Goal: Use online tool/utility: Use online tool/utility

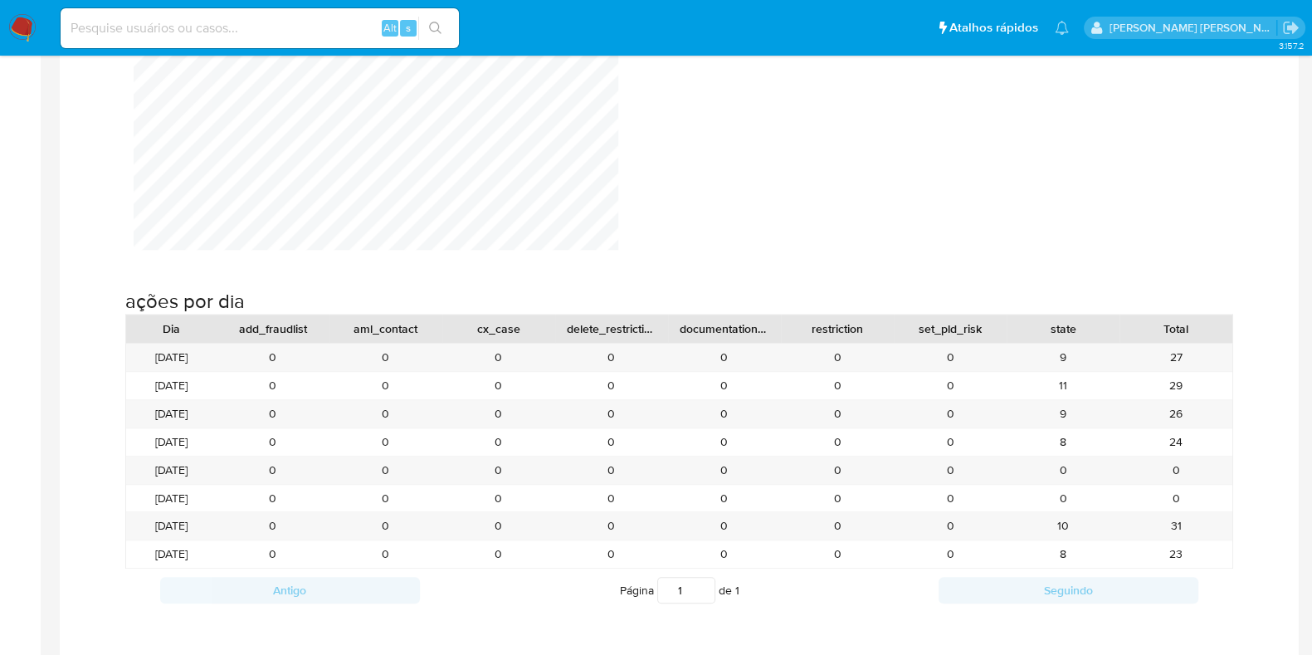
click at [21, 37] on img at bounding box center [22, 28] width 28 height 28
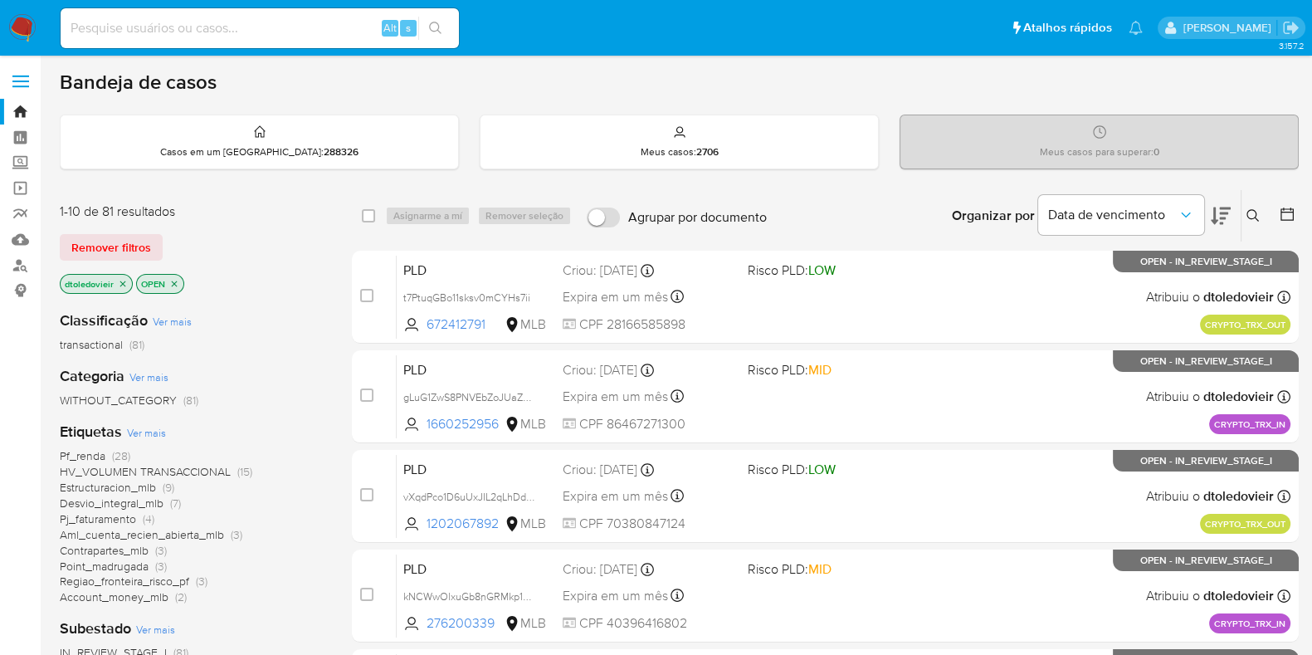
click at [798, 189] on div "select-all-cases-checkbox Asignarme a mí Remover seleção Agrupar por documento …" at bounding box center [825, 215] width 947 height 53
click at [792, 199] on div "Organizar por Data de vencimento Os resultados não podem ser classificados enqu…" at bounding box center [1037, 215] width 524 height 51
click at [792, 217] on div "Organizar por Data de vencimento Os resultados não podem ser classificados enqu…" at bounding box center [1037, 215] width 524 height 51
click at [792, 224] on div "Organizar por Data de vencimento Os resultados não podem ser classificados enqu…" at bounding box center [1037, 215] width 524 height 51
click at [791, 222] on div "Organizar por Data de vencimento Os resultados não podem ser classificados enqu…" at bounding box center [1037, 215] width 524 height 51
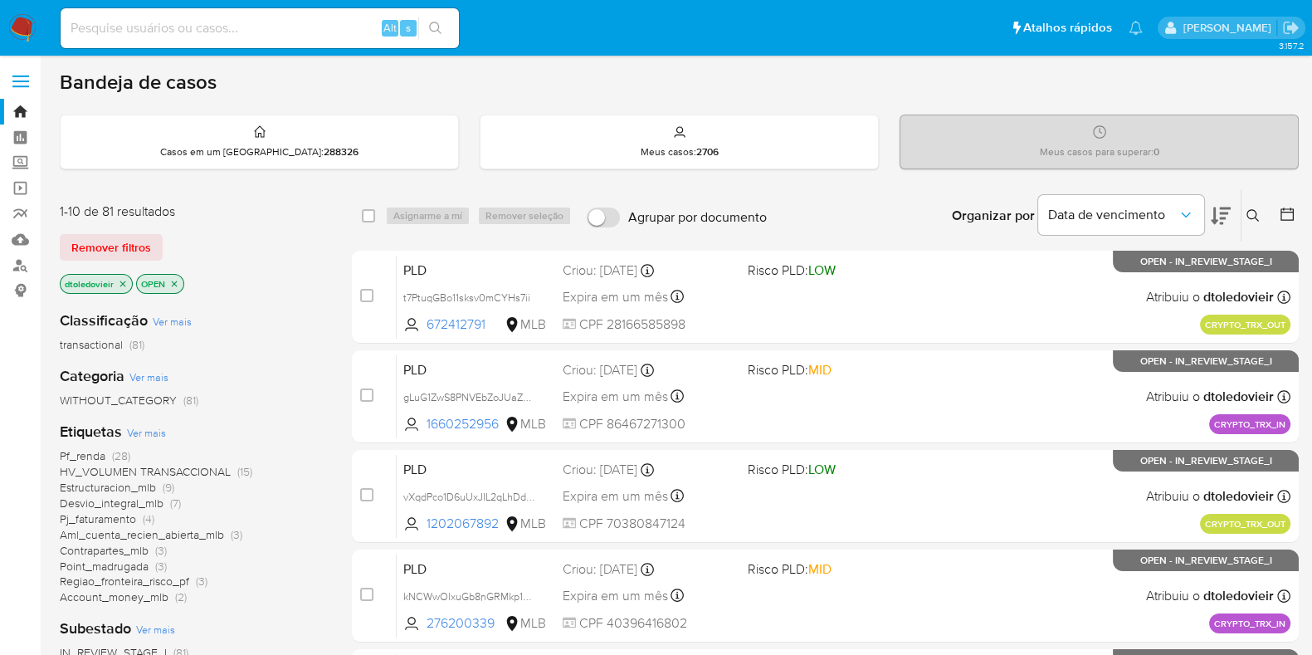
click at [800, 193] on div "Organizar por Data de vencimento Os resultados não podem ser classificados enqu…" at bounding box center [1037, 215] width 524 height 51
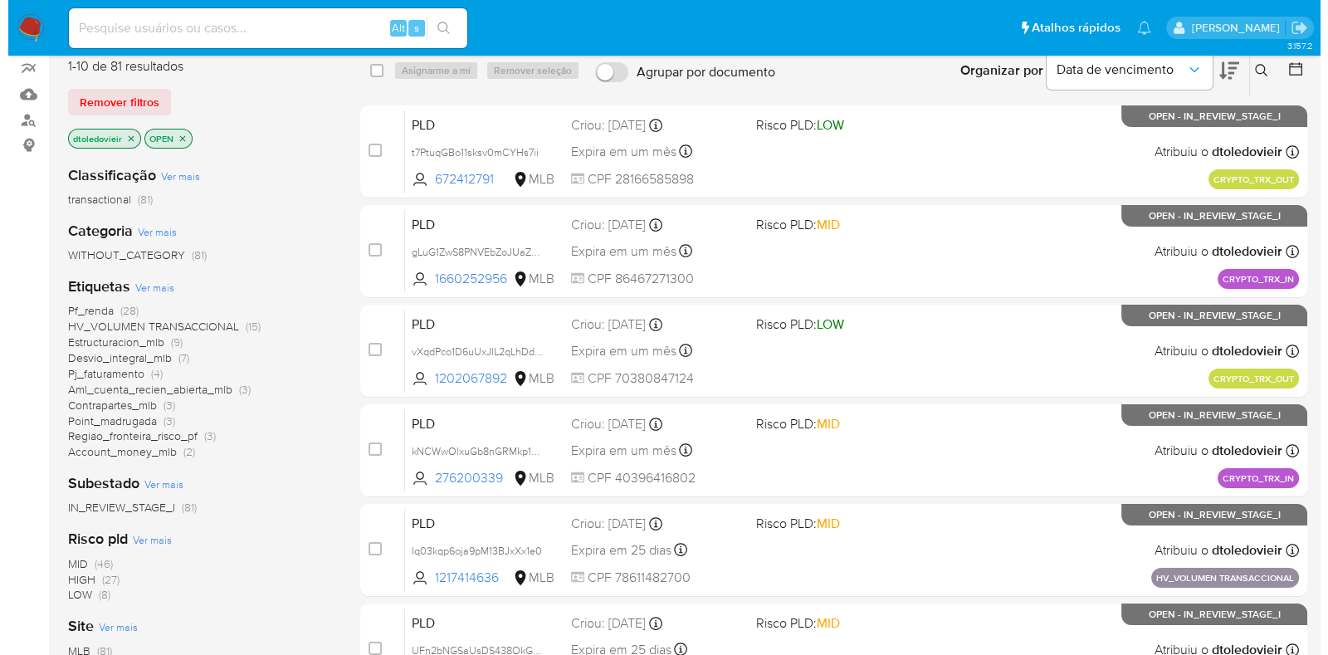
scroll to position [207, 0]
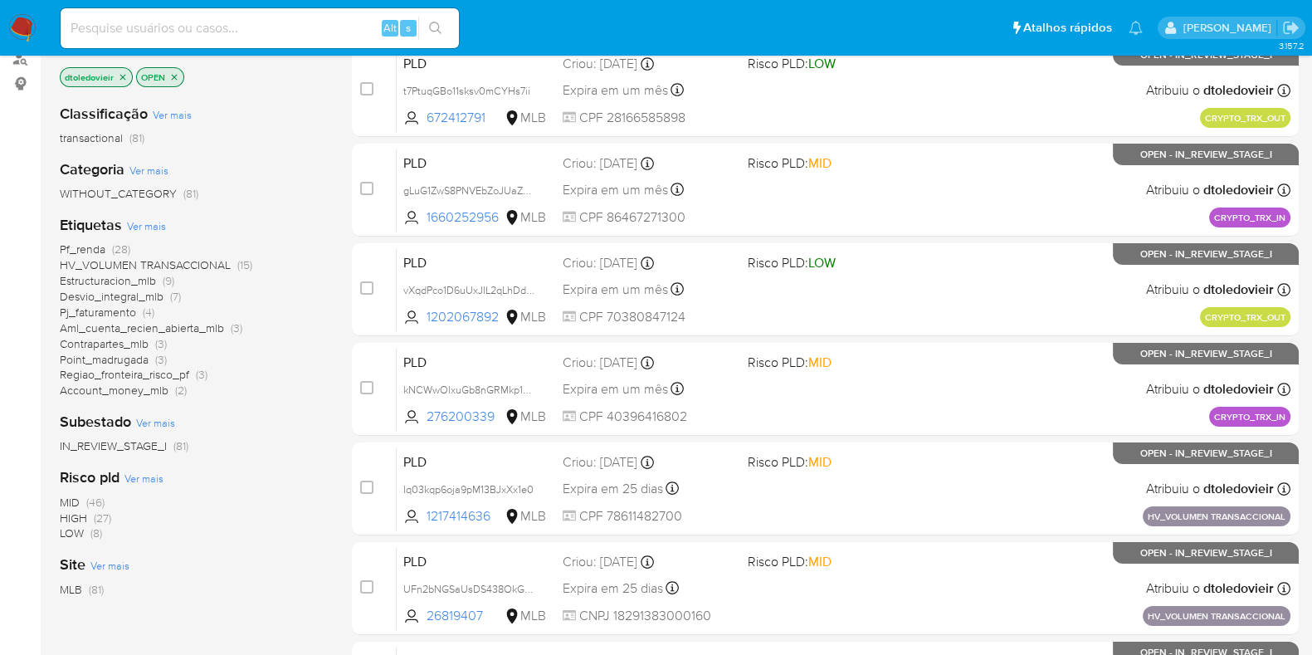
click at [151, 220] on span "Ver mais" at bounding box center [146, 225] width 39 height 15
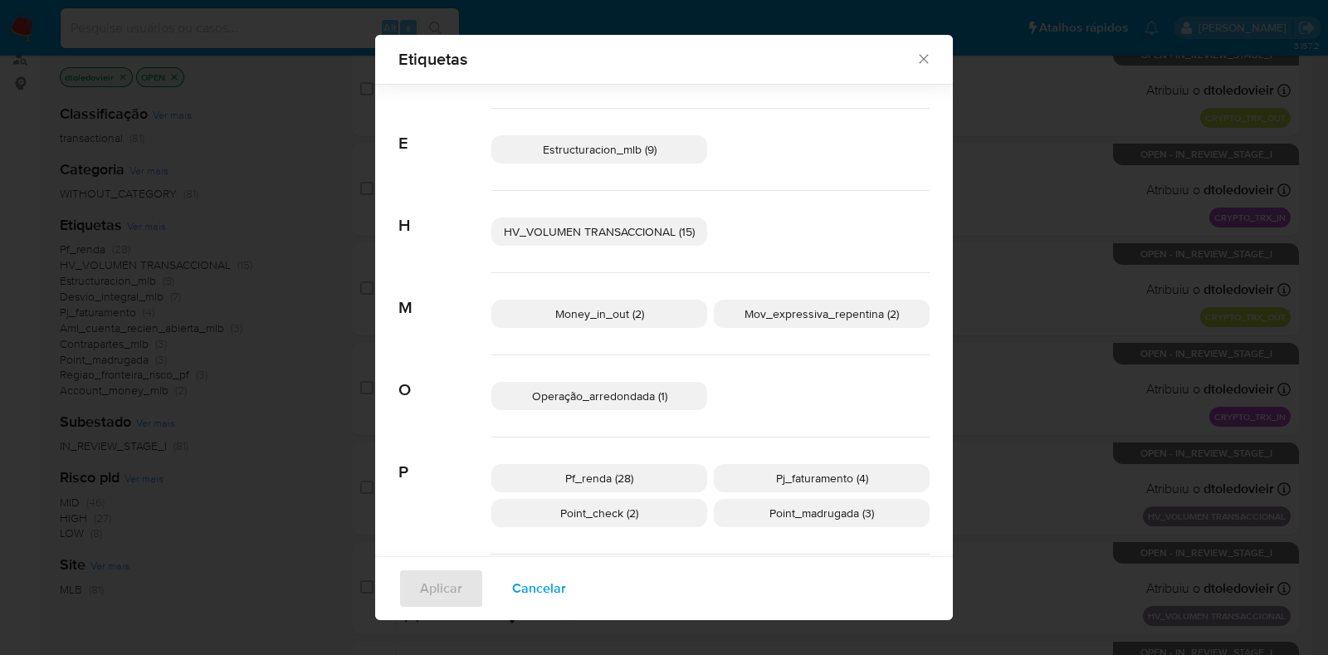
scroll to position [490, 0]
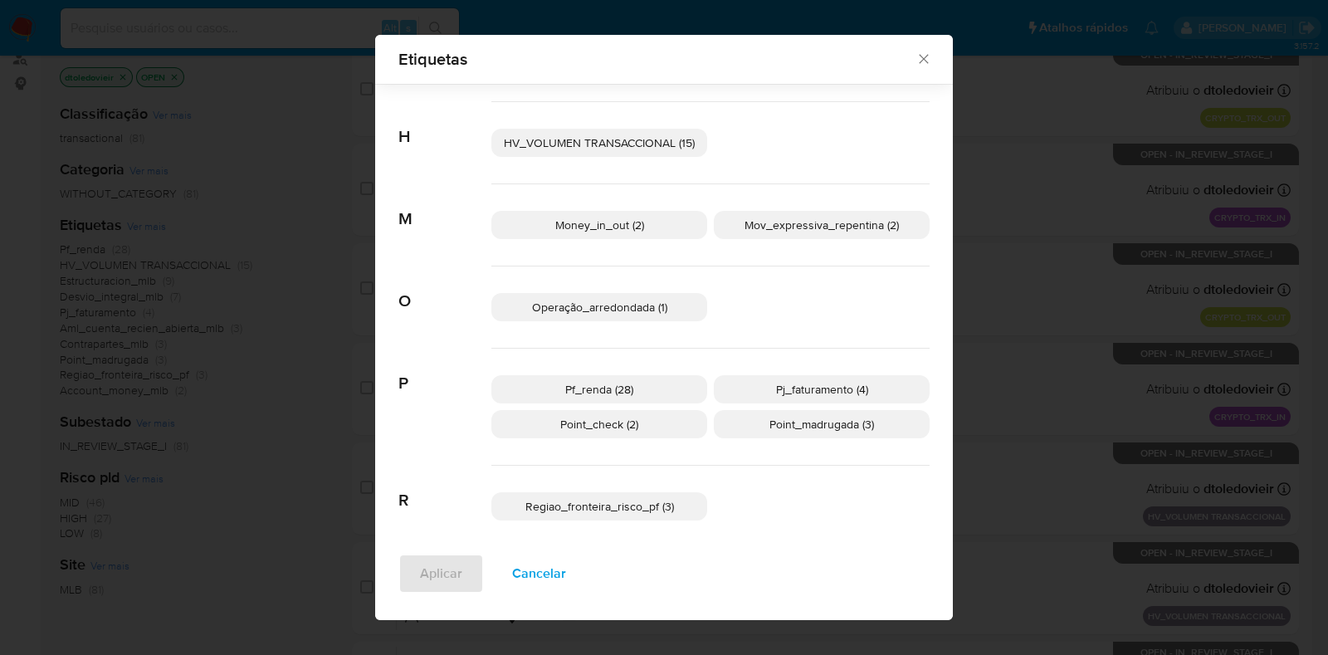
click at [794, 423] on span "Point_madrugada (3)" at bounding box center [821, 424] width 105 height 17
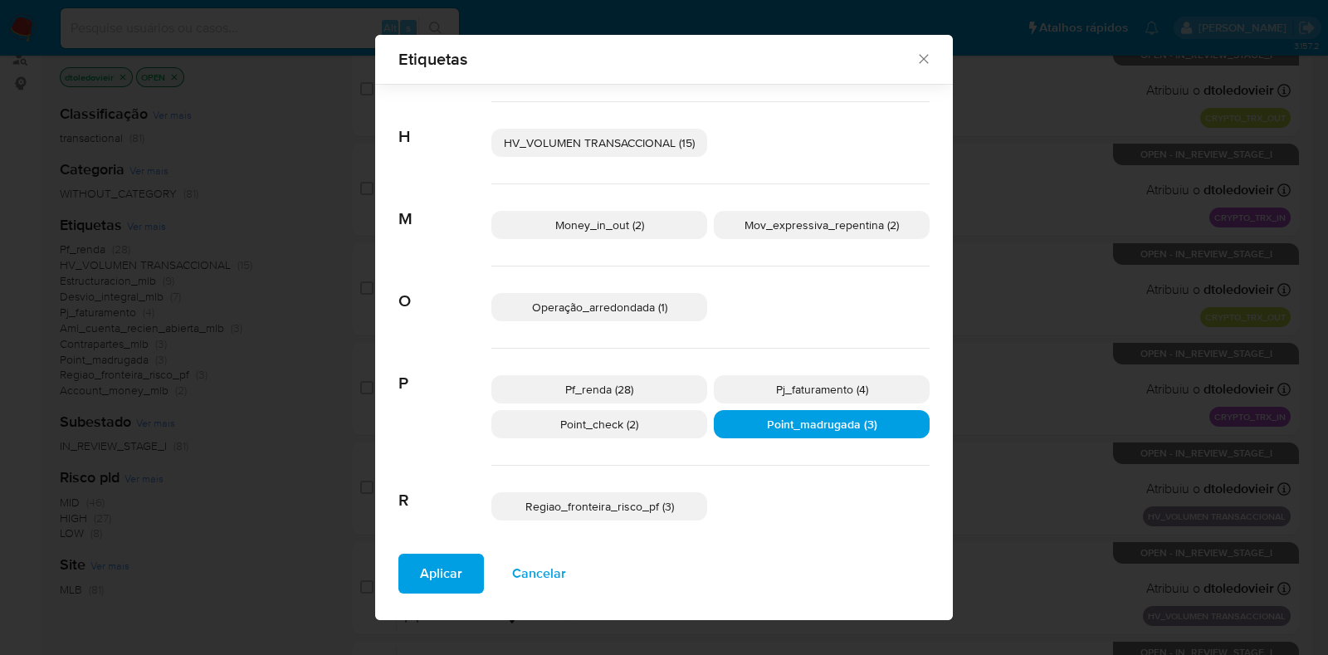
click at [646, 432] on p "Point_check (2)" at bounding box center [599, 424] width 216 height 28
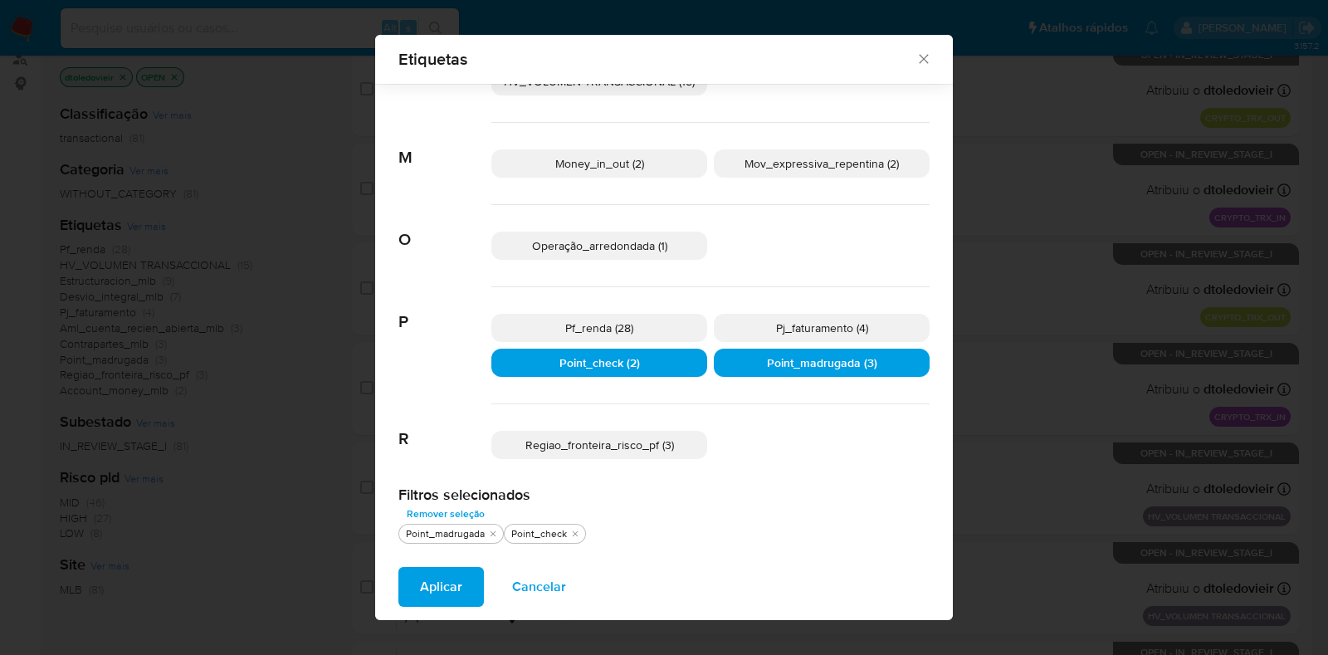
scroll to position [450, 0]
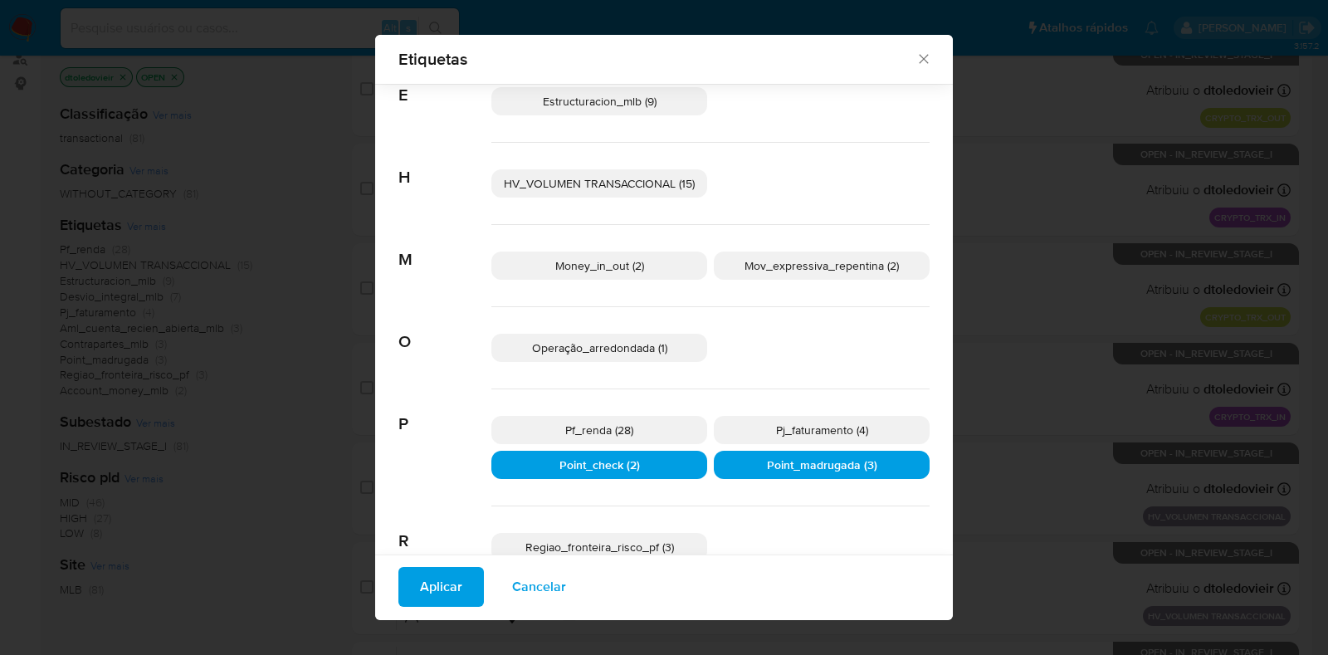
click at [619, 274] on p "Money_in_out (2)" at bounding box center [599, 265] width 216 height 28
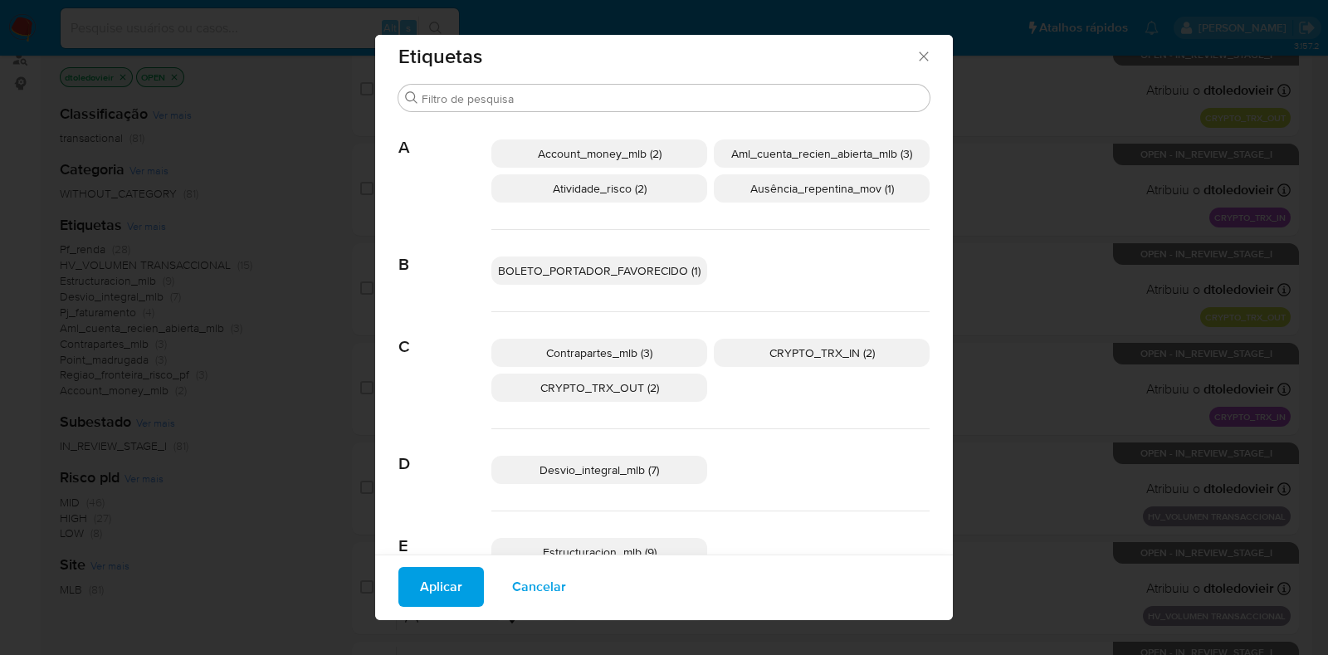
scroll to position [0, 0]
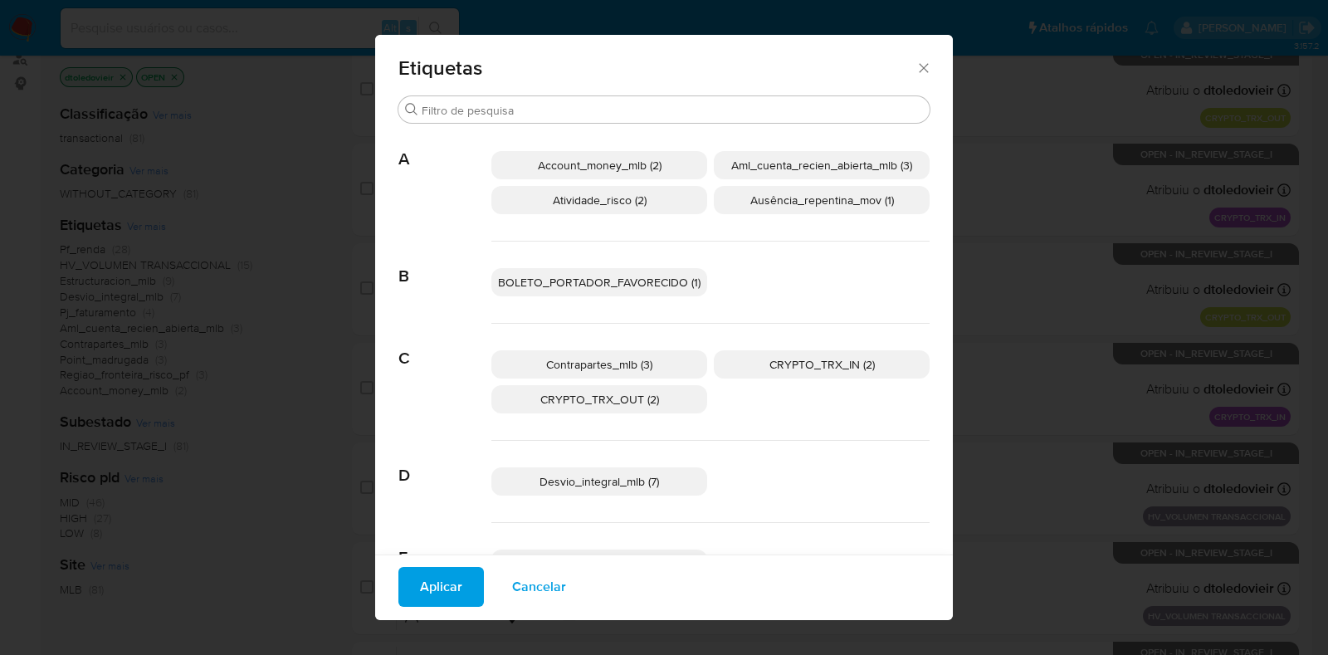
click at [640, 168] on span "Account_money_mlb (2)" at bounding box center [600, 165] width 124 height 17
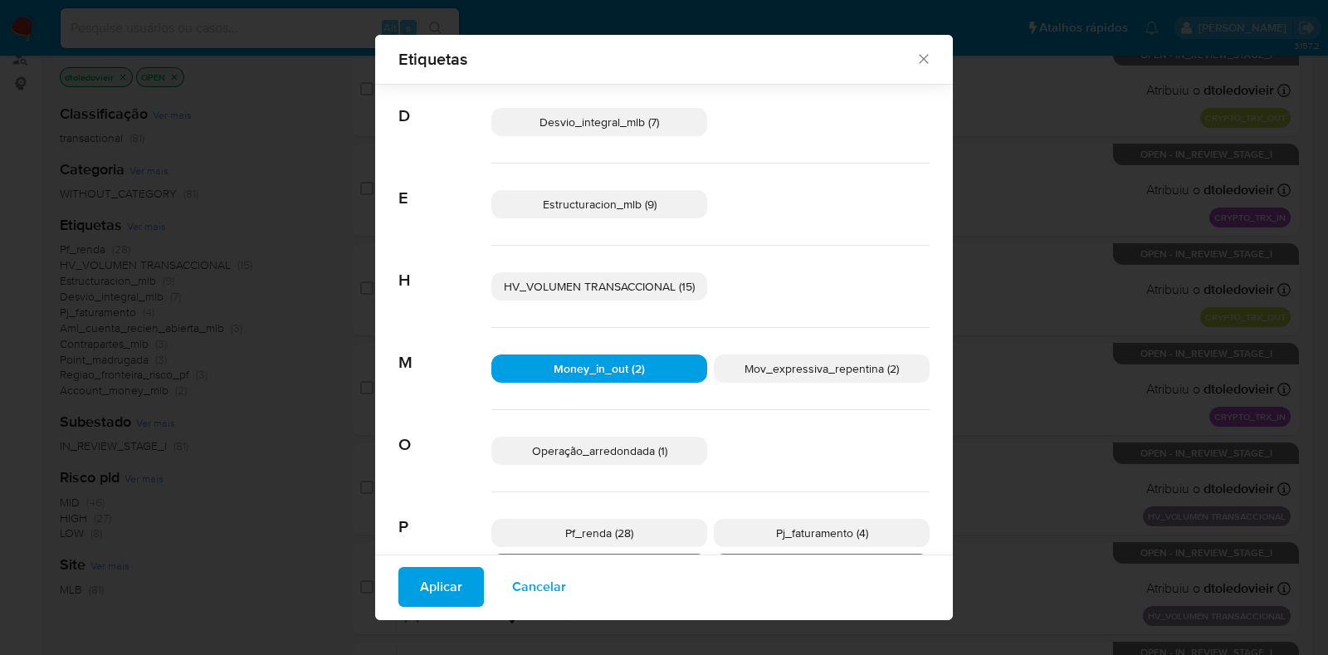
scroll to position [402, 0]
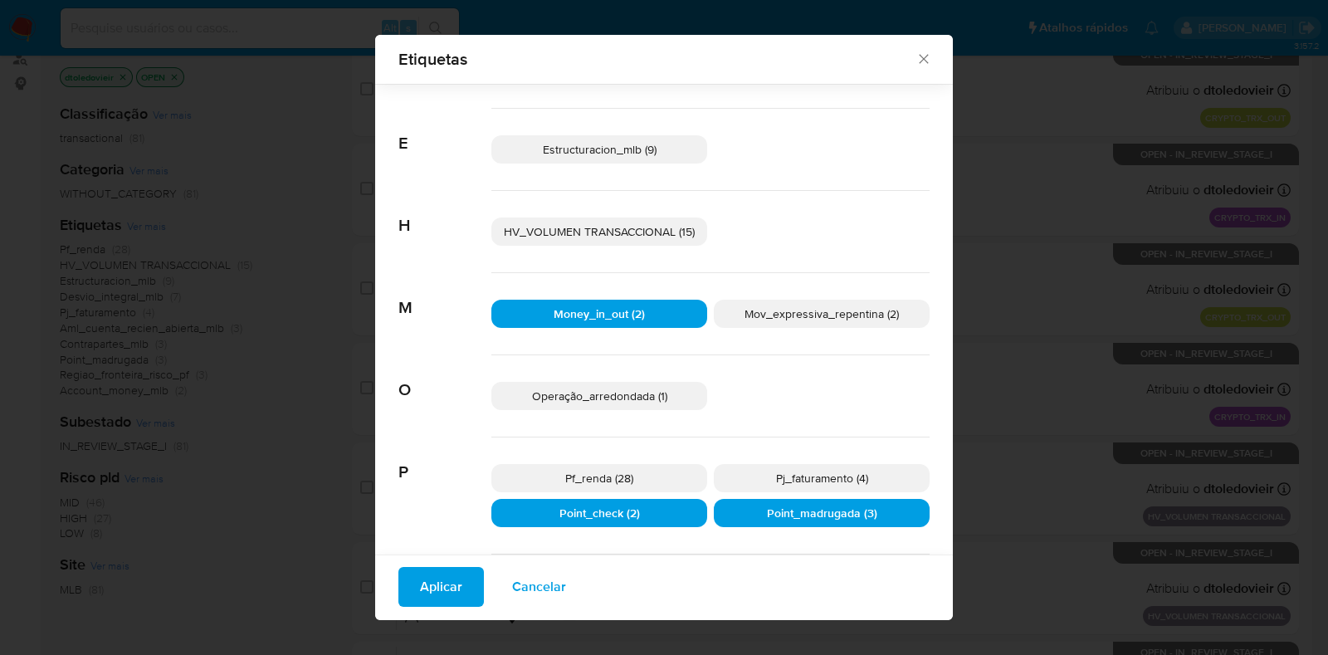
click at [670, 392] on p "Operação_arredondada (1)" at bounding box center [599, 396] width 216 height 28
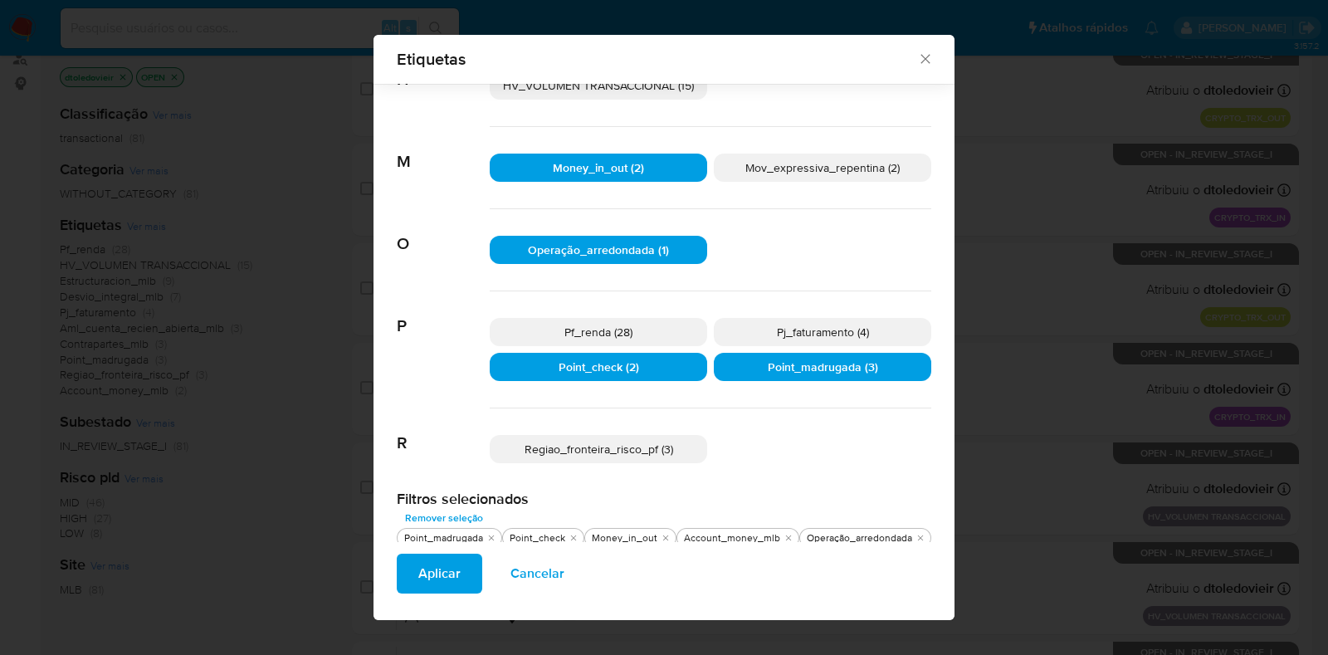
scroll to position [550, 0]
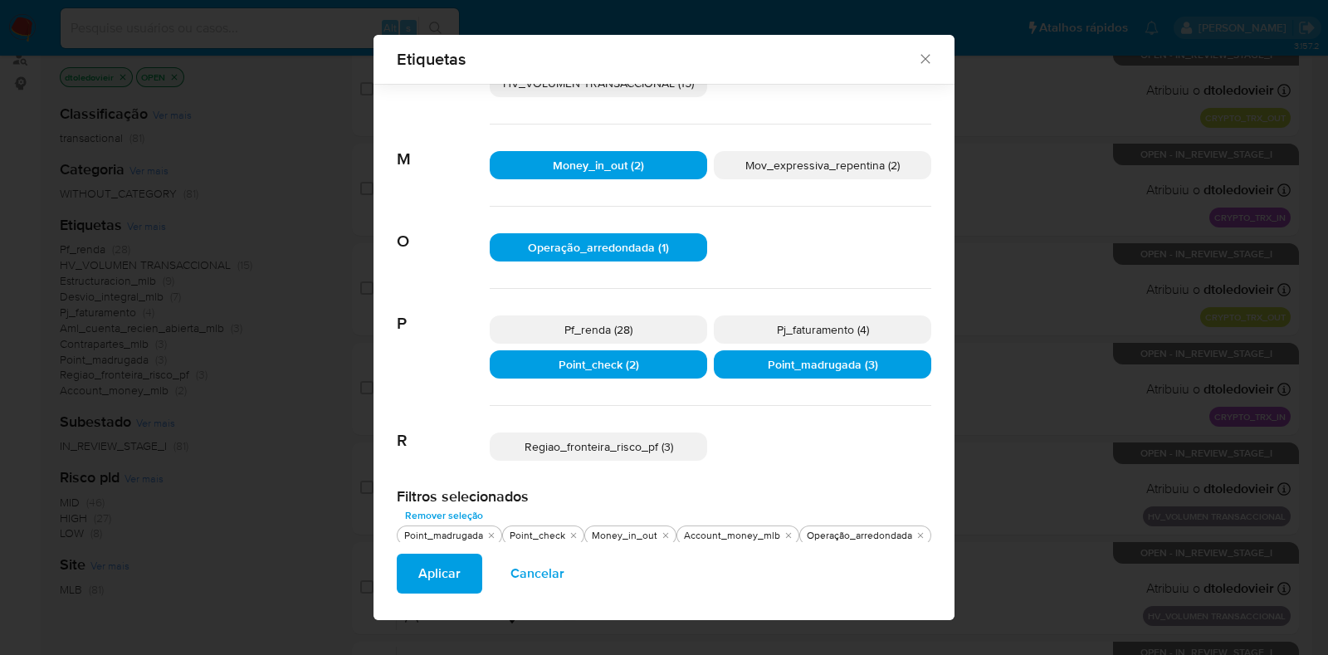
click at [432, 578] on span "Aplicar" at bounding box center [439, 573] width 42 height 37
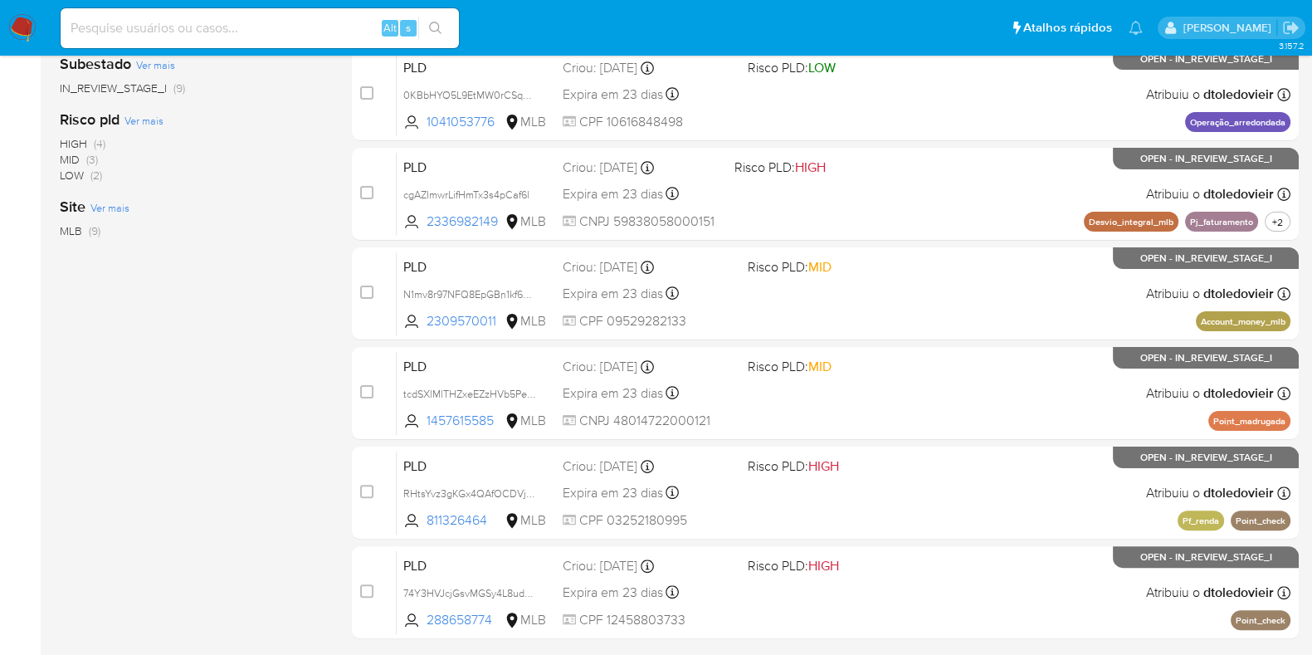
scroll to position [554, 0]
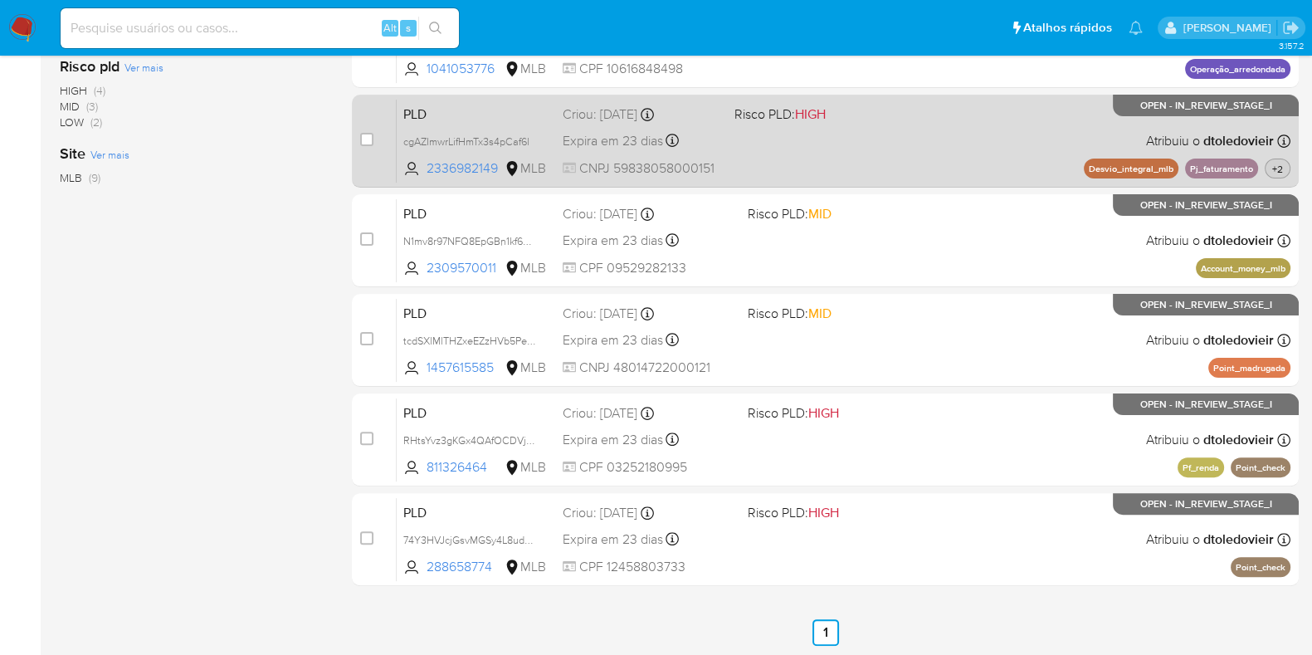
click at [1274, 170] on span "+2" at bounding box center [1277, 169] width 17 height 14
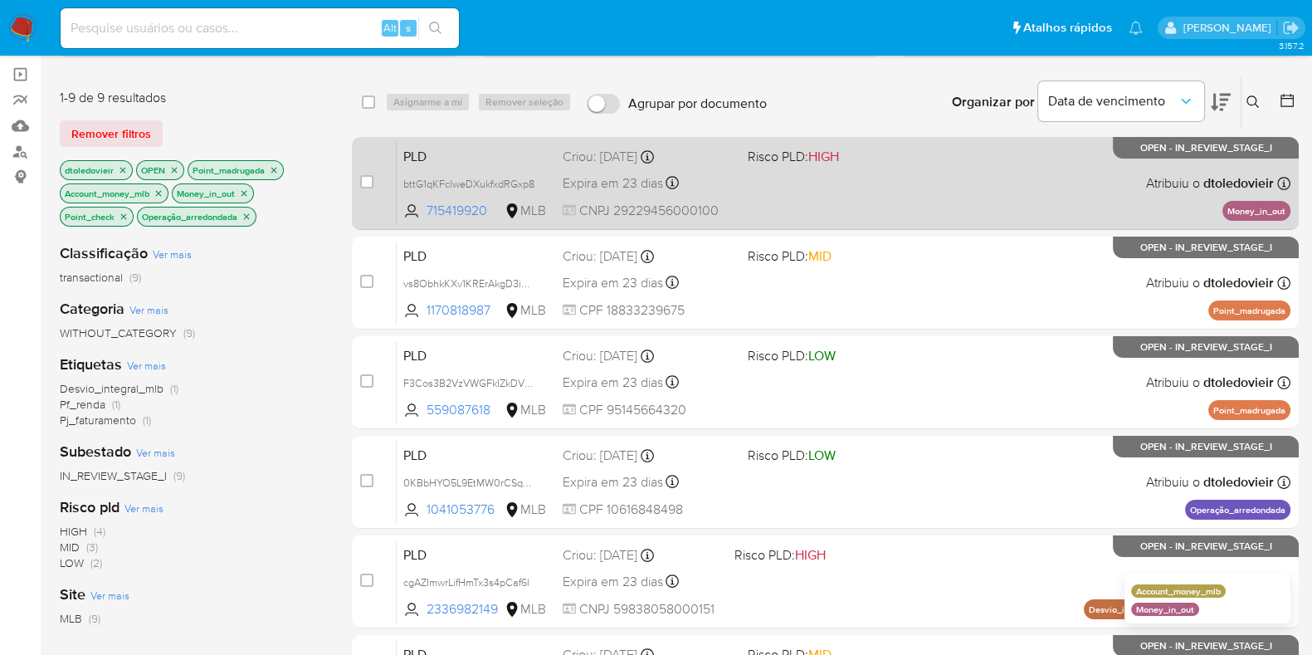
scroll to position [0, 0]
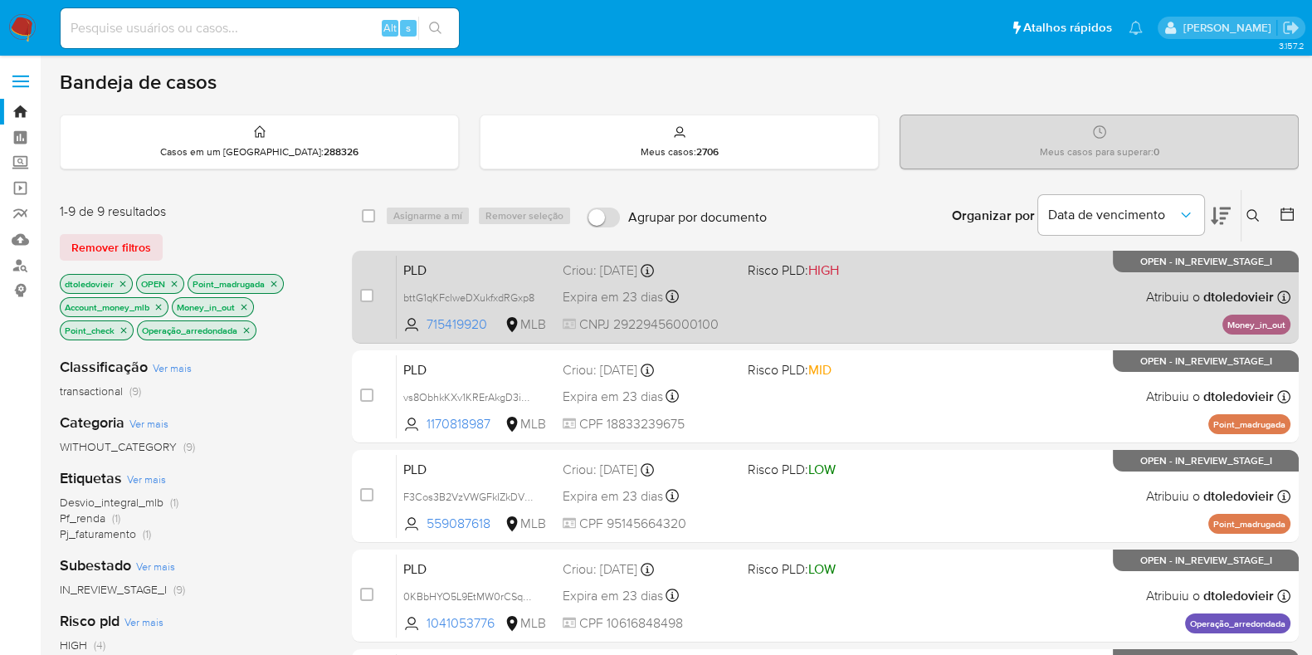
click at [895, 305] on div "PLD bttG1qKFclweDXukfxdRGxp8 715419920 MLB Risco PLD: HIGH Criou: 12/08/2025 Cr…" at bounding box center [844, 297] width 894 height 84
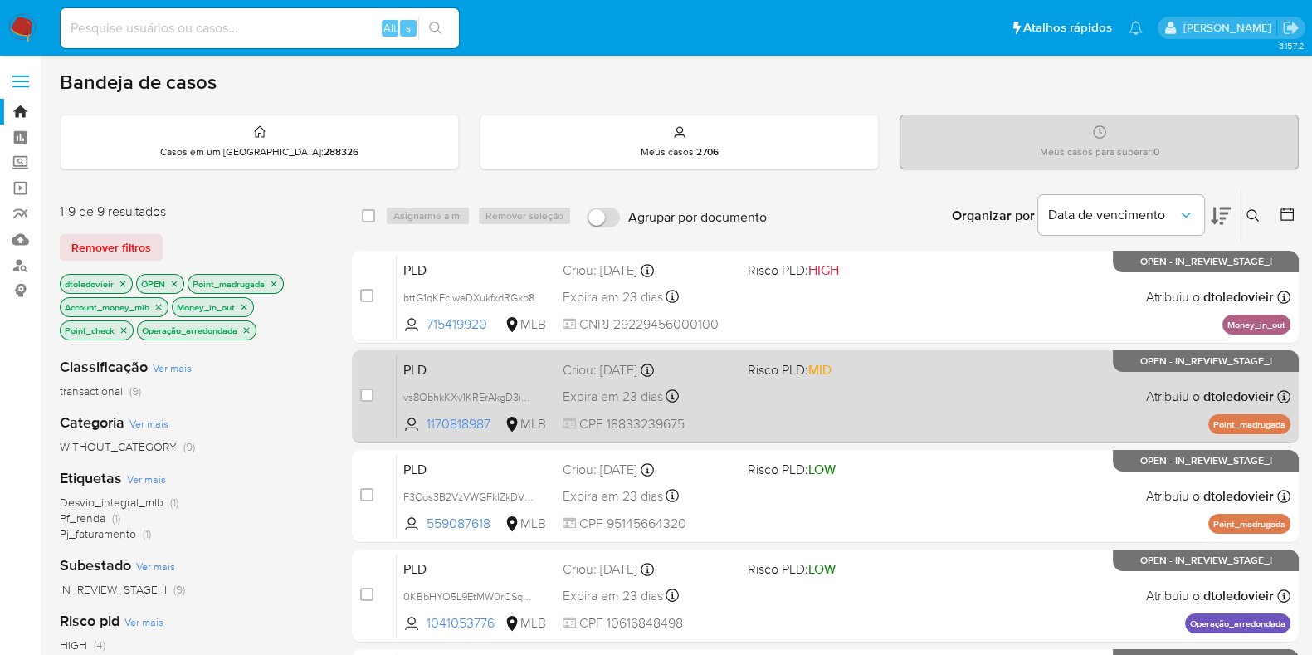
click at [888, 395] on div "PLD vs8ObhkKXv1KRErAkgD3iQb9 1170818987 MLB Risco PLD: MID Criou: 12/08/2025 Cr…" at bounding box center [844, 396] width 894 height 84
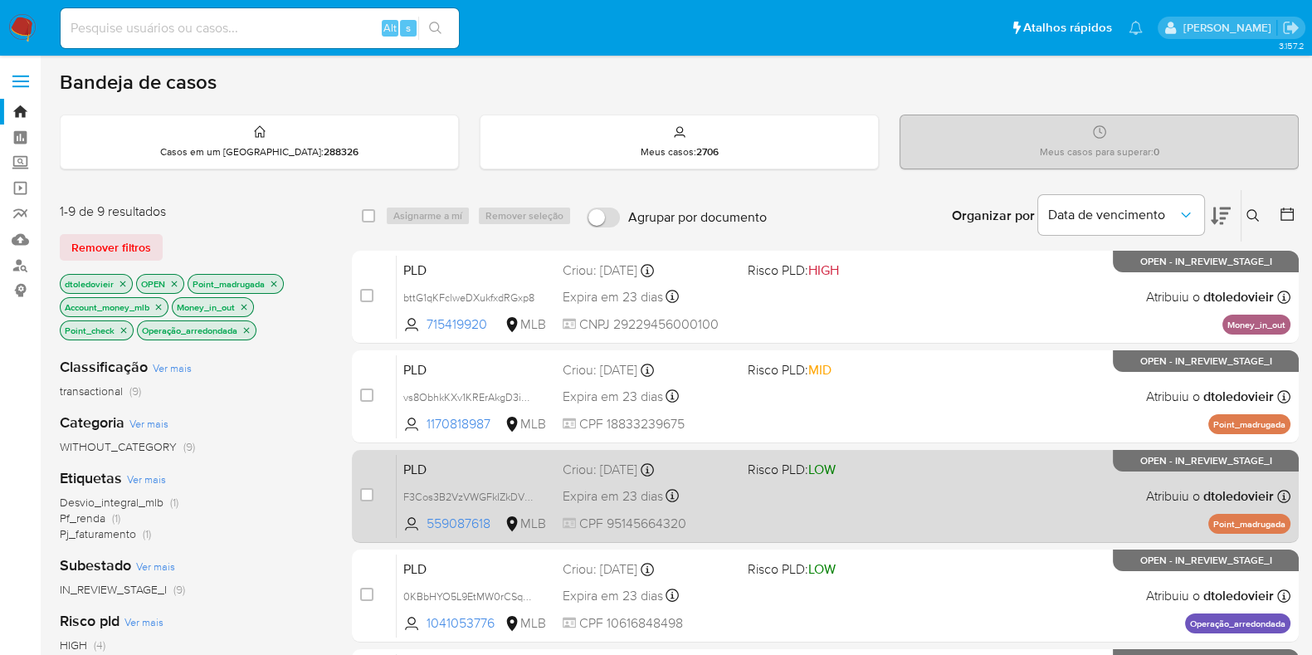
click at [861, 528] on div "PLD F3Cos3B2VzVWGFkIZkDVTNBS 559087618 MLB Risco PLD: LOW Criou: 12/08/2025 Cri…" at bounding box center [844, 496] width 894 height 84
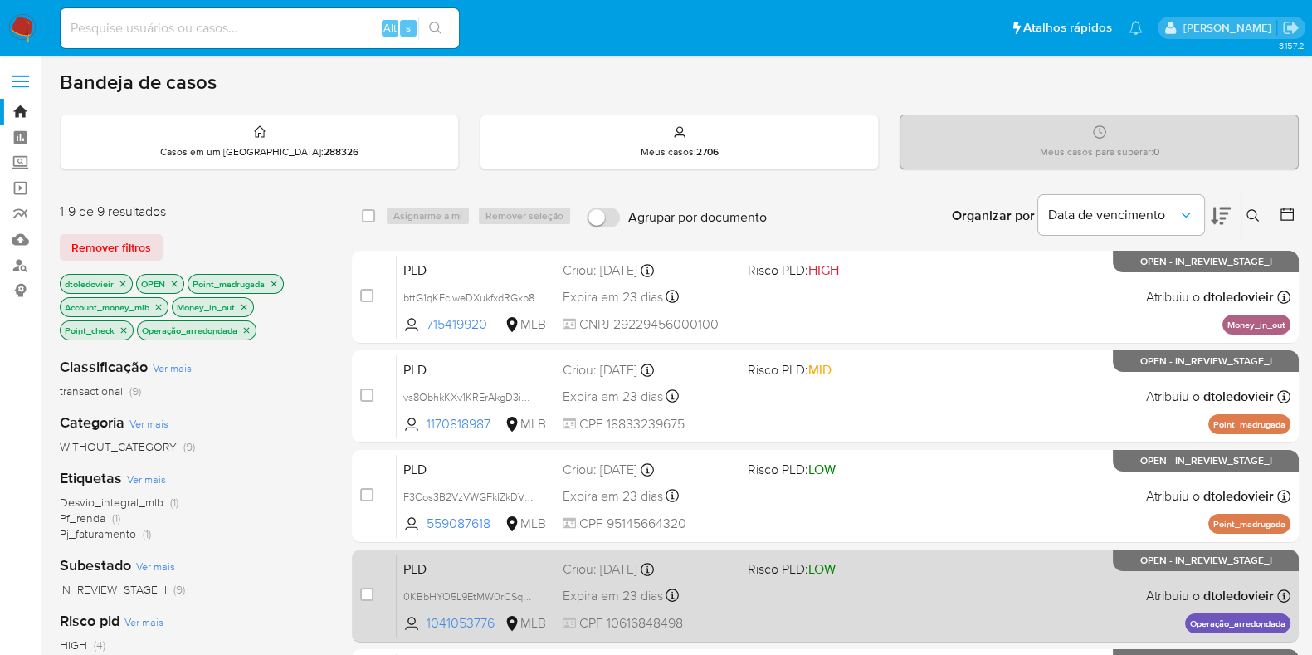
click at [883, 594] on div "PLD 0KBbHYO5L9EtMW0rCSqDuBYc 1041053776 MLB Risco PLD: LOW Criou: 12/08/2025 Cr…" at bounding box center [844, 595] width 894 height 84
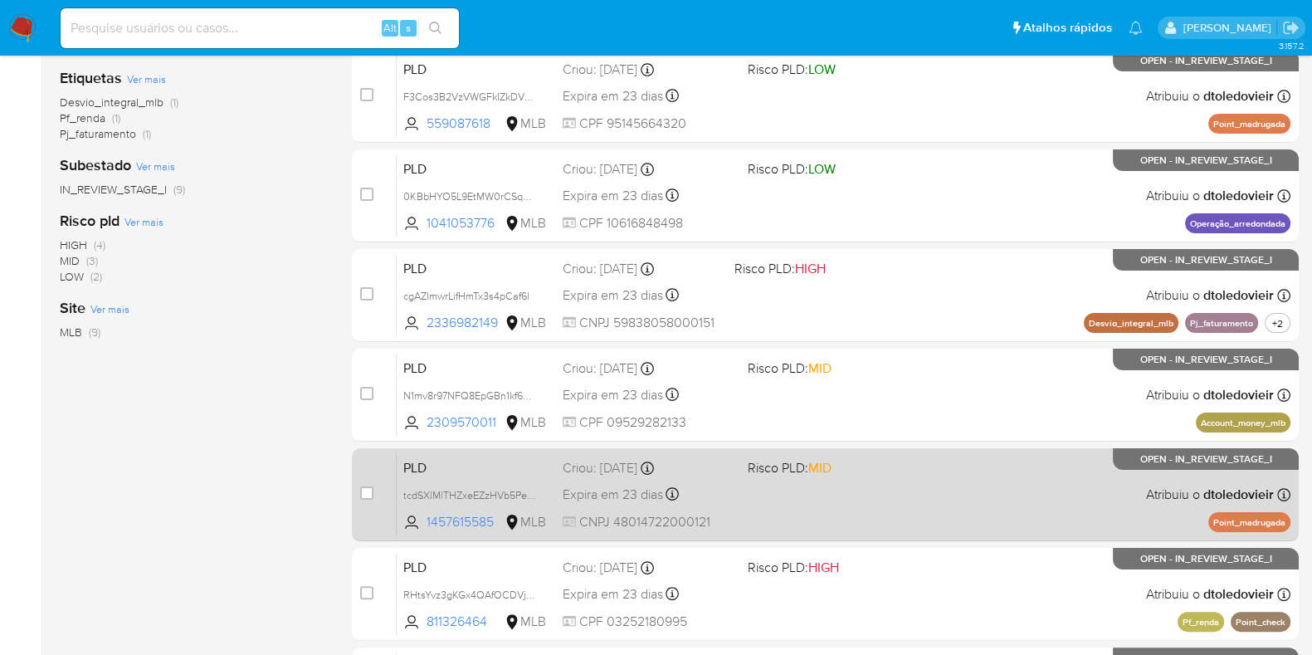
scroll to position [414, 0]
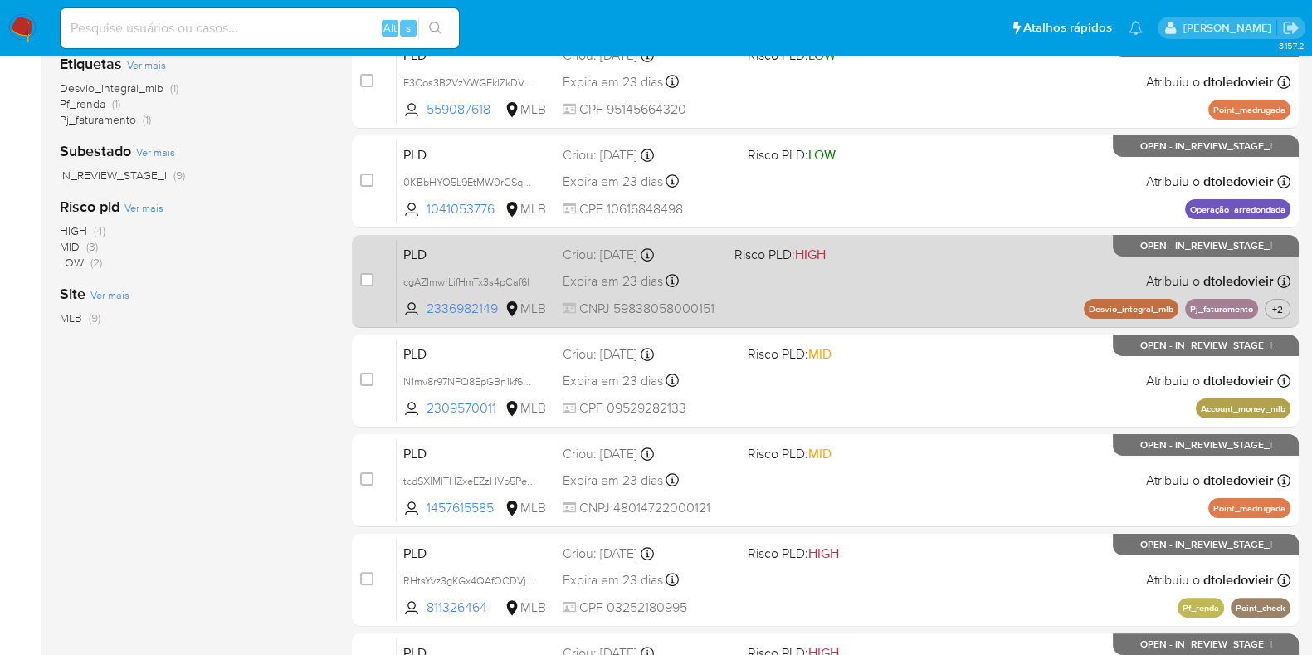
click at [921, 296] on div "PLD cgAZImwrLifHmTx3s4pCaf6l 2336982149 MLB Risco PLD: HIGH Criou: 12/08/2025 C…" at bounding box center [844, 281] width 894 height 84
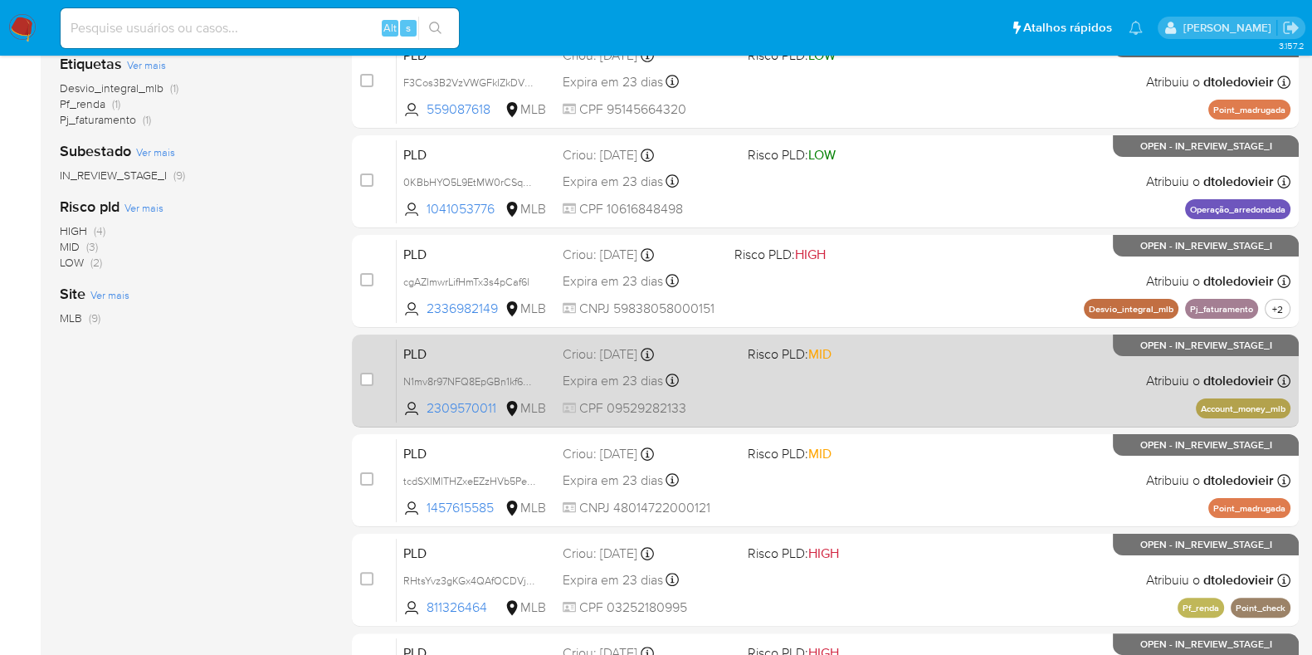
click at [917, 379] on div "PLD N1mv8r97NFQ8EpGBn1kf6kxW 2309570011 MLB Risco PLD: MID Criou: 12/08/2025 Cr…" at bounding box center [844, 381] width 894 height 84
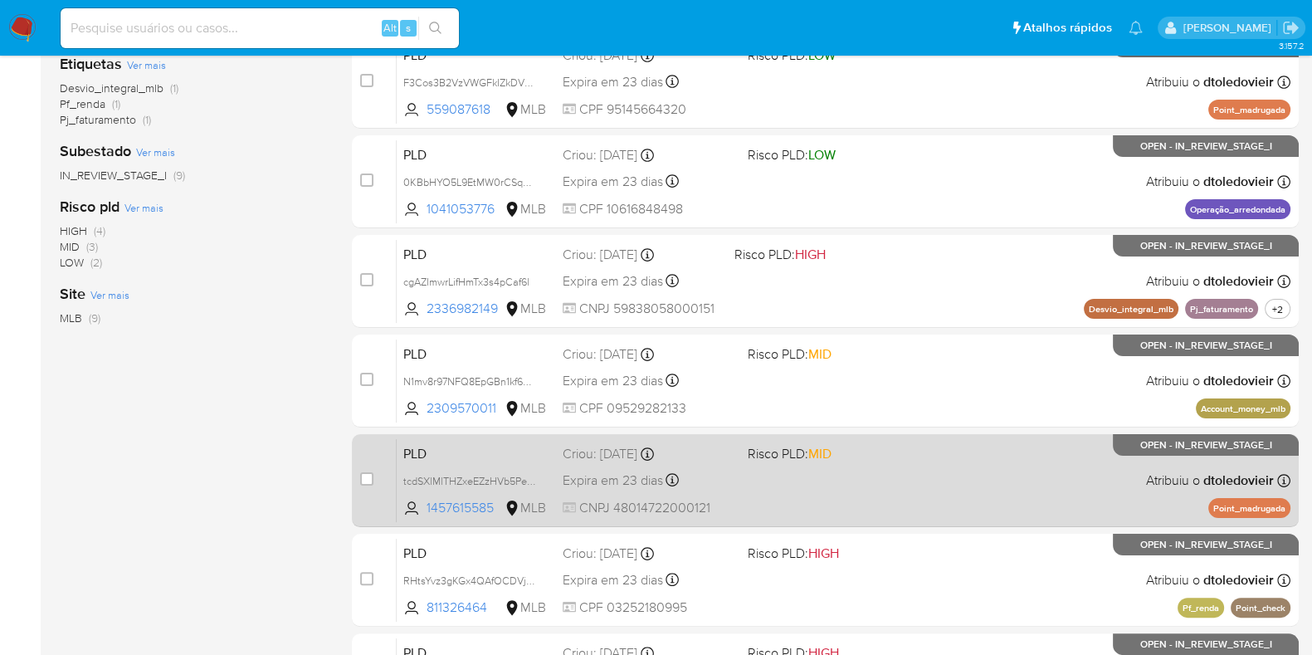
click at [942, 489] on div "PLD tcdSXlMlTHZxeEZzHVb5PevR 1457615585 MLB Risco PLD: MID Criou: 12/08/2025 Cr…" at bounding box center [844, 480] width 894 height 84
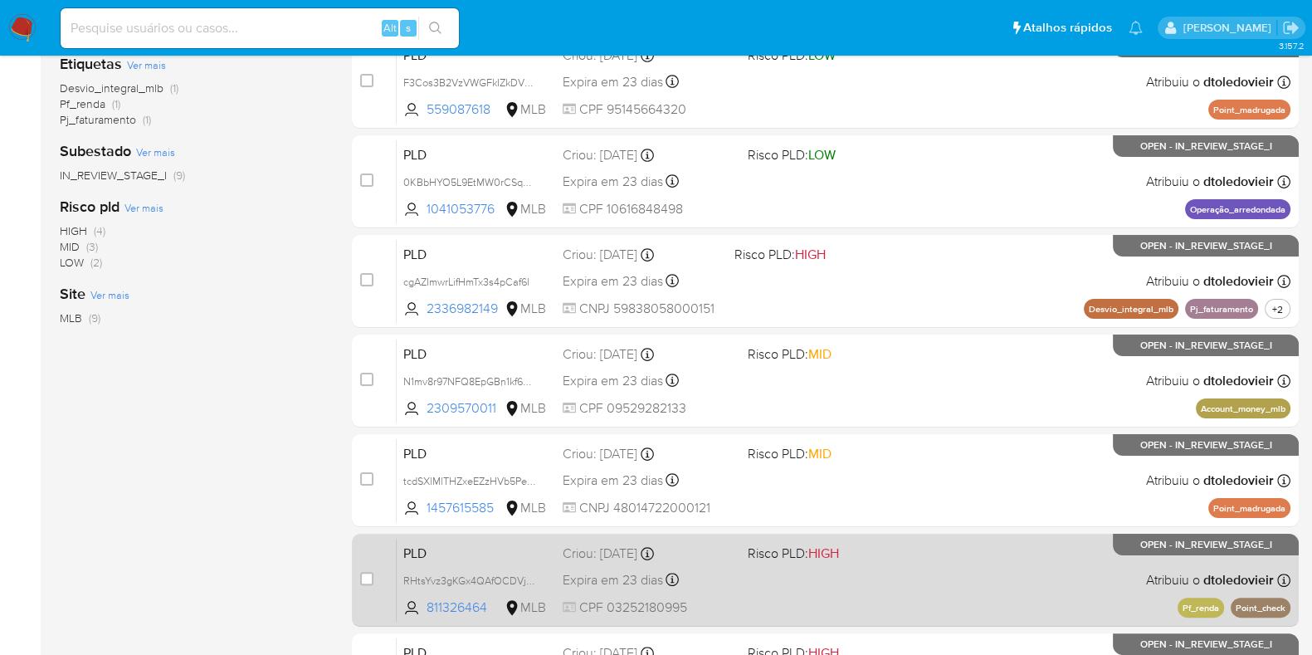
click at [921, 575] on div "PLD RHtsYvz3gKGx4QAfOCDVjOhc 811326464 MLB Risco PLD: HIGH Criou: 12/08/2025 Cr…" at bounding box center [844, 580] width 894 height 84
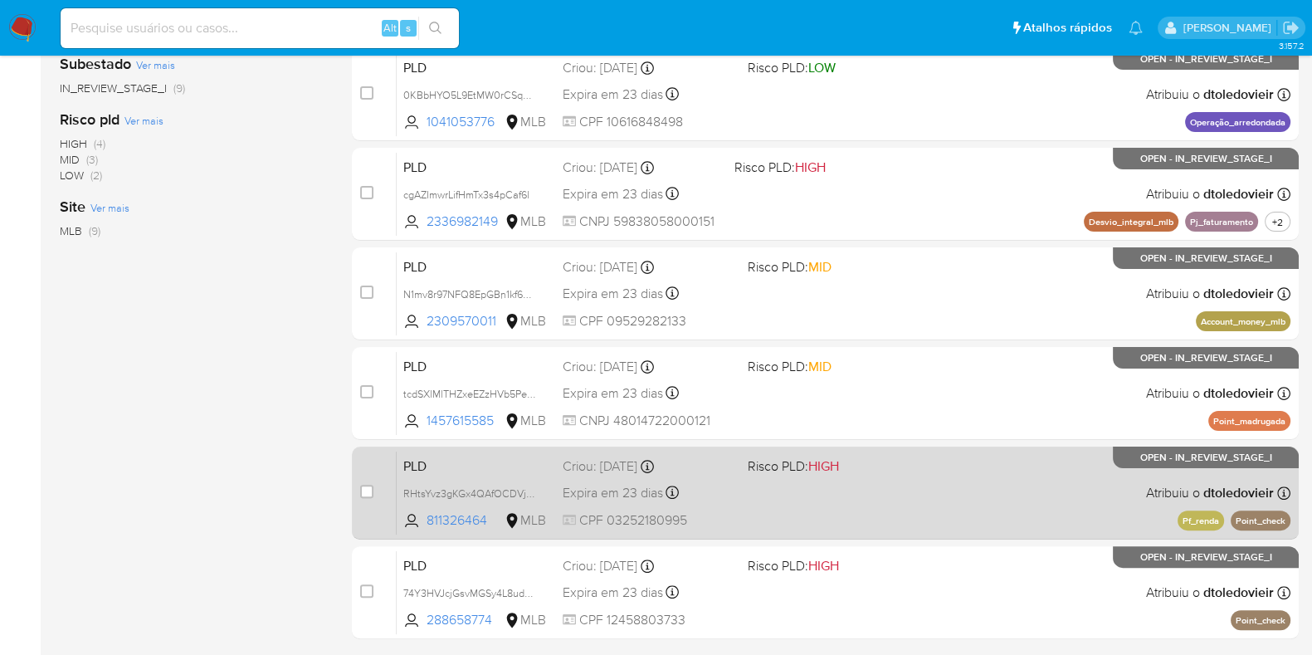
scroll to position [554, 0]
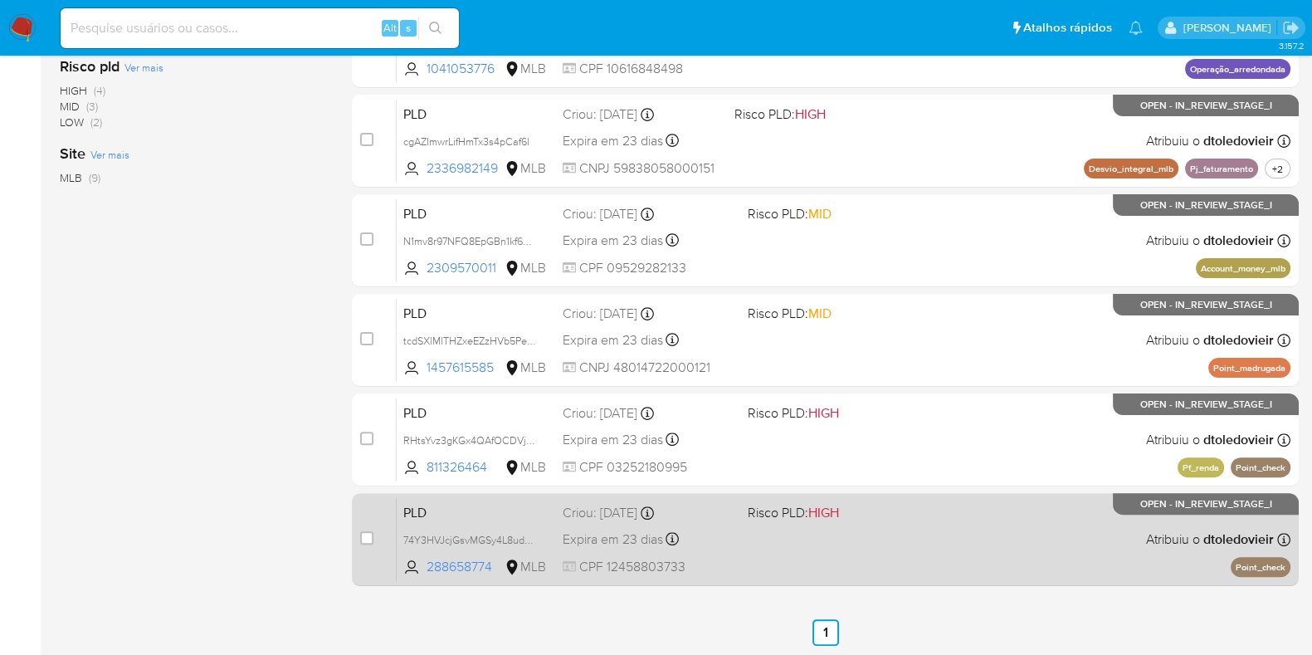
click at [917, 550] on div "PLD 74Y3HVJcjGsvMGSy4L8udAN0 288658774 MLB Risco PLD: HIGH Criou: 12/08/2025 Cr…" at bounding box center [844, 539] width 894 height 84
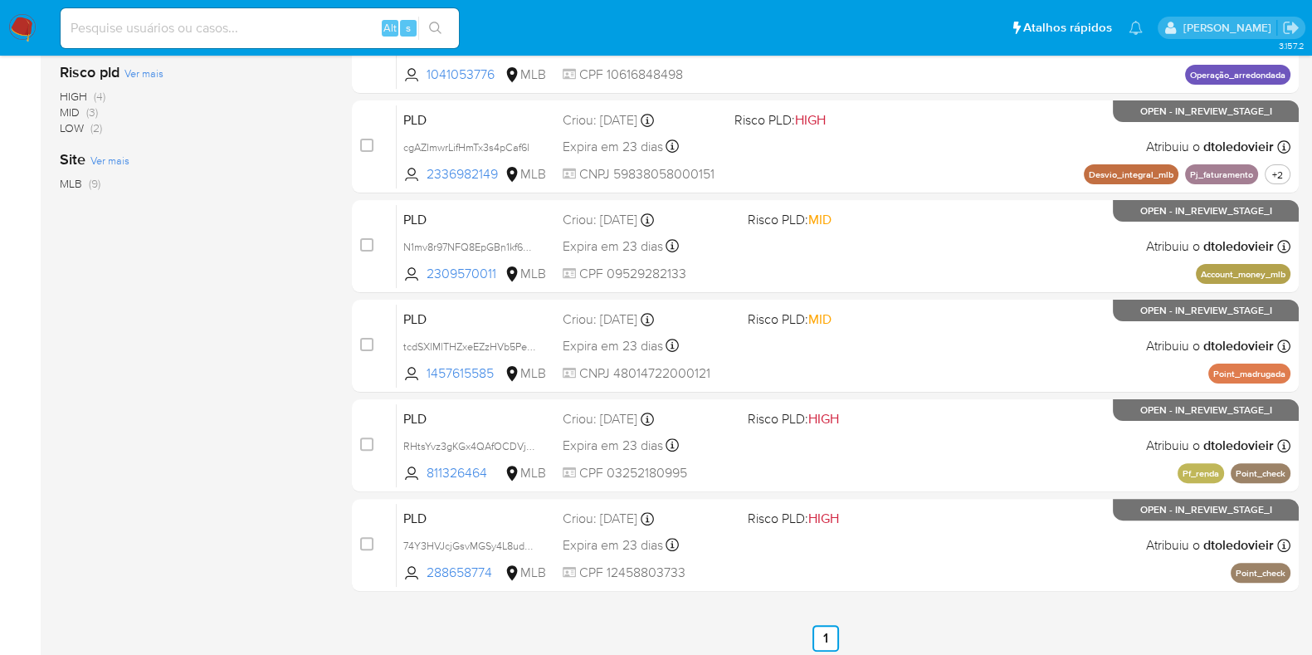
scroll to position [0, 0]
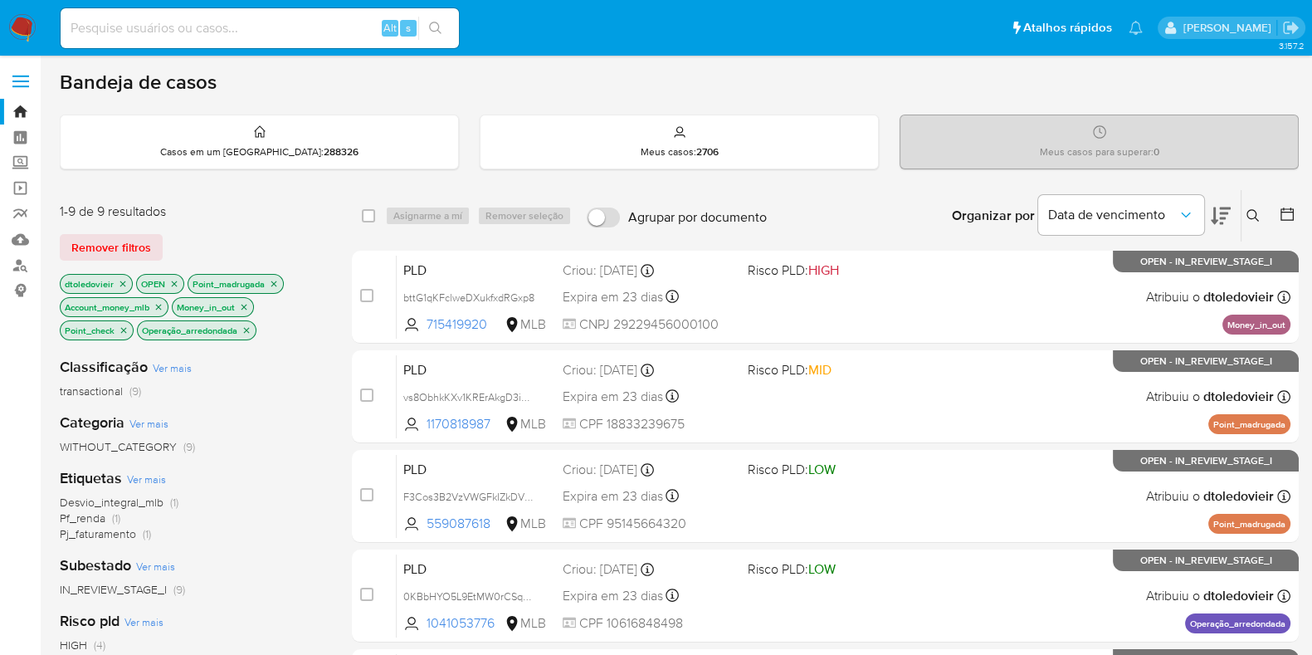
click at [26, 31] on img at bounding box center [22, 28] width 28 height 28
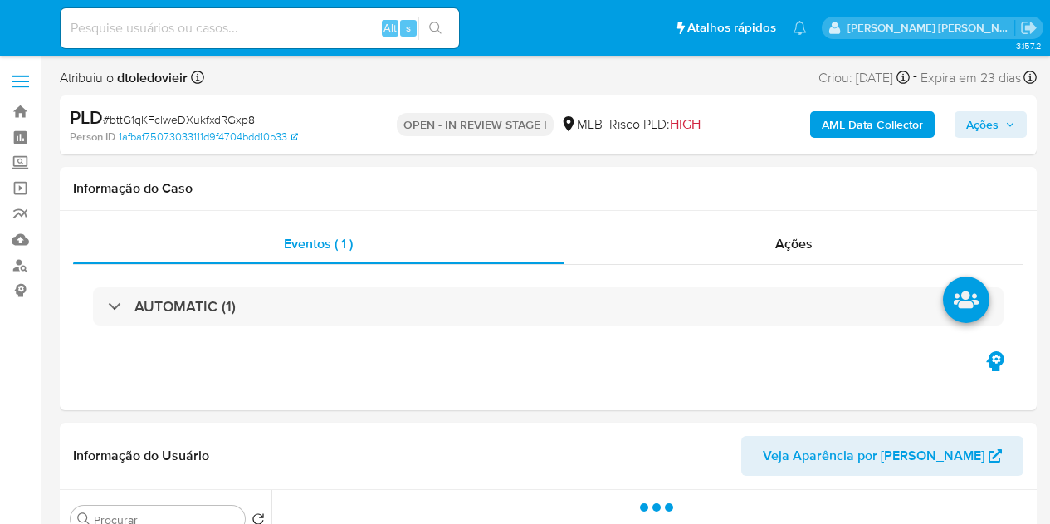
select select "10"
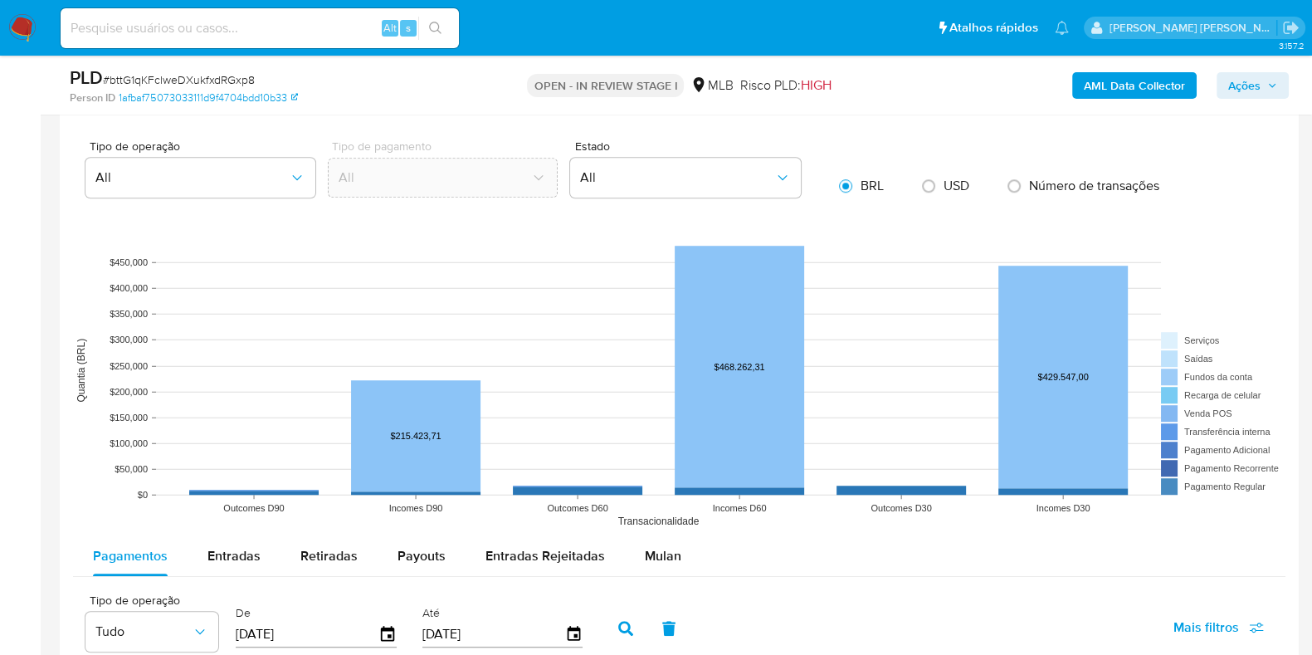
scroll to position [1659, 0]
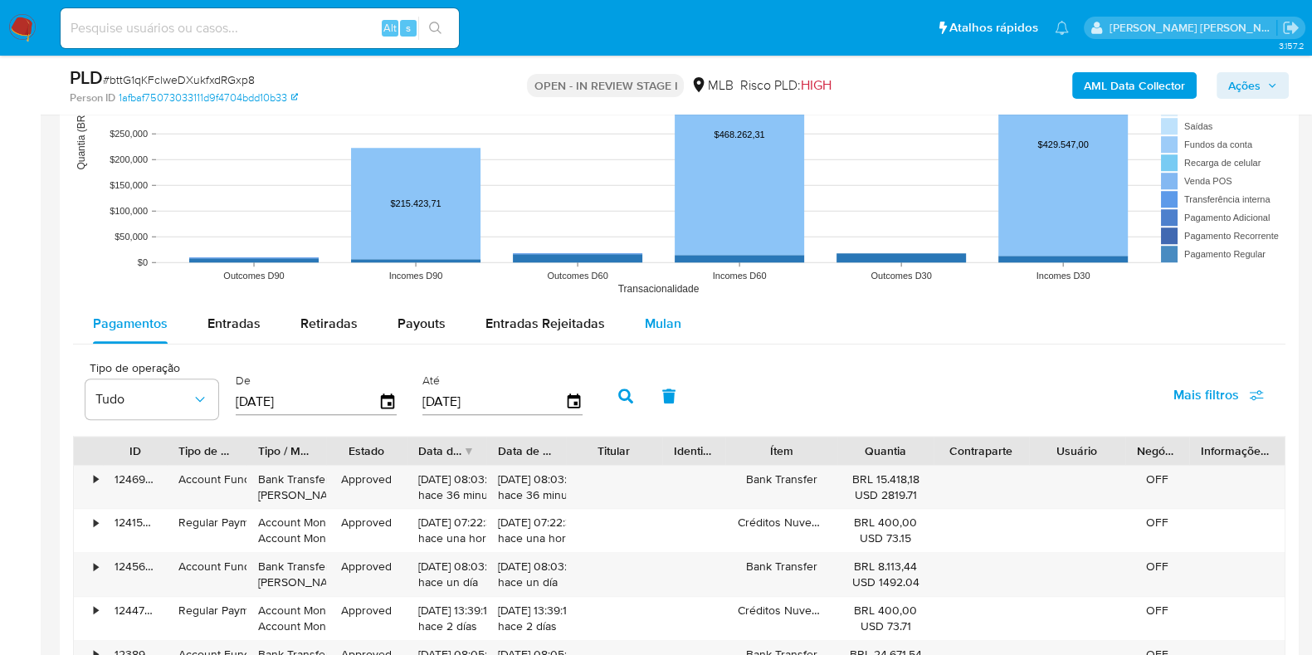
click at [636, 329] on button "Mulan" at bounding box center [663, 324] width 76 height 40
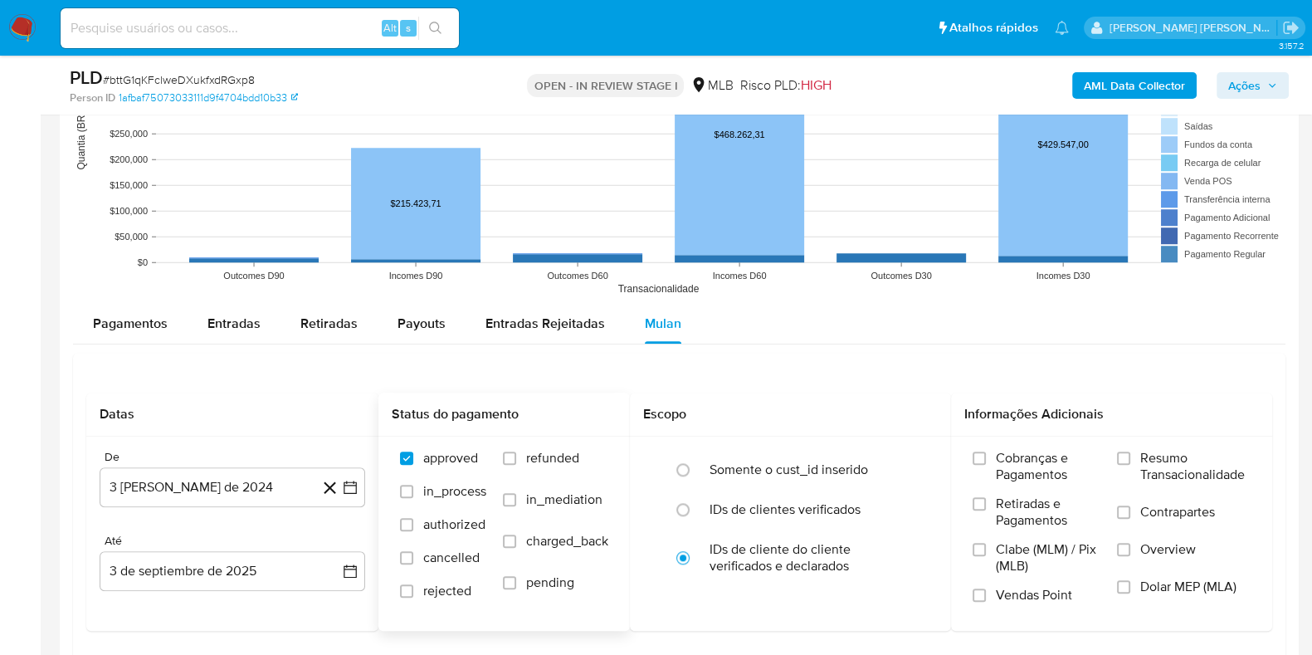
scroll to position [1971, 0]
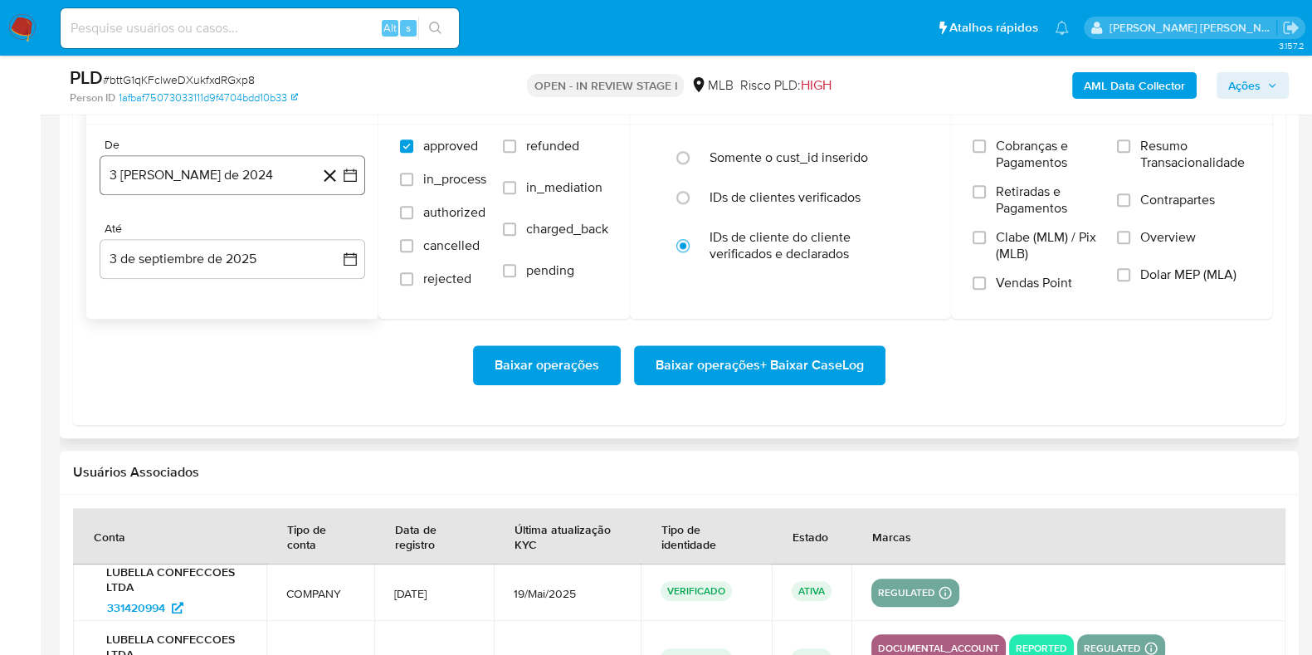
click at [248, 174] on button "3 [PERSON_NAME] de 2024" at bounding box center [233, 175] width 266 height 40
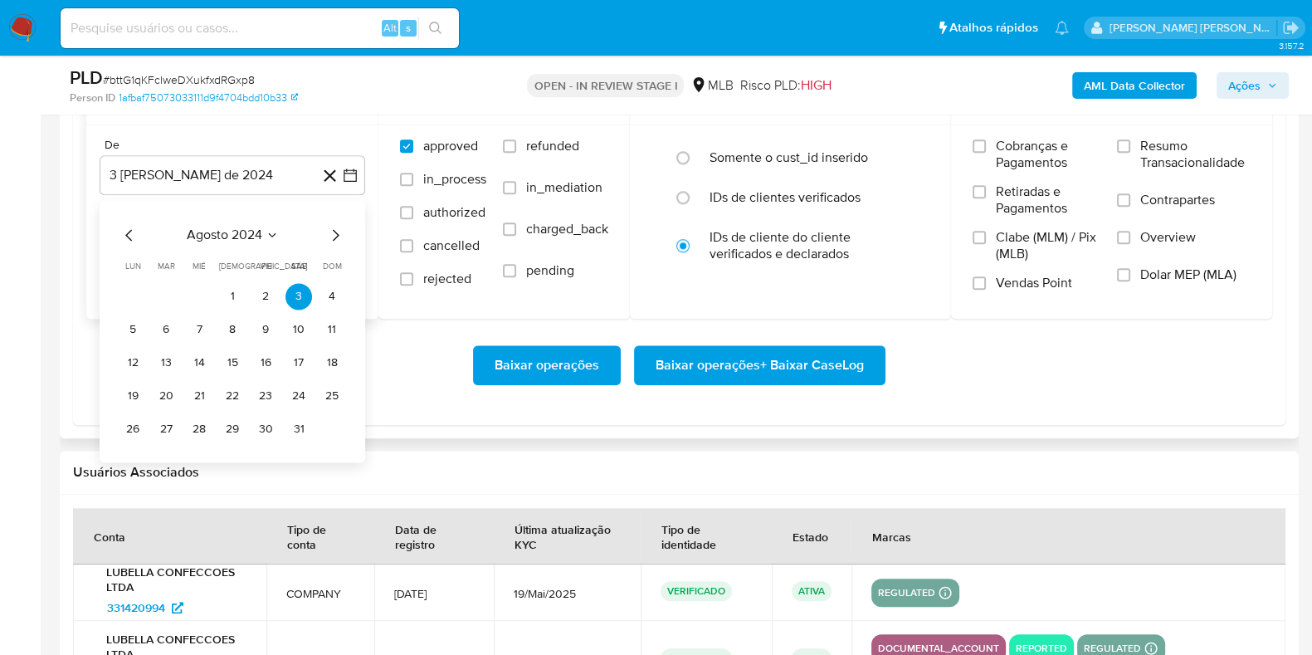
click at [334, 227] on icon "Mes siguiente" at bounding box center [335, 235] width 20 height 20
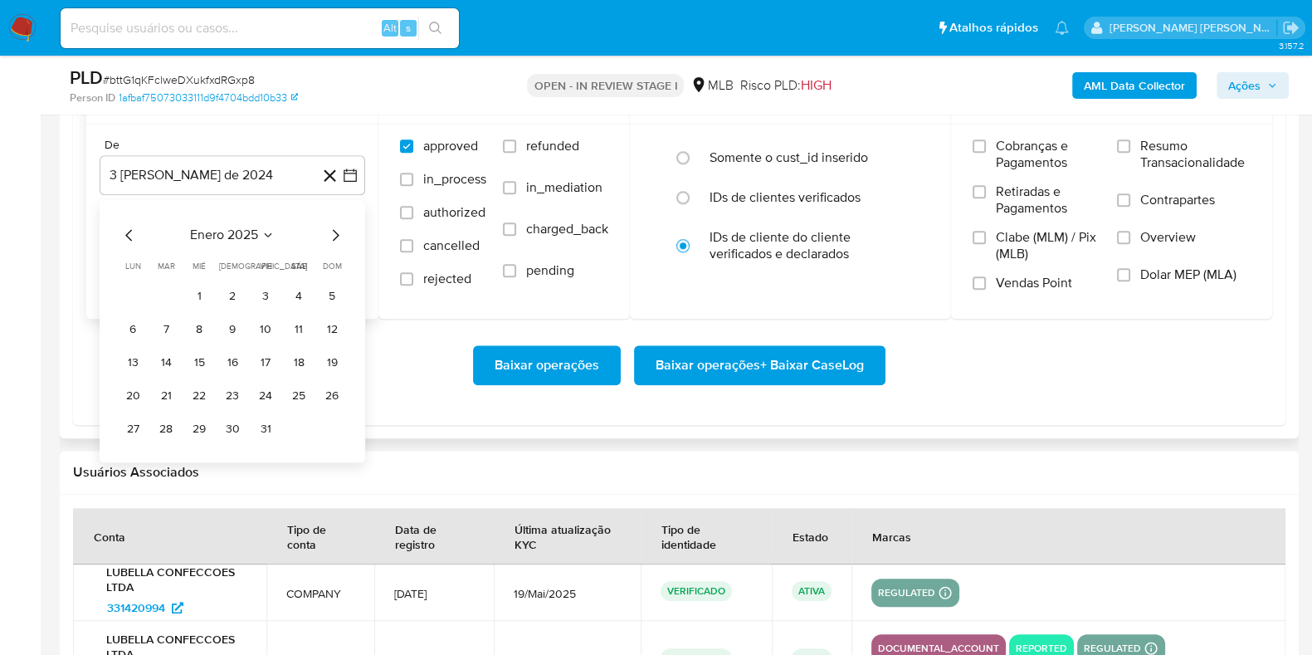
click at [334, 227] on icon "Mes siguiente" at bounding box center [335, 235] width 20 height 20
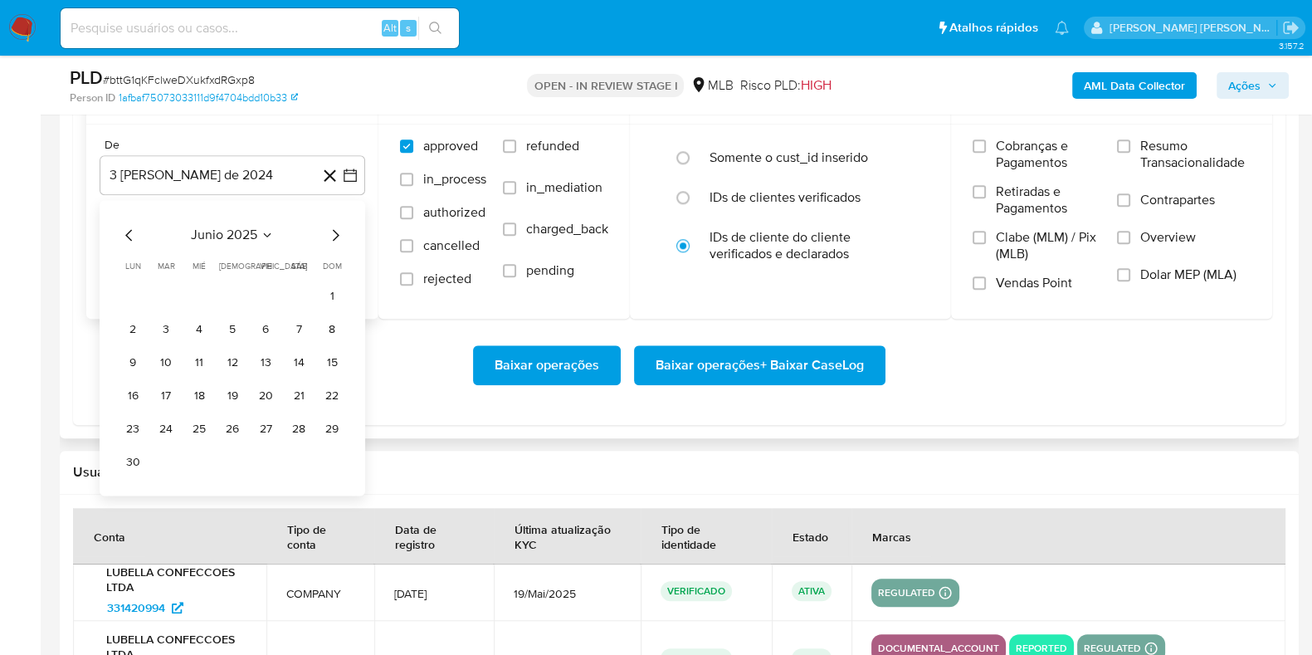
click at [334, 227] on icon "Mes siguiente" at bounding box center [335, 235] width 20 height 20
click at [174, 292] on button "1" at bounding box center [166, 296] width 27 height 27
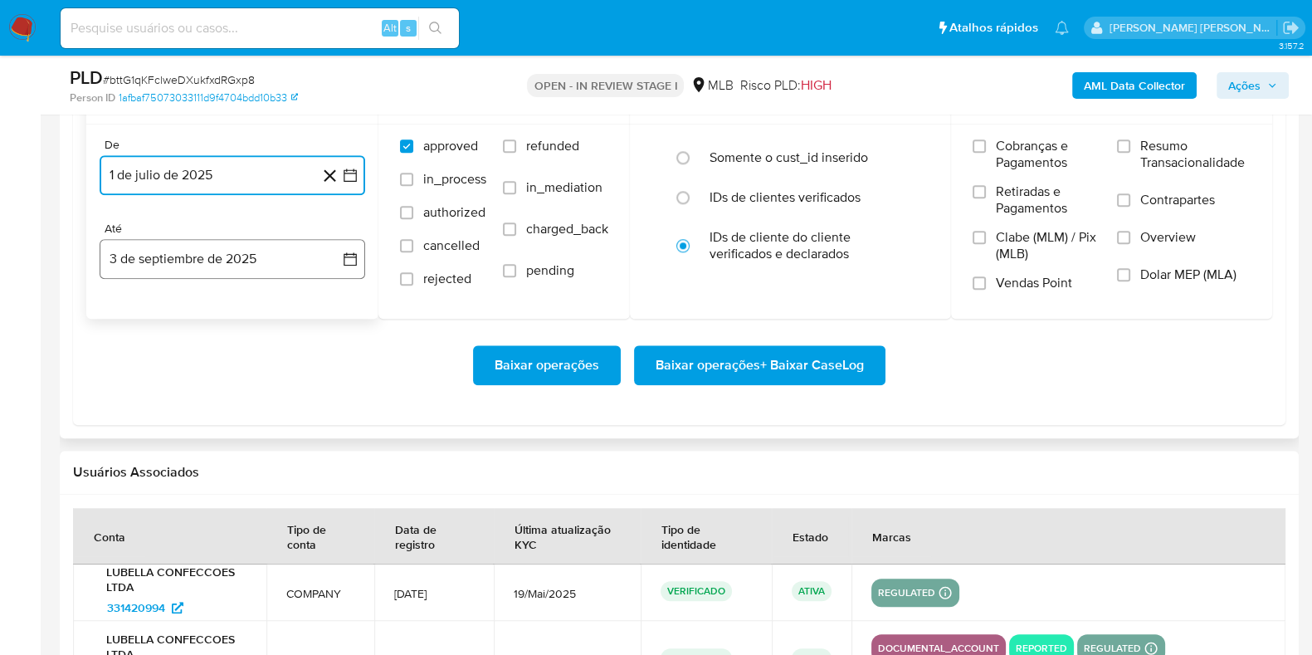
click at [176, 265] on button "3 de septiembre de 2025" at bounding box center [233, 259] width 266 height 40
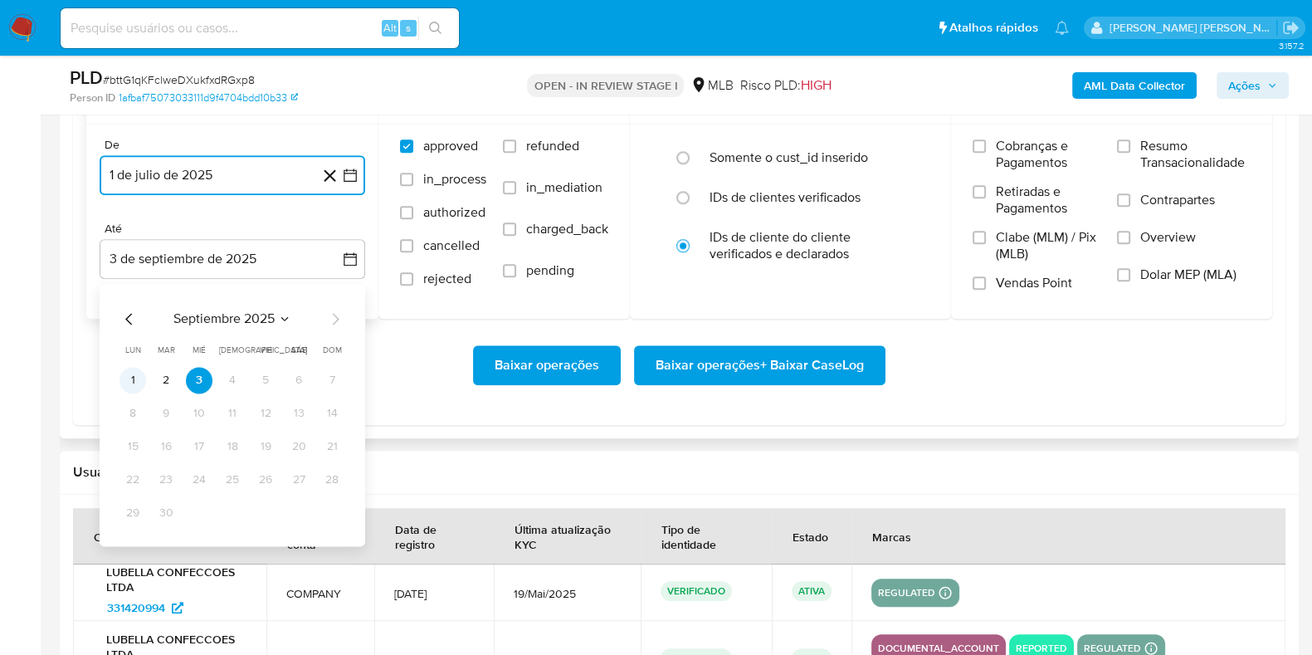
click at [137, 381] on button "1" at bounding box center [132, 380] width 27 height 27
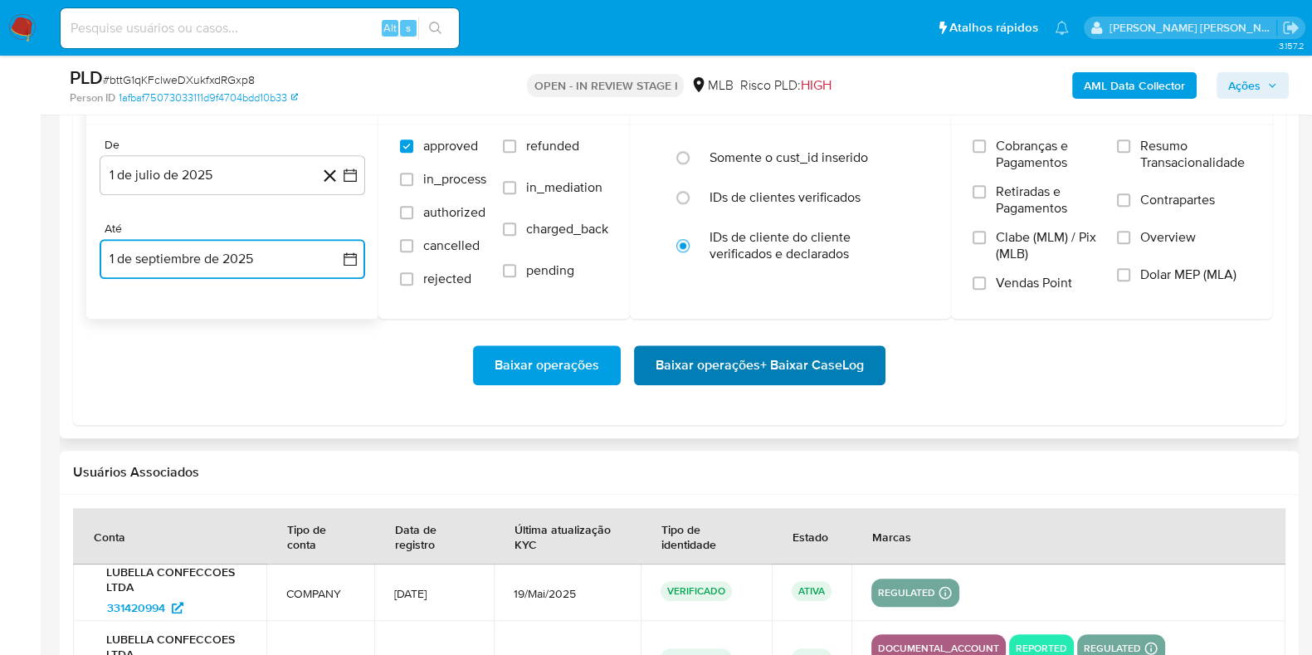
click at [707, 363] on span "Baixar operações + Baixar CaseLog" at bounding box center [760, 365] width 208 height 37
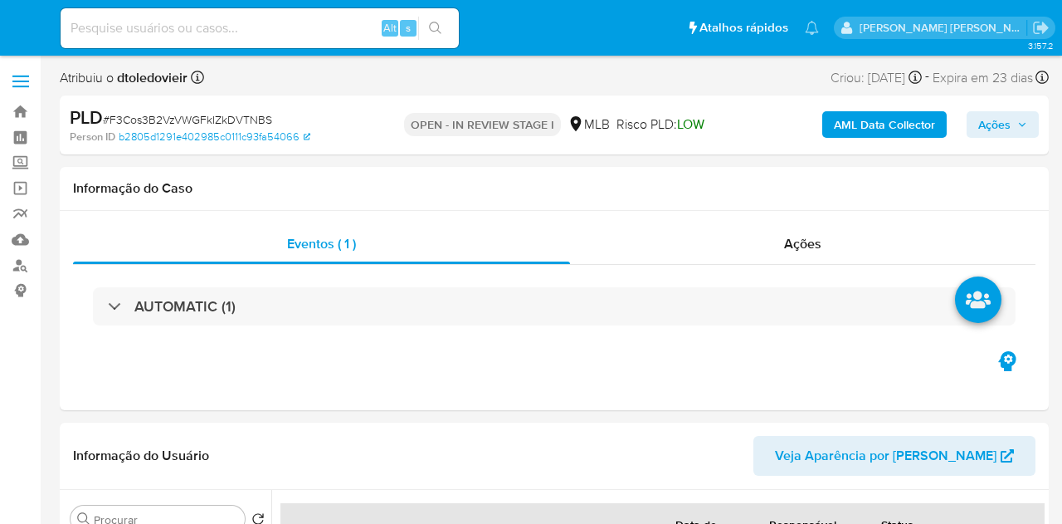
select select "10"
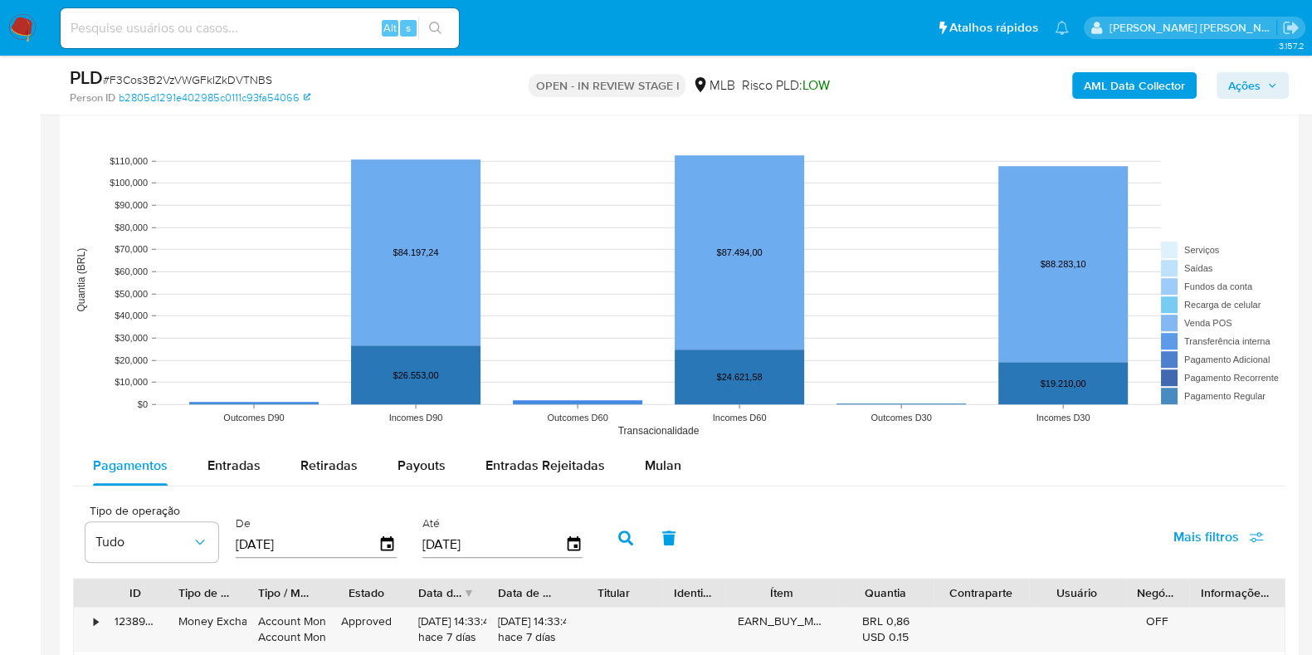
scroll to position [1659, 0]
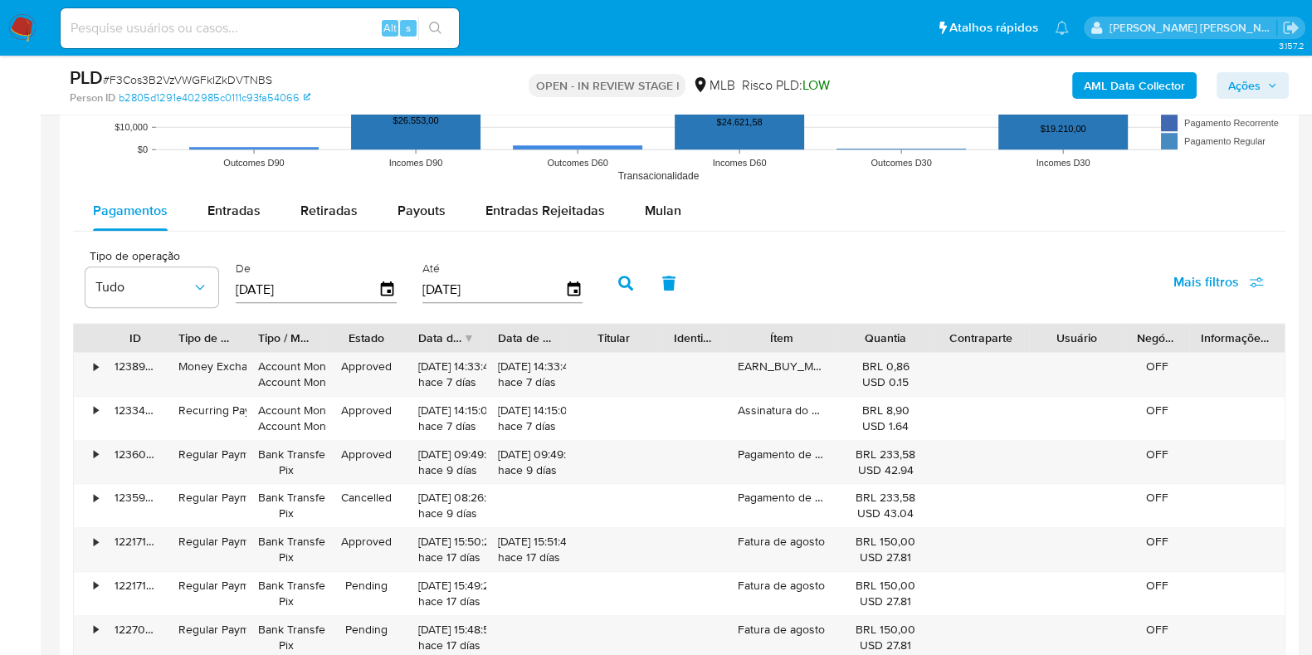
click at [655, 230] on div "Pagamentos Entradas Retiradas Payouts Entradas Rejeitadas Mulan" at bounding box center [679, 211] width 1212 height 41
click at [646, 222] on div "Mulan" at bounding box center [663, 211] width 37 height 40
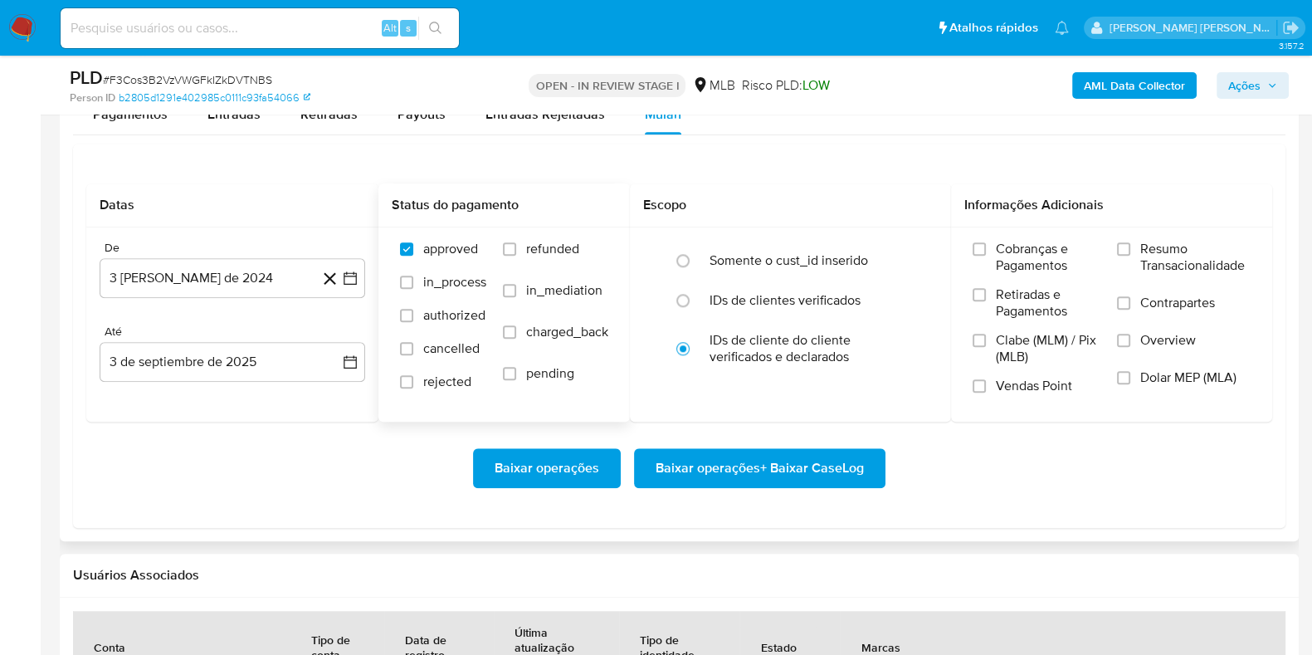
scroll to position [1867, 0]
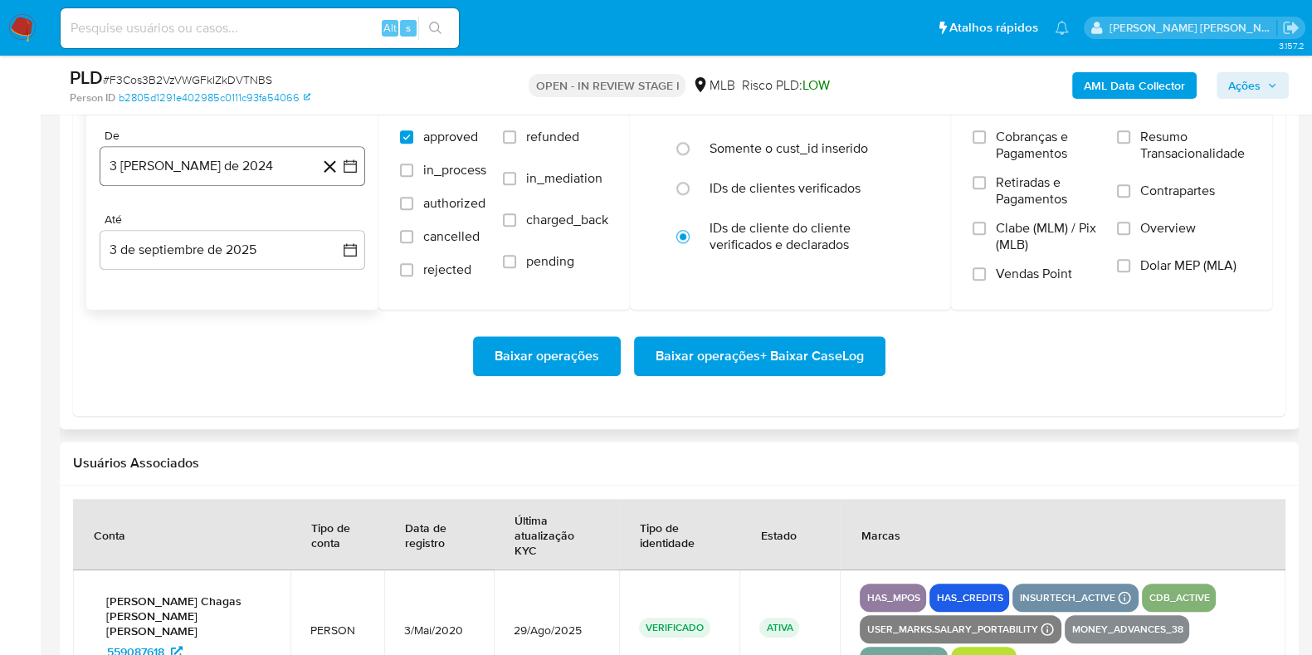
click at [226, 183] on button "3 [PERSON_NAME] de 2024" at bounding box center [233, 166] width 266 height 40
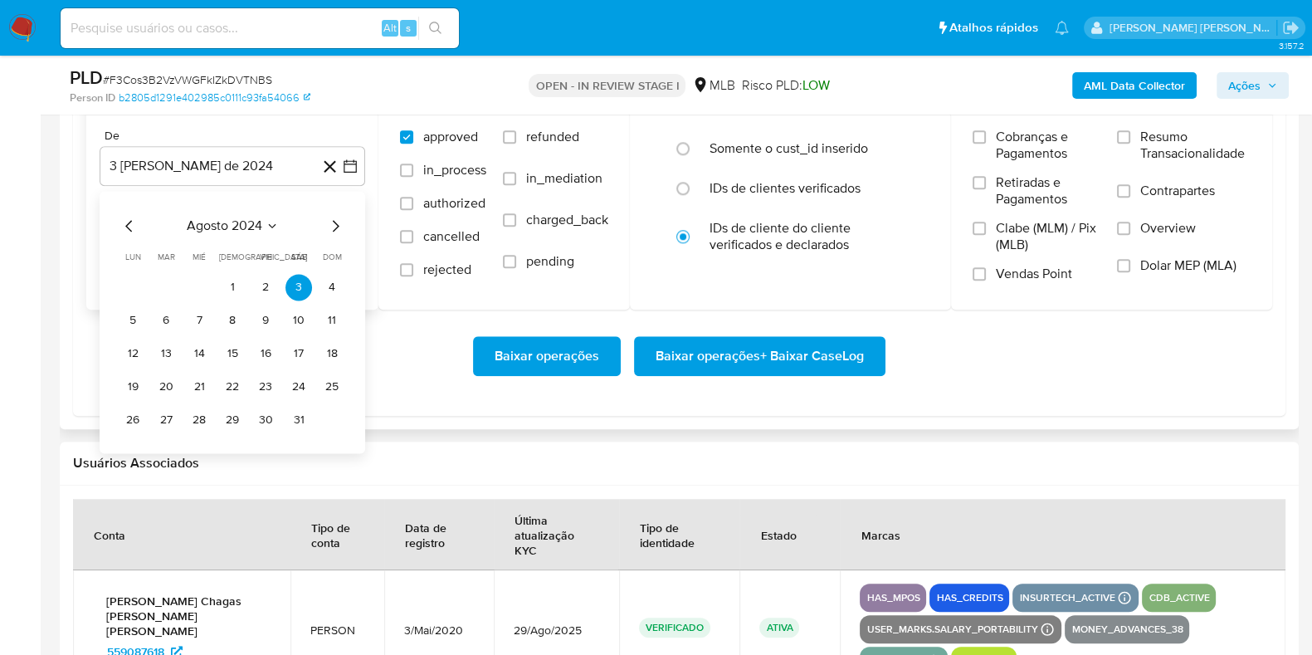
click at [340, 218] on icon "Mes siguiente" at bounding box center [335, 226] width 20 height 20
click at [336, 222] on icon "Mes siguiente" at bounding box center [335, 226] width 20 height 20
click at [336, 223] on icon "Mes siguiente" at bounding box center [336, 226] width 7 height 12
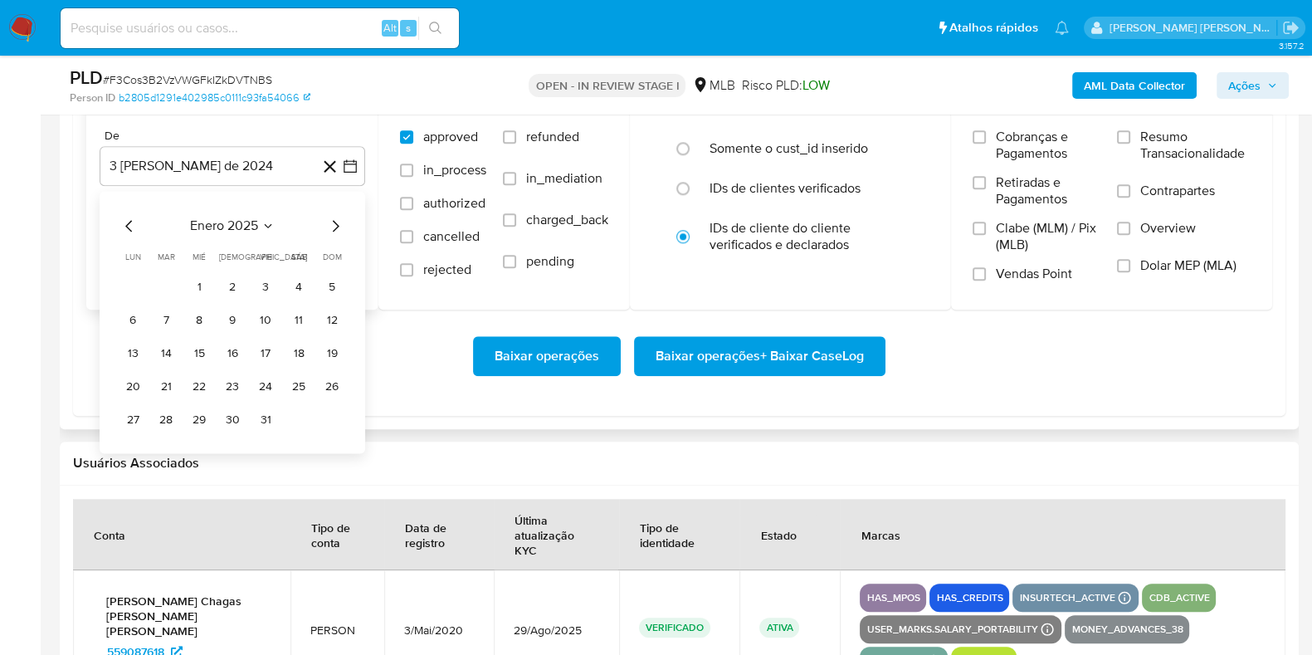
click at [336, 223] on icon "Mes siguiente" at bounding box center [336, 226] width 7 height 12
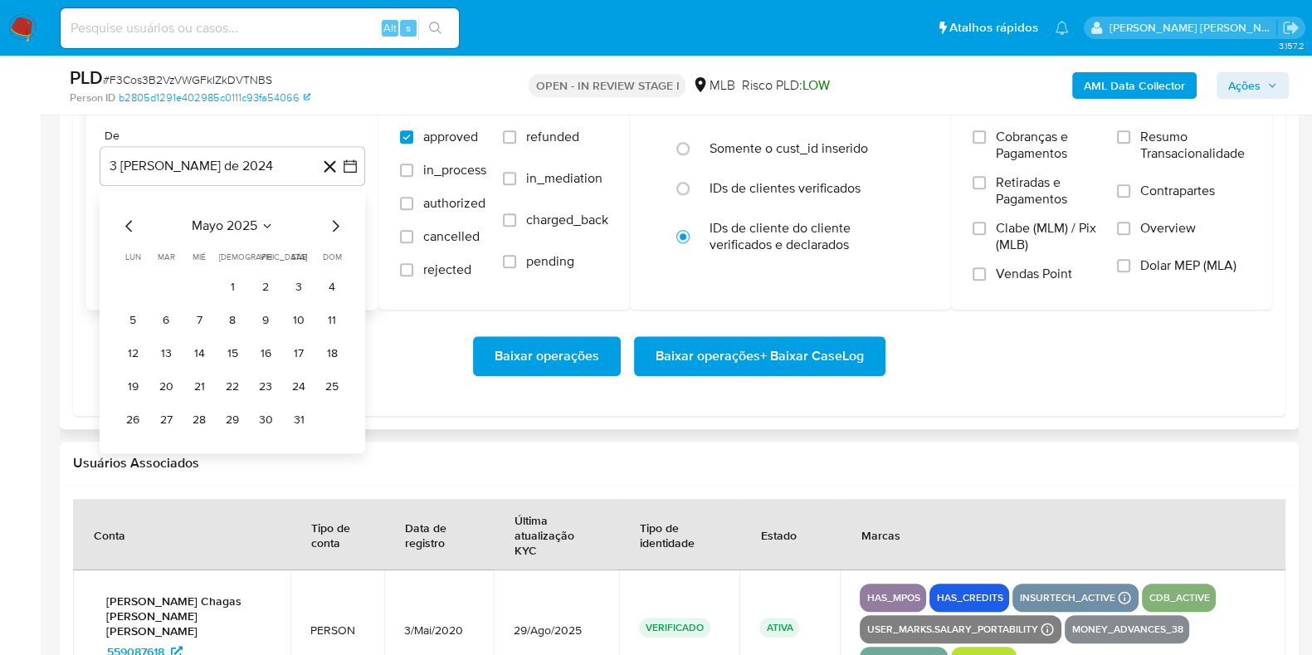
click at [336, 223] on icon "Mes siguiente" at bounding box center [336, 226] width 7 height 12
click at [130, 229] on icon "Mes anterior" at bounding box center [128, 226] width 7 height 12
click at [163, 284] on button "1" at bounding box center [166, 287] width 27 height 27
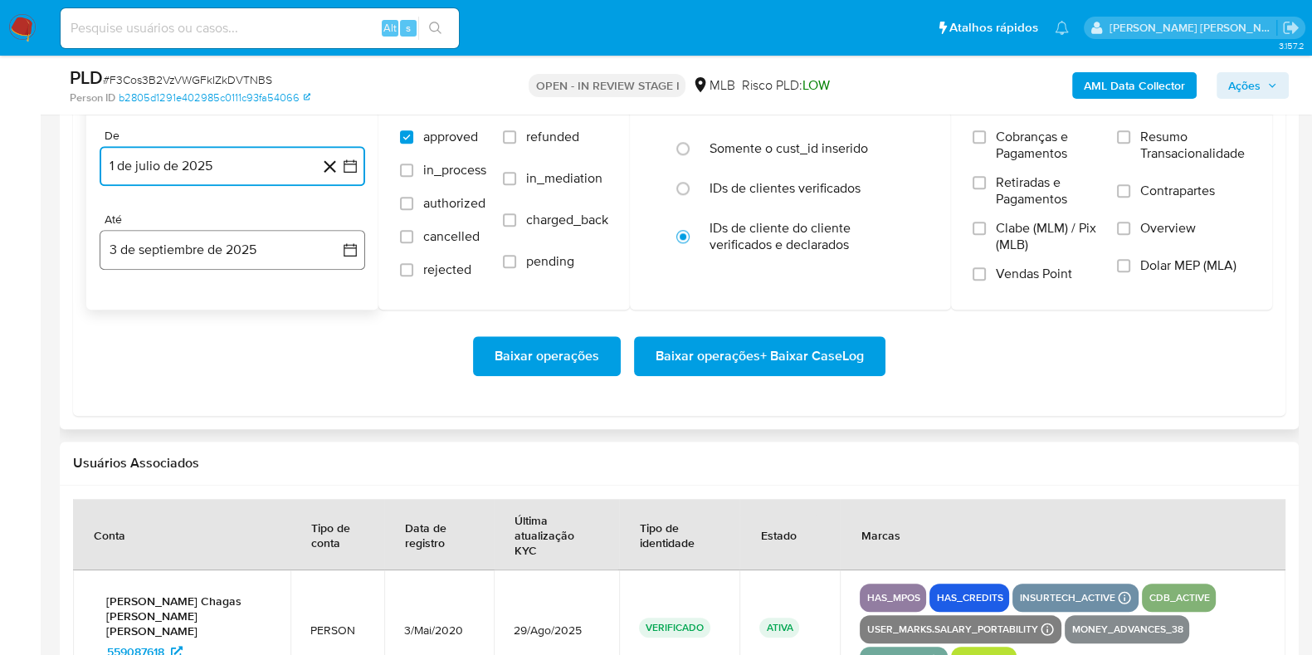
click at [199, 236] on button "3 de septiembre de 2025" at bounding box center [233, 250] width 266 height 40
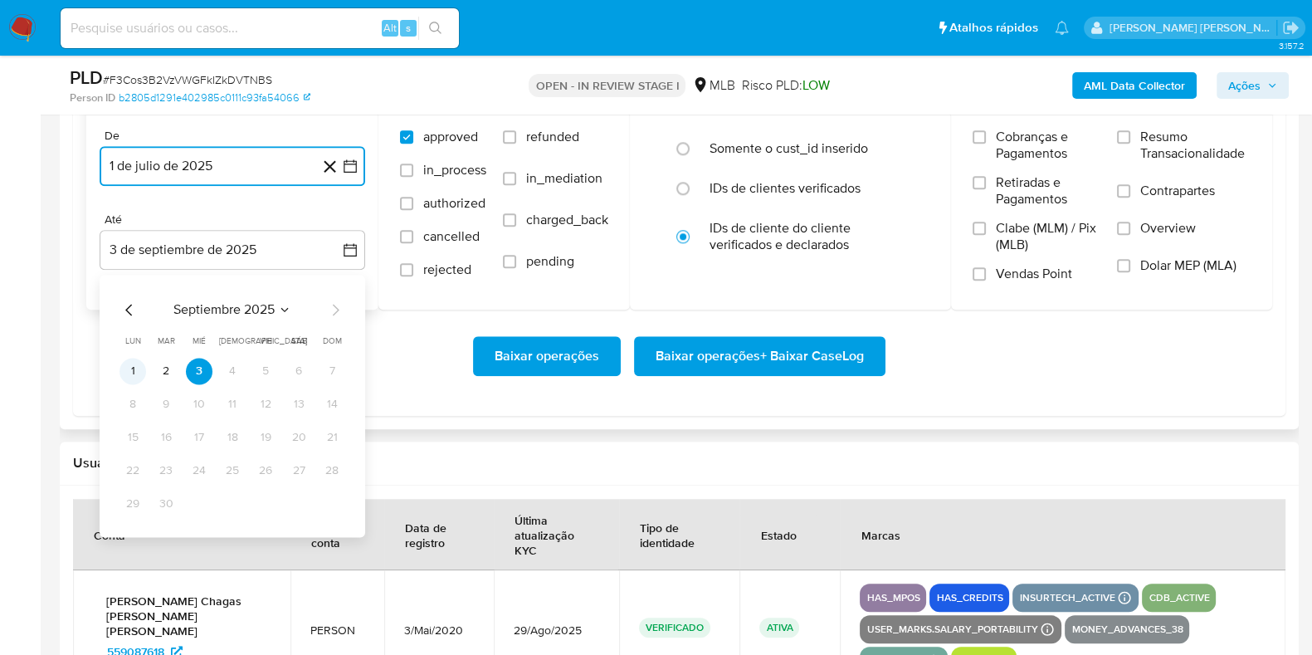
click at [133, 376] on button "1" at bounding box center [132, 371] width 27 height 27
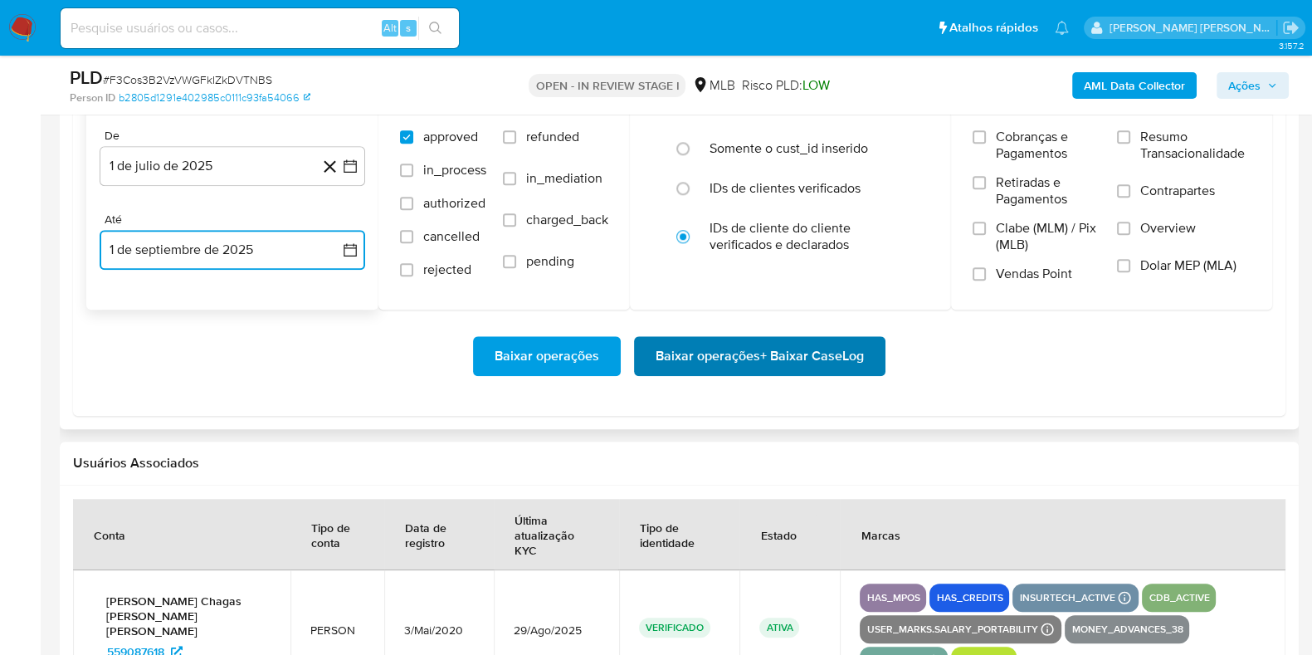
click at [699, 351] on span "Baixar operações + Baixar CaseLog" at bounding box center [760, 356] width 208 height 37
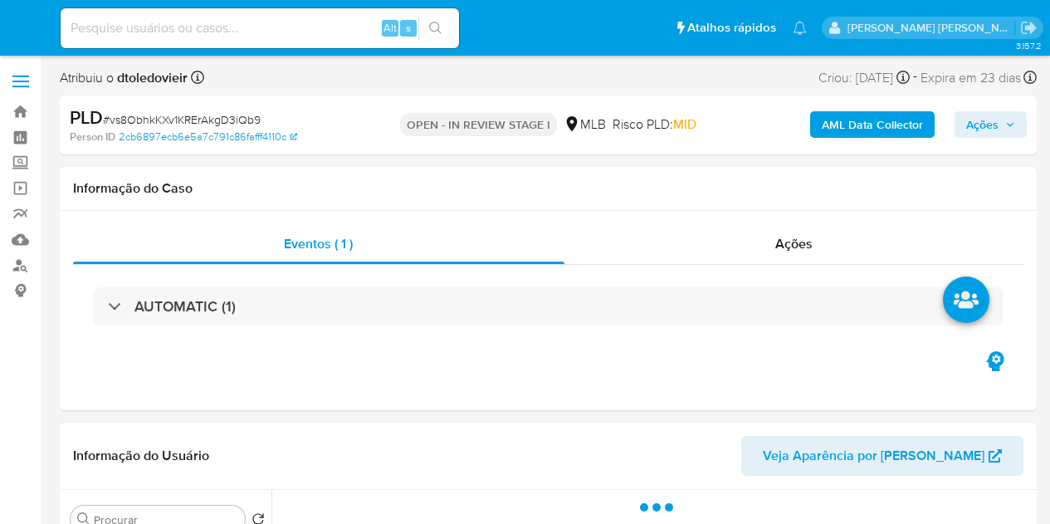
select select "10"
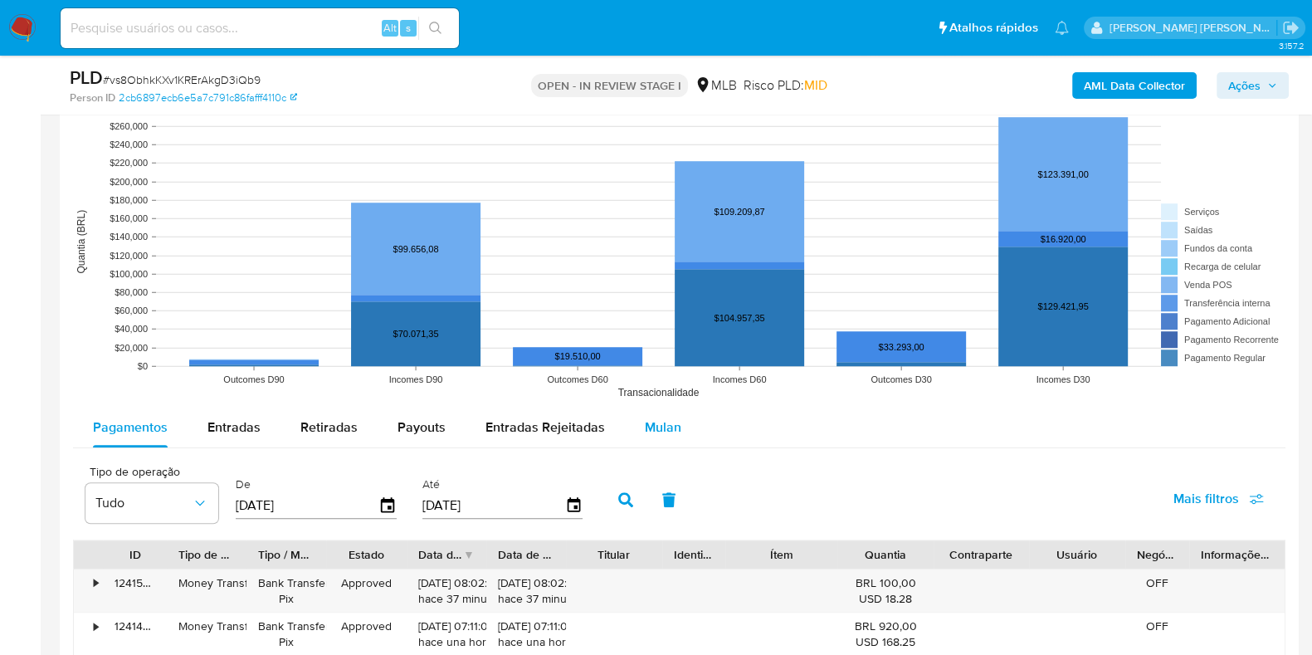
click at [648, 422] on span "Mulan" at bounding box center [663, 426] width 37 height 19
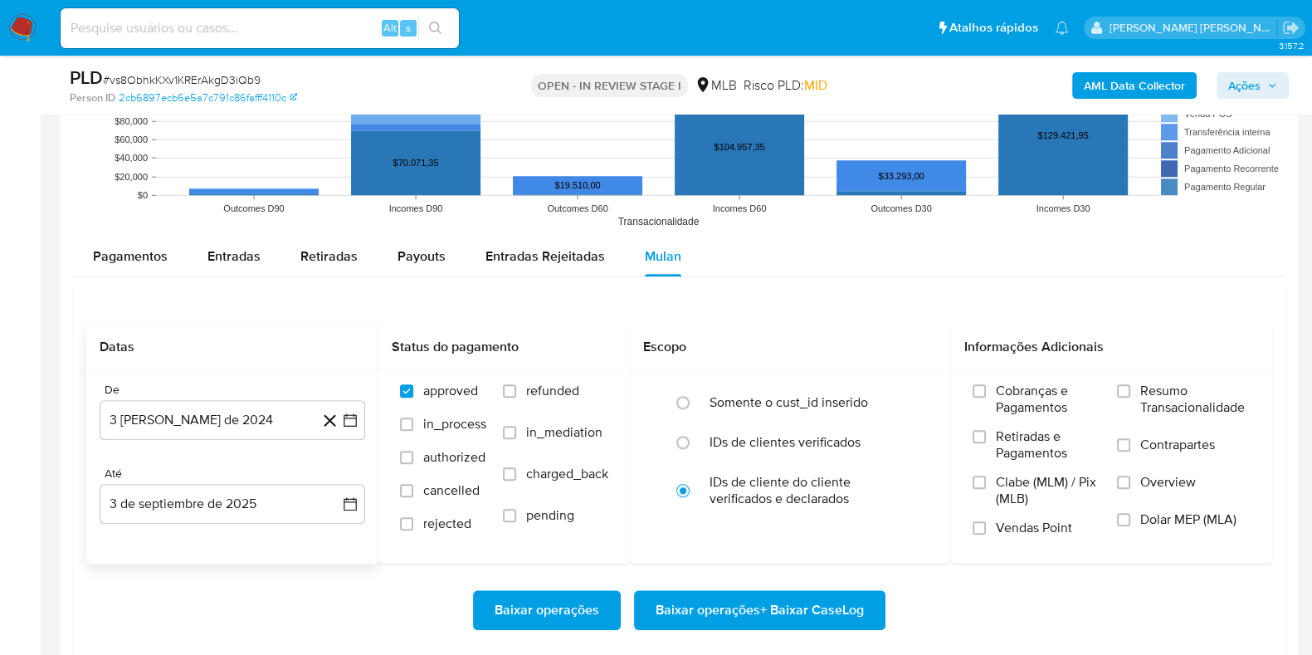
scroll to position [1971, 0]
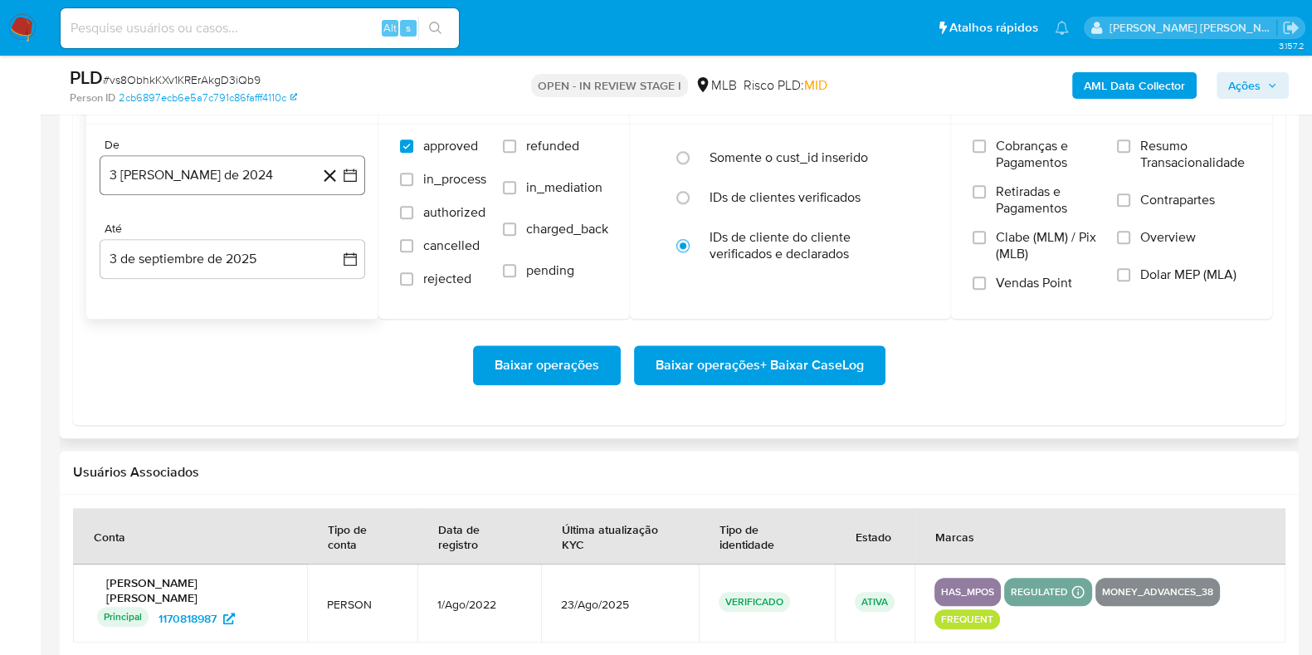
click at [263, 168] on button "3 [PERSON_NAME] de 2024" at bounding box center [233, 175] width 266 height 40
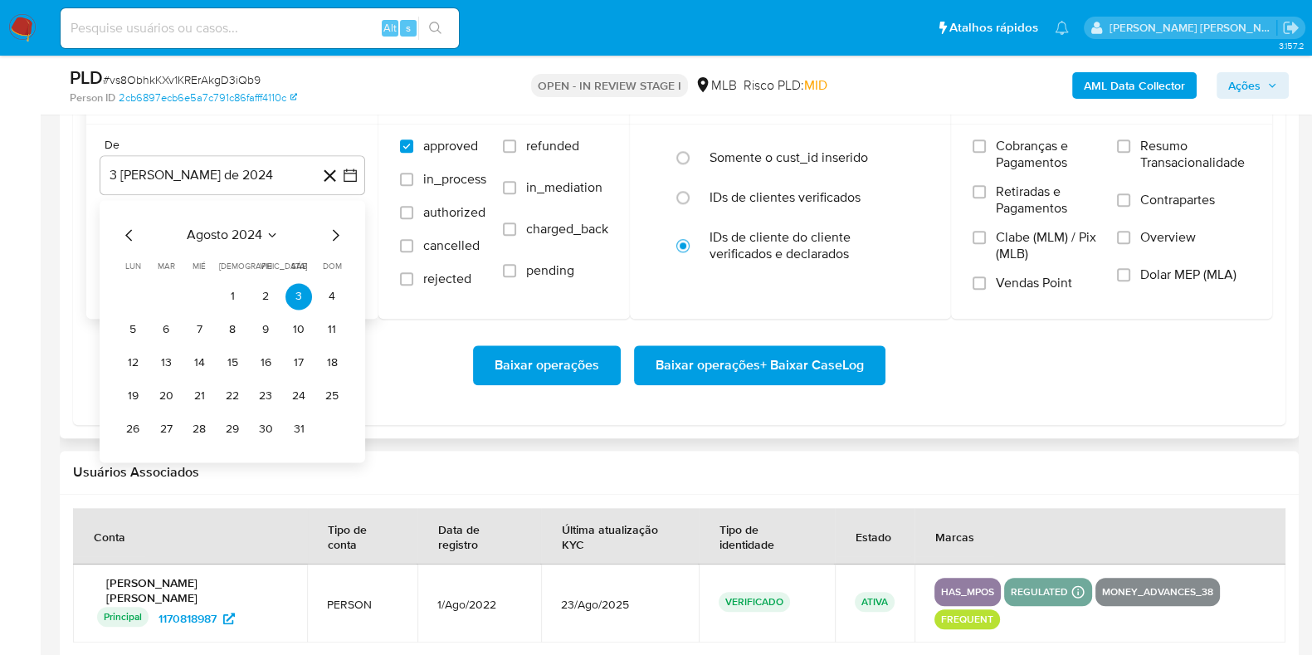
click at [337, 236] on icon "Mes siguiente" at bounding box center [335, 235] width 20 height 20
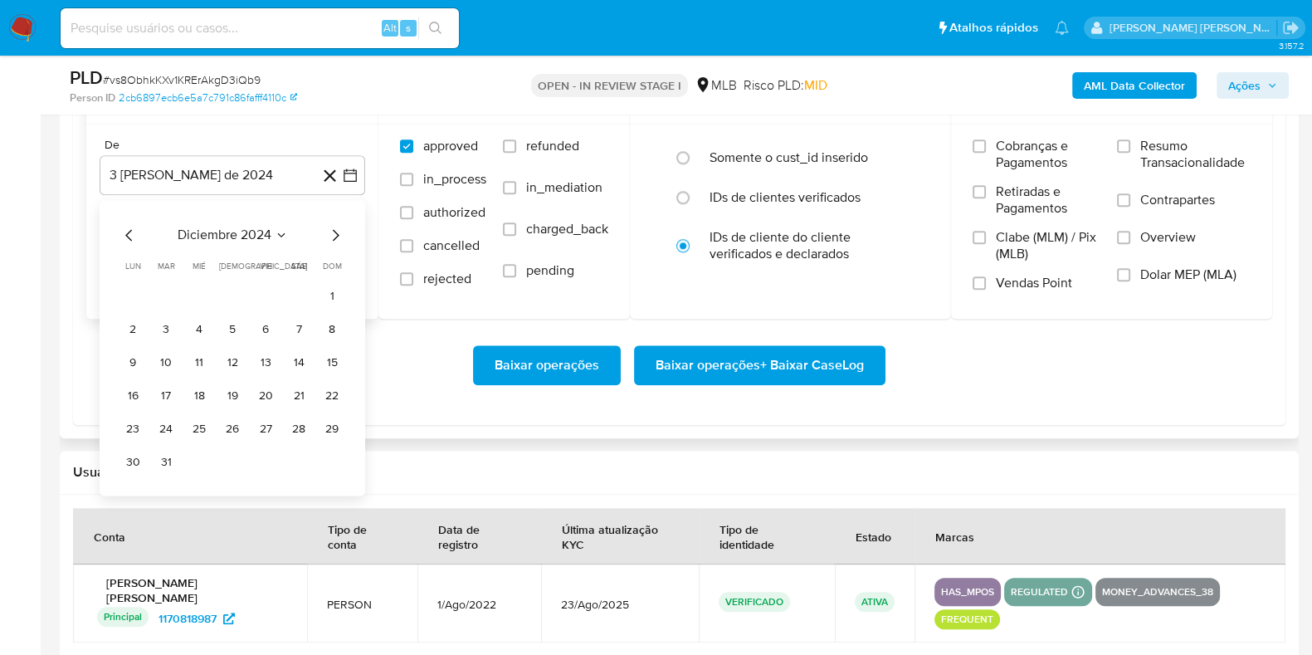
click at [337, 236] on icon "Mes siguiente" at bounding box center [335, 235] width 20 height 20
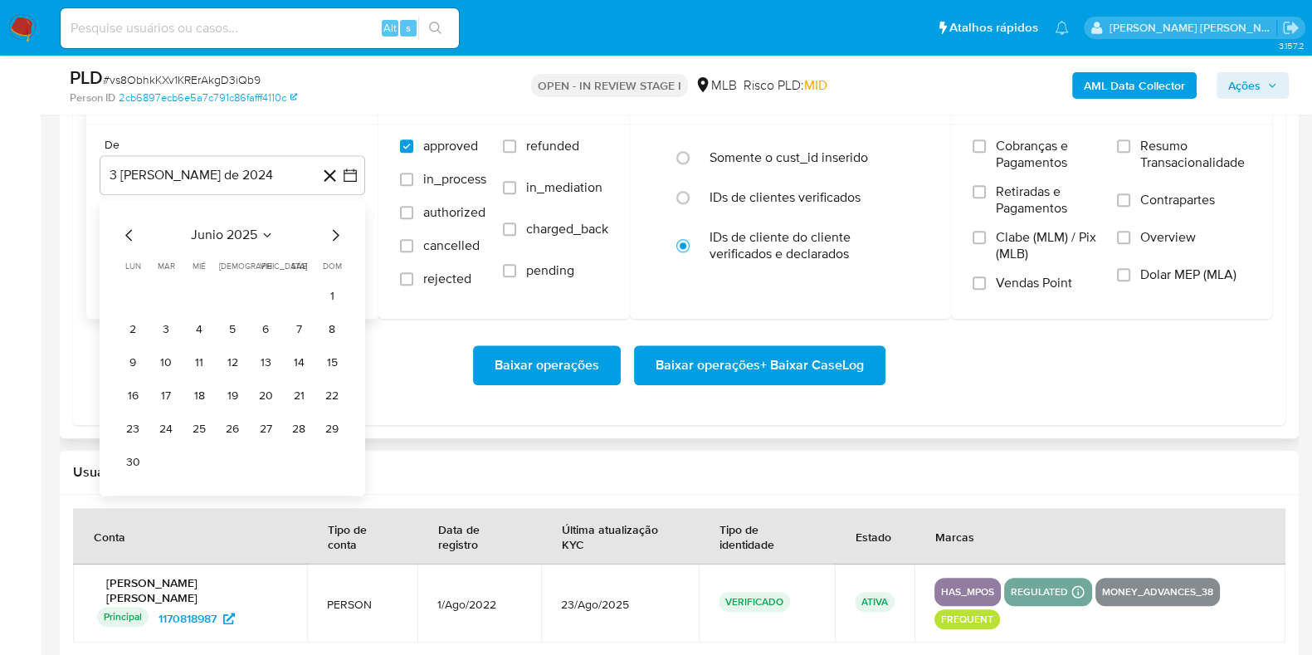
click at [337, 236] on icon "Mes siguiente" at bounding box center [335, 235] width 20 height 20
click at [166, 290] on button "1" at bounding box center [166, 296] width 27 height 27
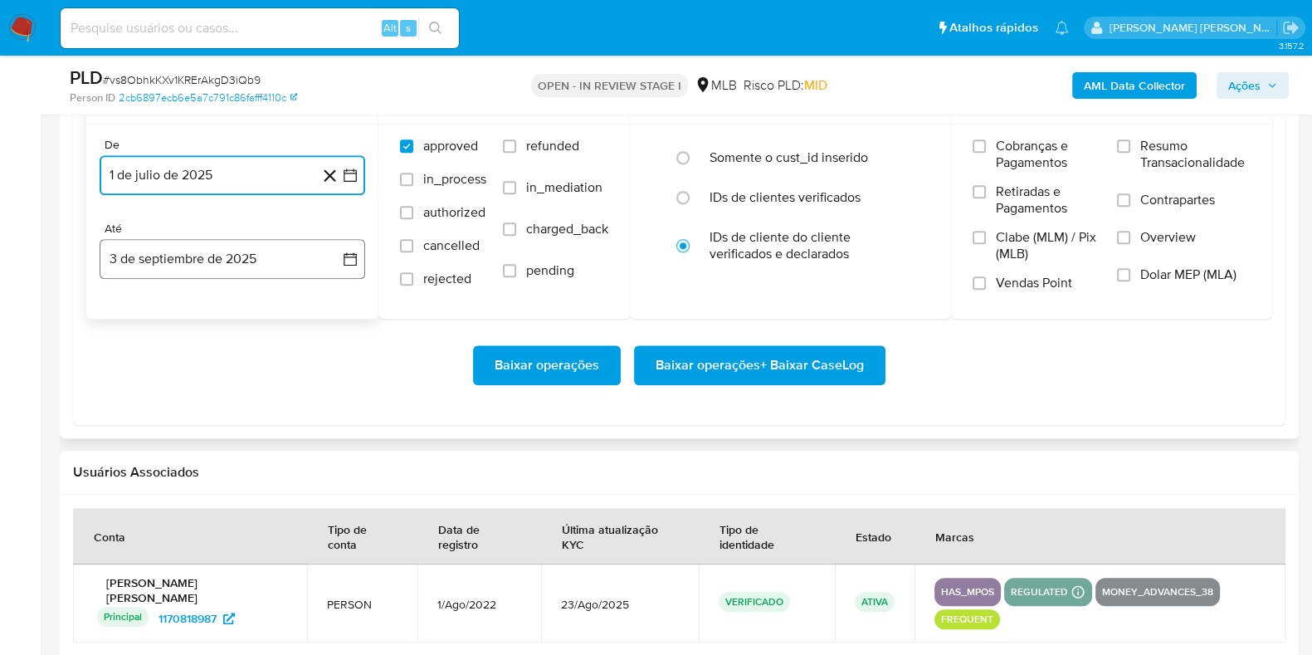
click at [165, 246] on button "3 de septiembre de 2025" at bounding box center [233, 259] width 266 height 40
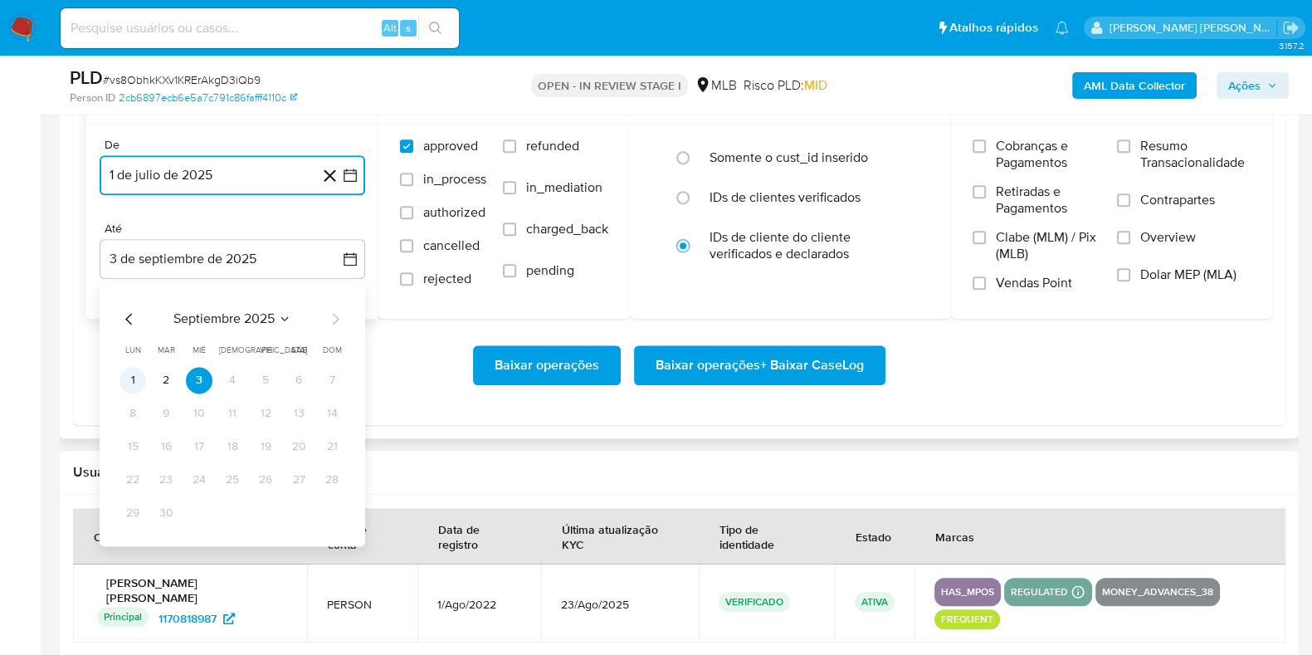
click at [132, 377] on button "1" at bounding box center [132, 380] width 27 height 27
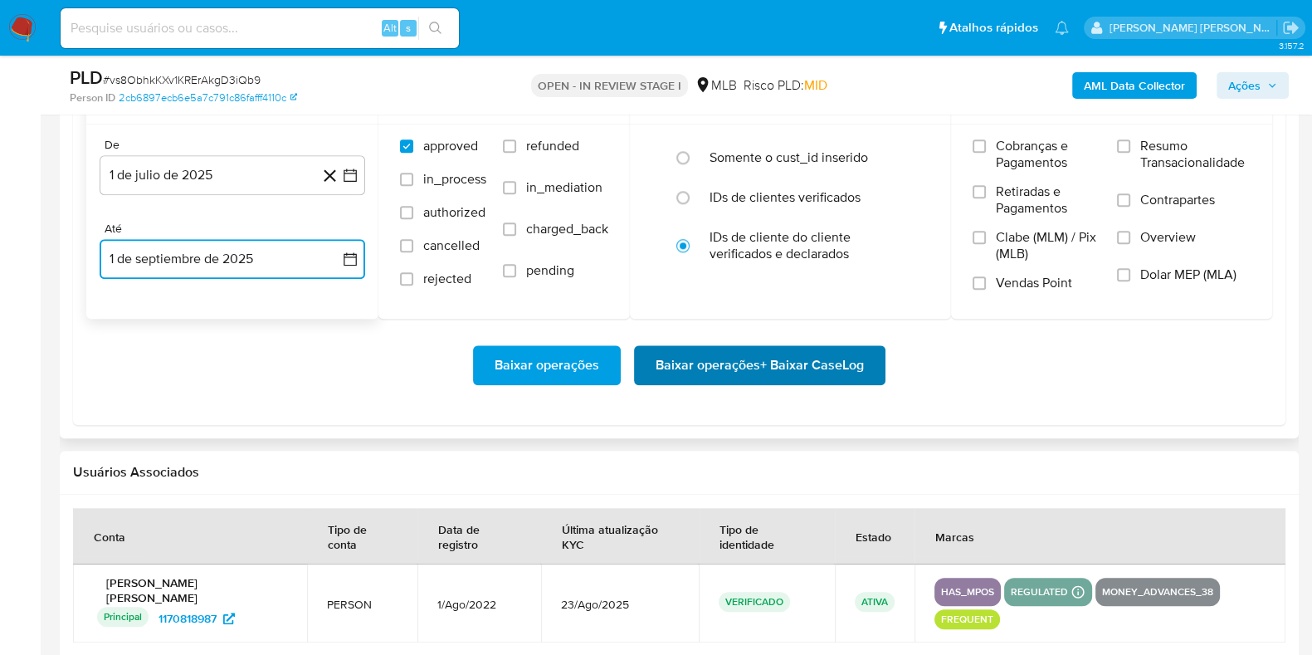
click at [724, 371] on span "Baixar operações + Baixar CaseLog" at bounding box center [760, 365] width 208 height 37
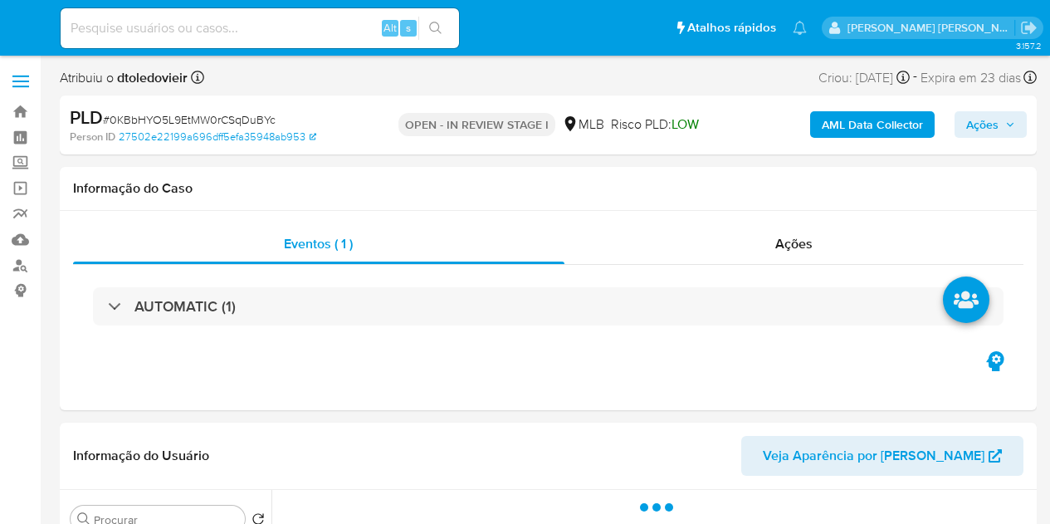
select select "10"
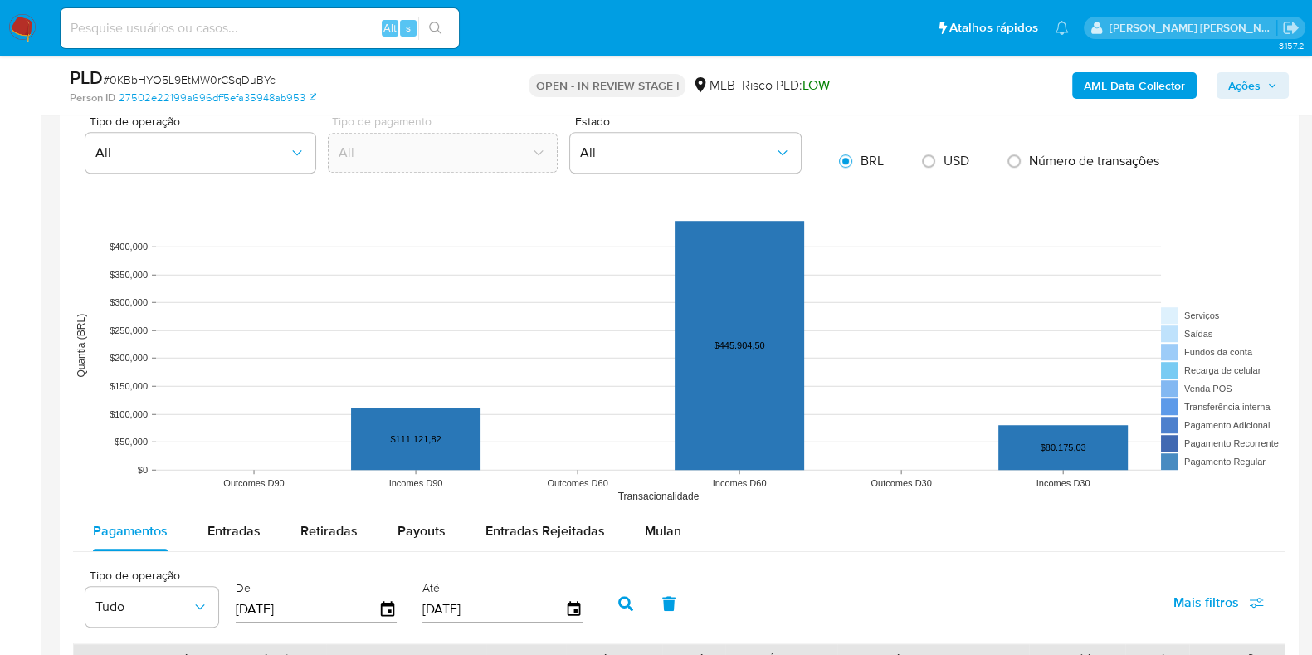
scroll to position [1555, 0]
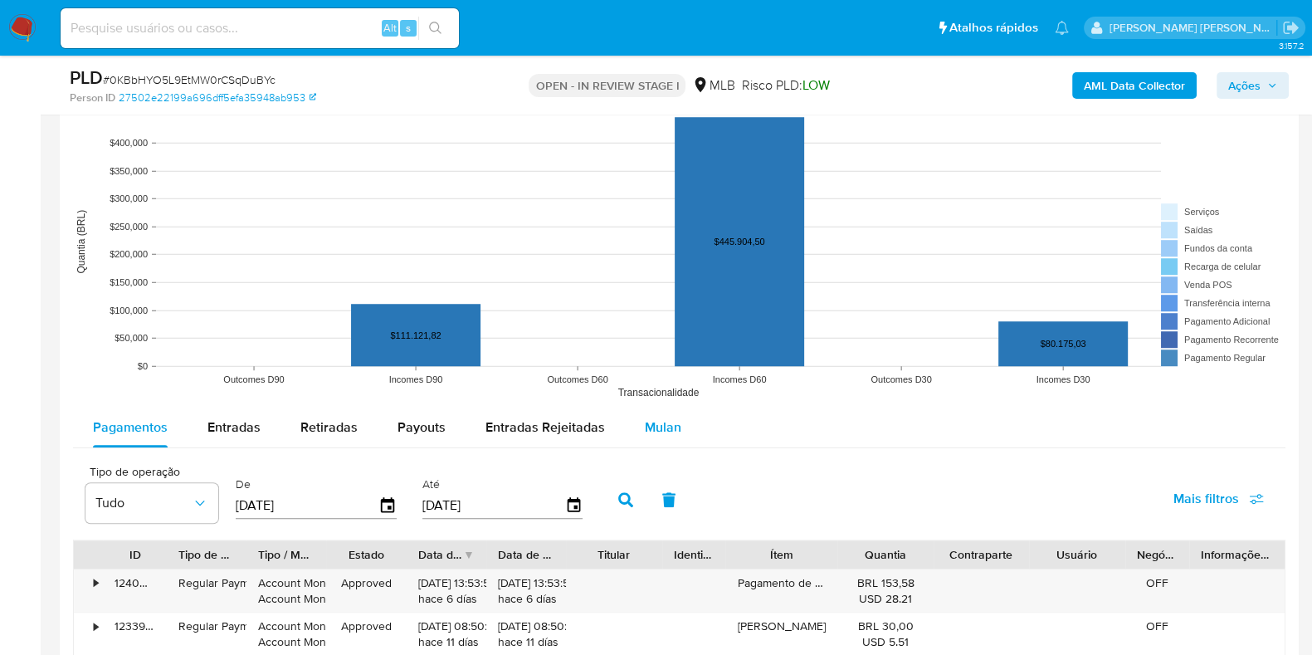
click at [628, 440] on button "Mulan" at bounding box center [663, 427] width 76 height 40
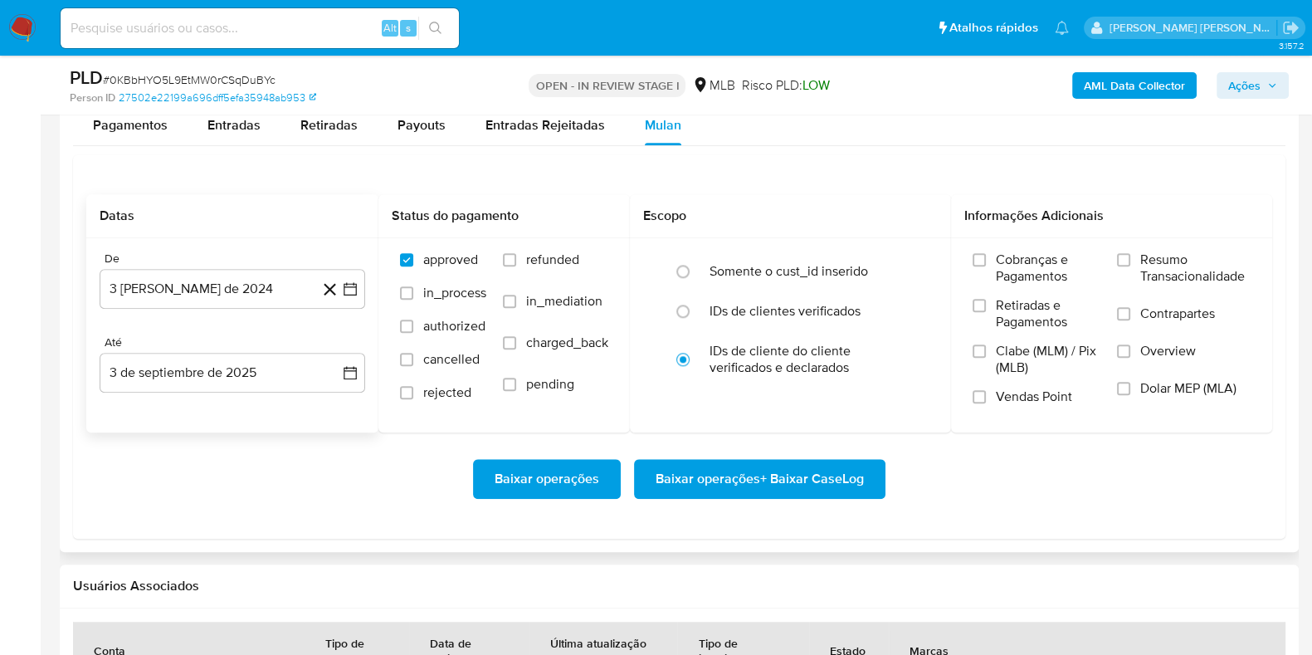
scroll to position [1971, 0]
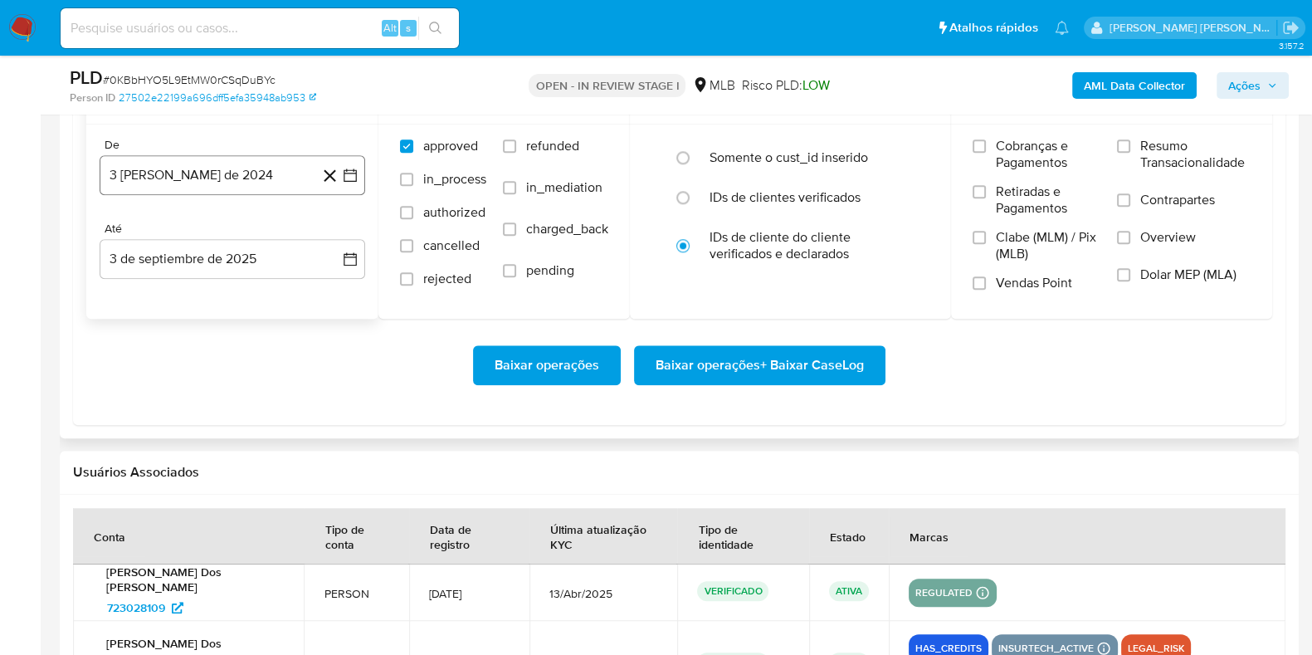
click at [238, 168] on button "3 [PERSON_NAME] de 2024" at bounding box center [233, 175] width 266 height 40
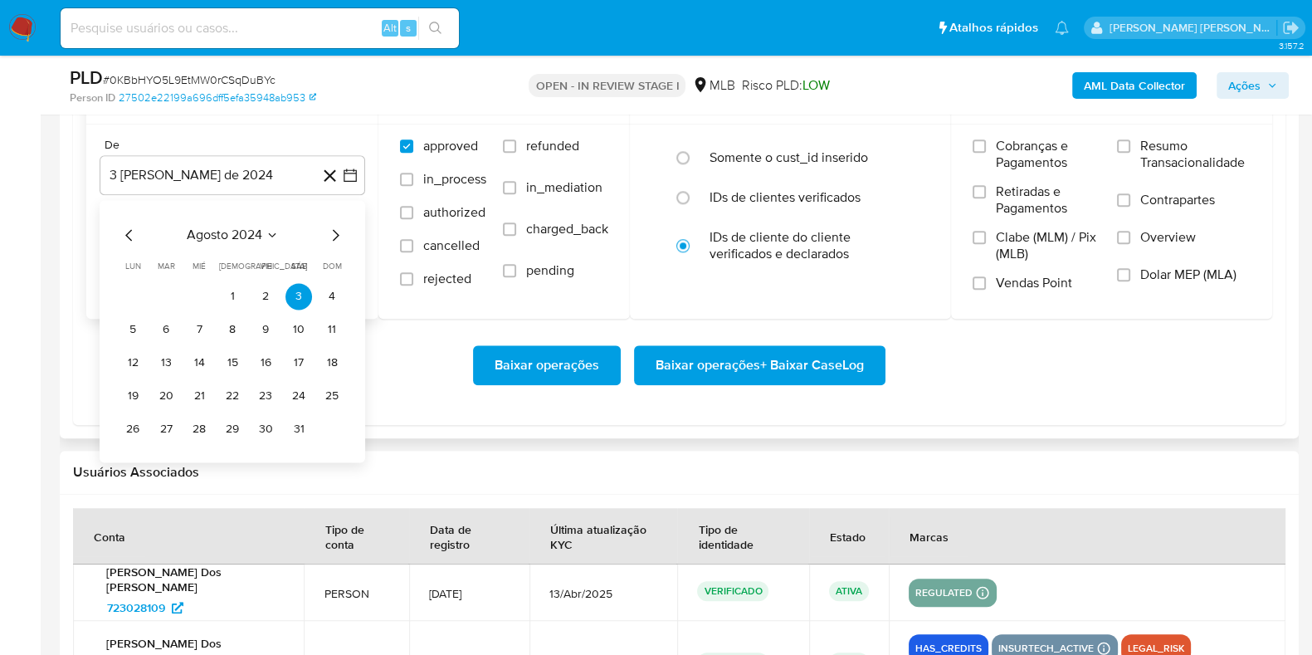
click at [334, 232] on icon "Mes siguiente" at bounding box center [335, 235] width 20 height 20
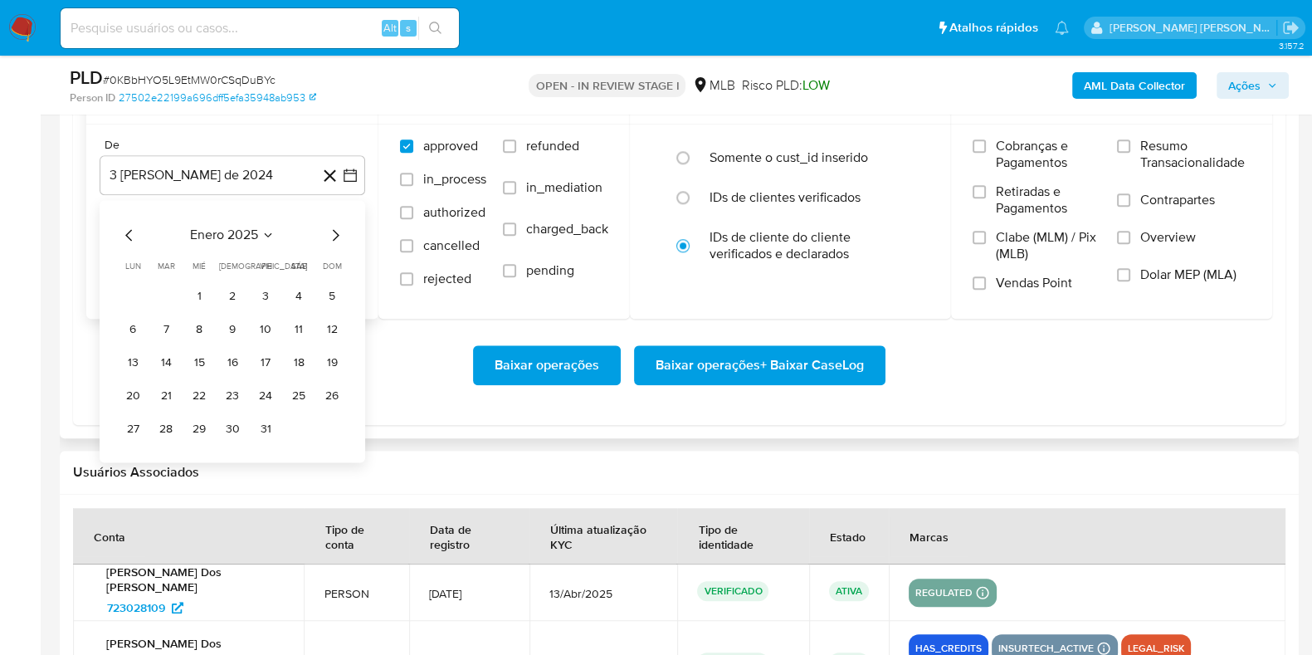
click at [334, 232] on icon "Mes siguiente" at bounding box center [335, 235] width 20 height 20
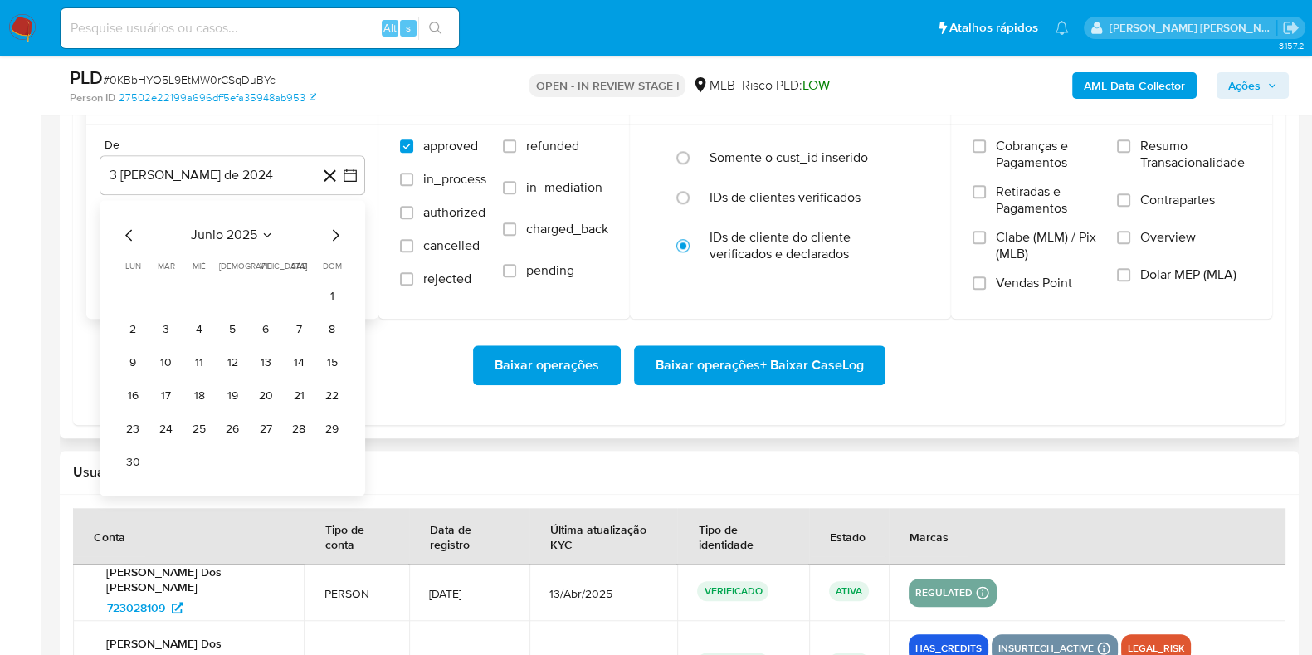
click at [332, 233] on icon "Mes siguiente" at bounding box center [335, 235] width 20 height 20
click at [168, 293] on button "1" at bounding box center [166, 296] width 27 height 27
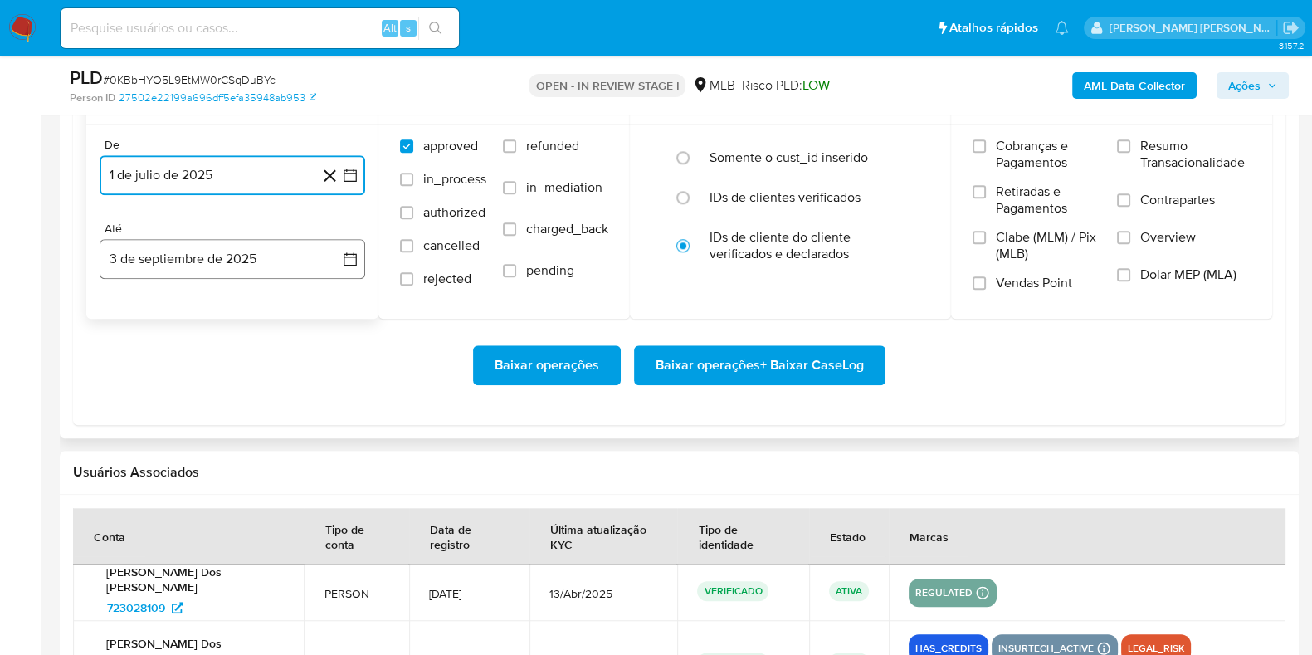
click at [200, 251] on button "3 de septiembre de 2025" at bounding box center [233, 259] width 266 height 40
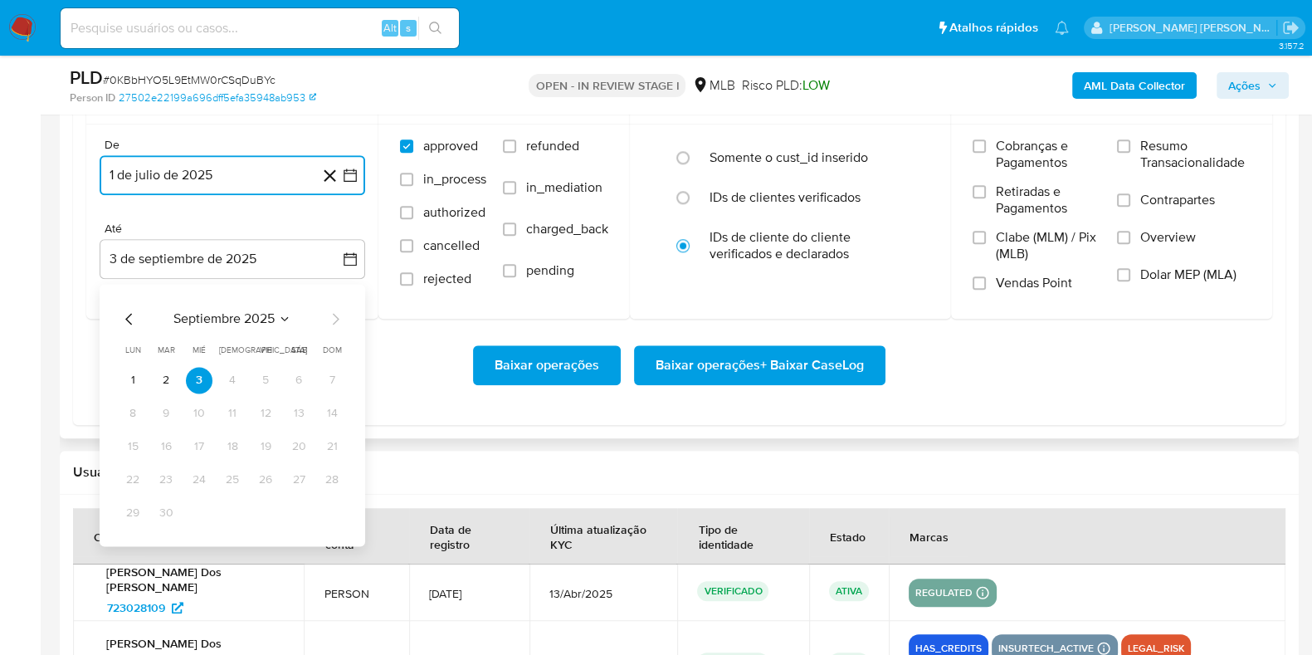
click at [134, 378] on button "1" at bounding box center [132, 380] width 27 height 27
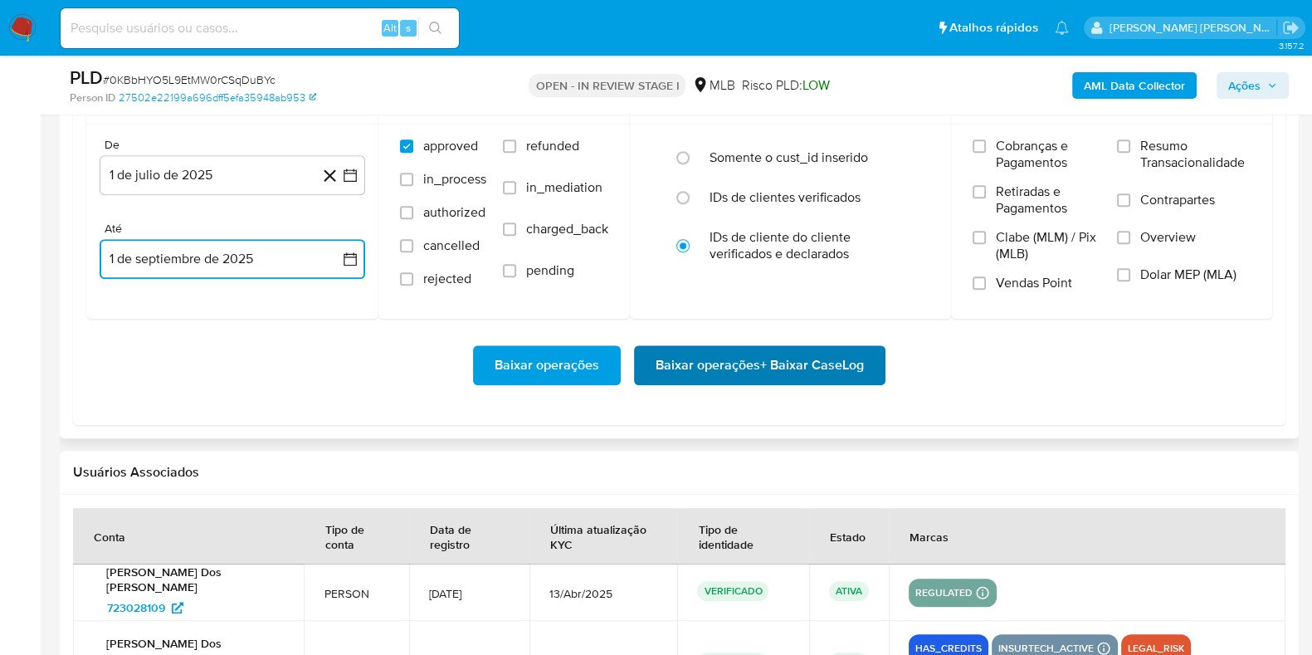
click at [690, 354] on span "Baixar operações + Baixar CaseLog" at bounding box center [760, 365] width 208 height 37
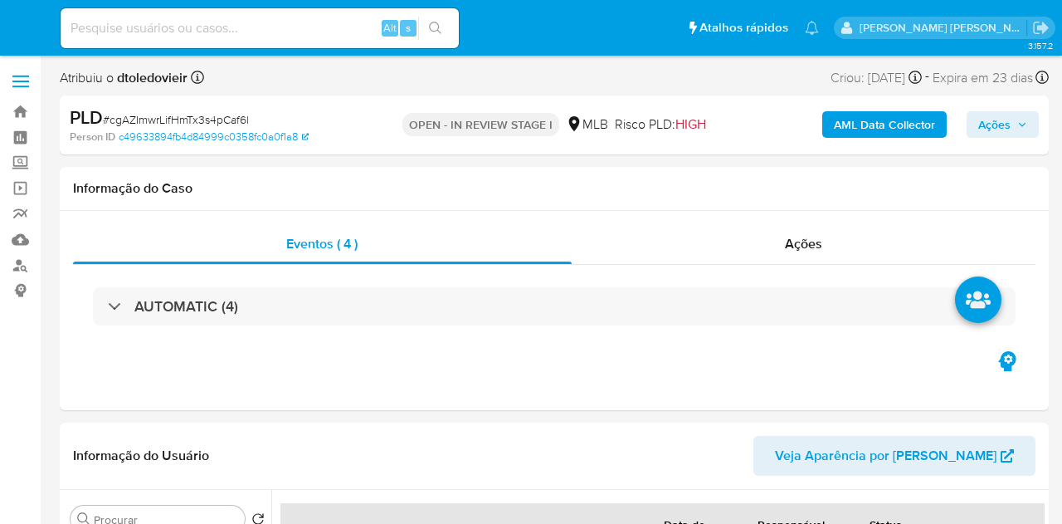
select select "10"
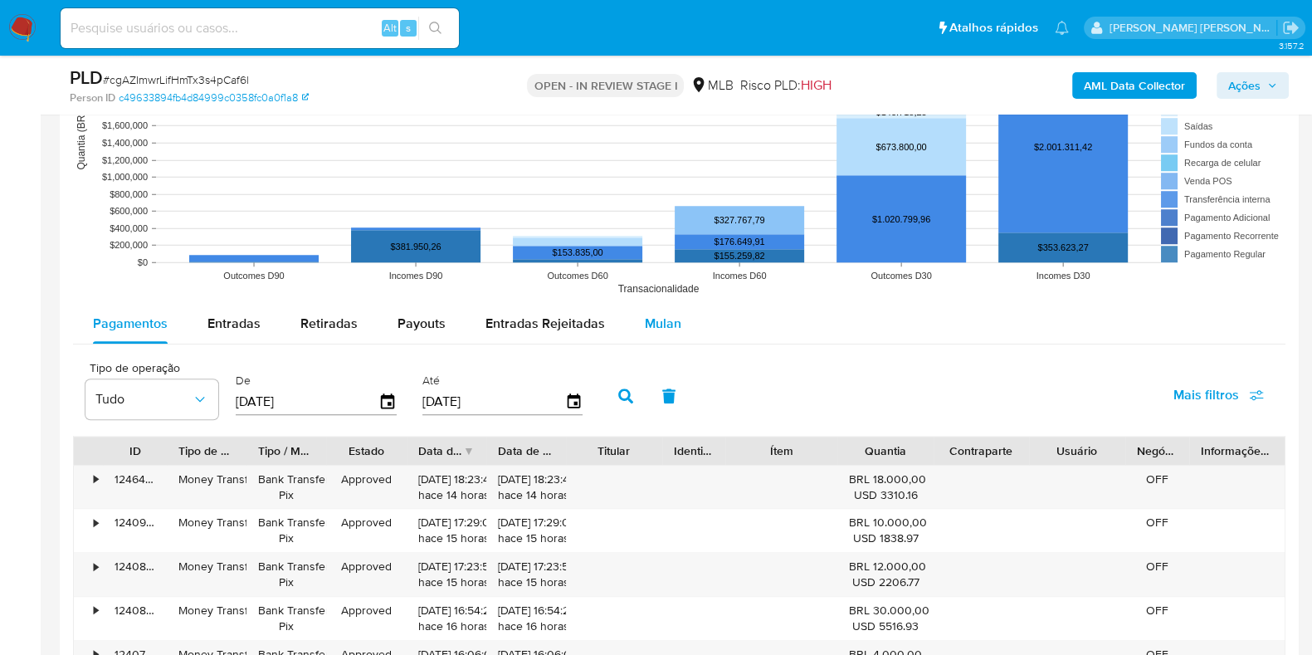
click at [660, 320] on span "Mulan" at bounding box center [663, 323] width 37 height 19
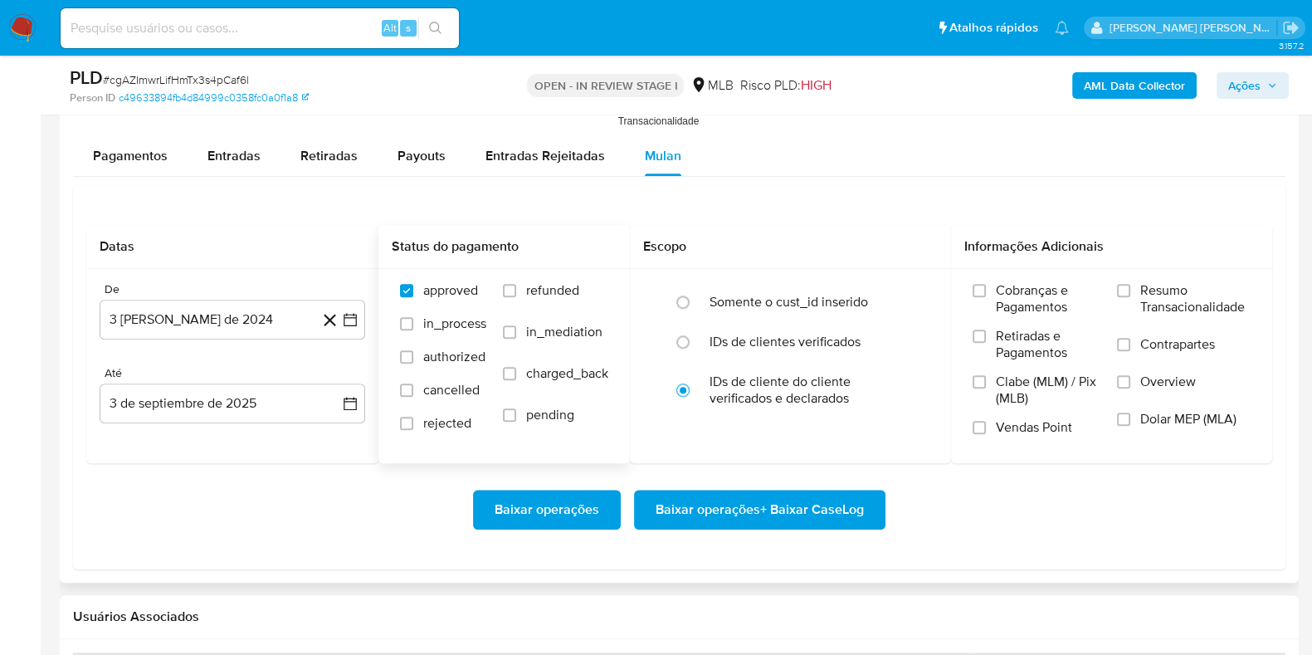
scroll to position [1971, 0]
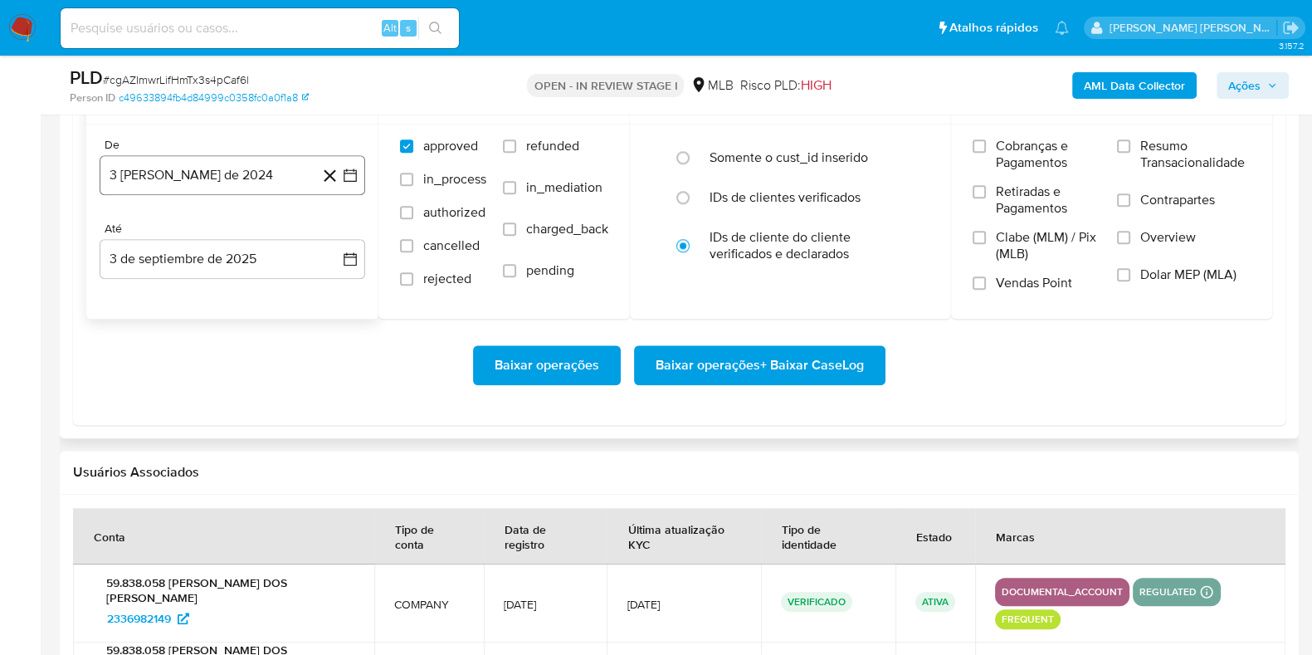
click at [227, 168] on button "3 [PERSON_NAME] de 2024" at bounding box center [233, 175] width 266 height 40
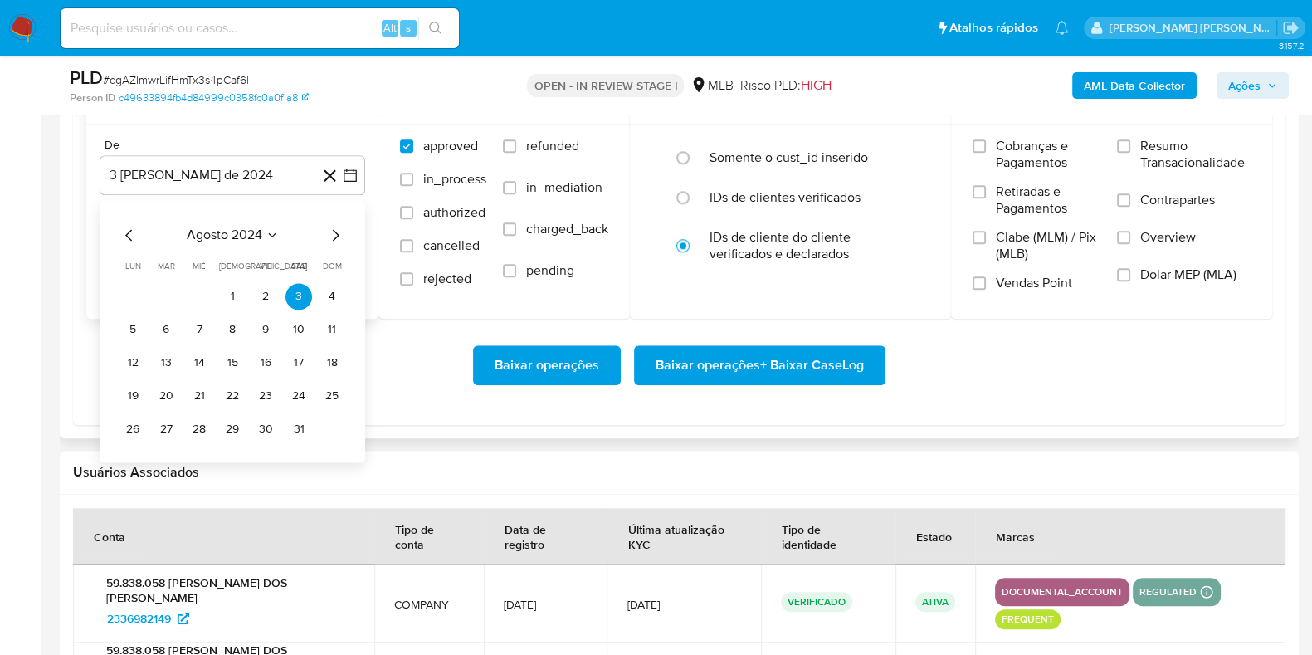
click at [334, 238] on icon "Mes siguiente" at bounding box center [335, 235] width 20 height 20
click at [334, 237] on icon "Mes siguiente" at bounding box center [336, 235] width 7 height 12
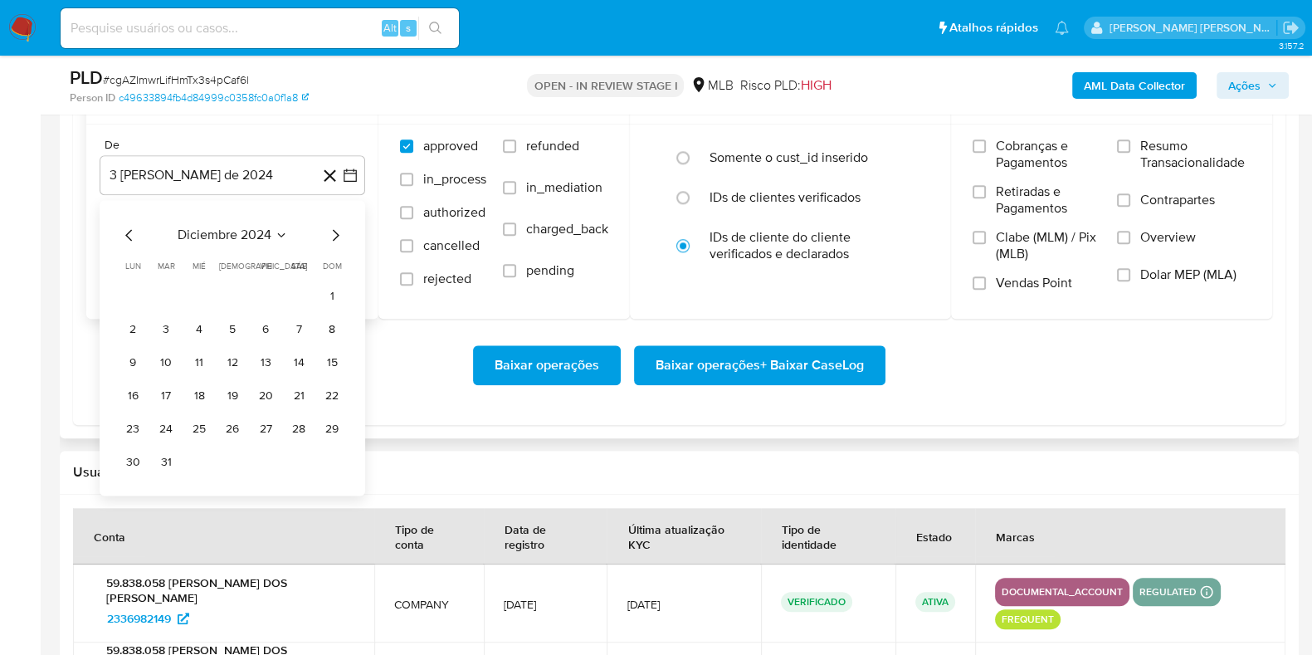
click at [340, 238] on icon "Mes siguiente" at bounding box center [335, 235] width 20 height 20
click at [339, 238] on icon "Mes siguiente" at bounding box center [335, 235] width 20 height 20
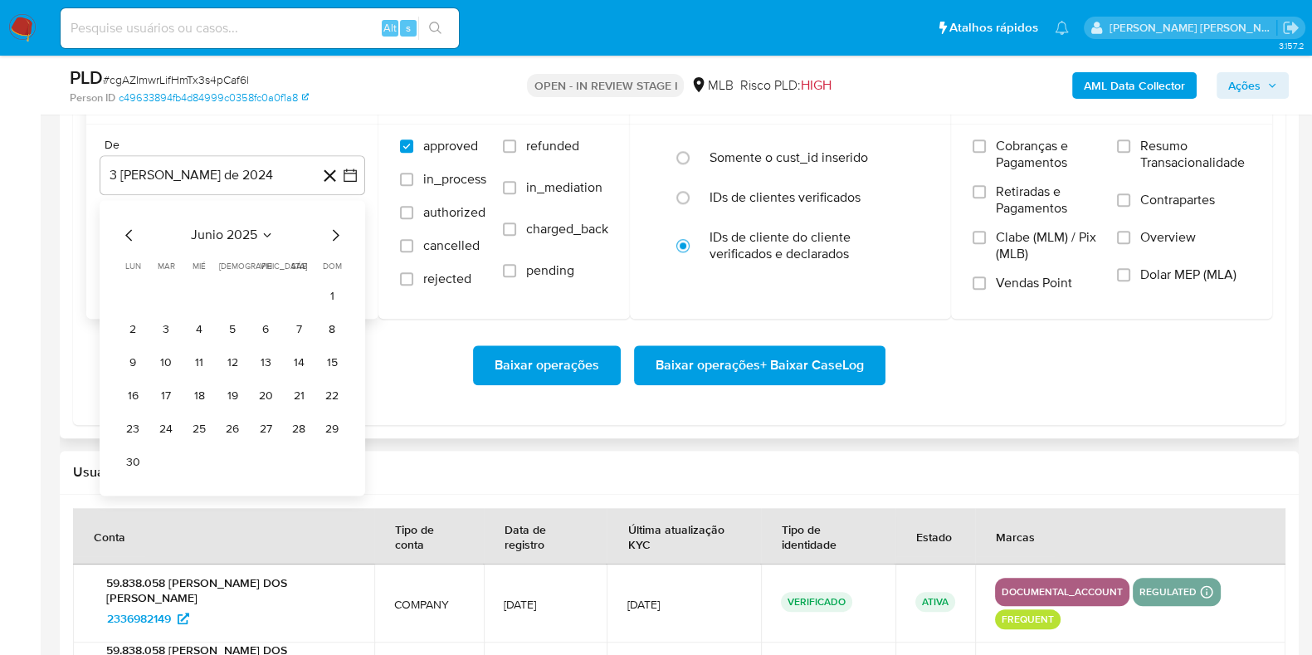
click at [339, 238] on icon "Mes siguiente" at bounding box center [335, 235] width 20 height 20
click at [159, 293] on button "1" at bounding box center [166, 296] width 27 height 27
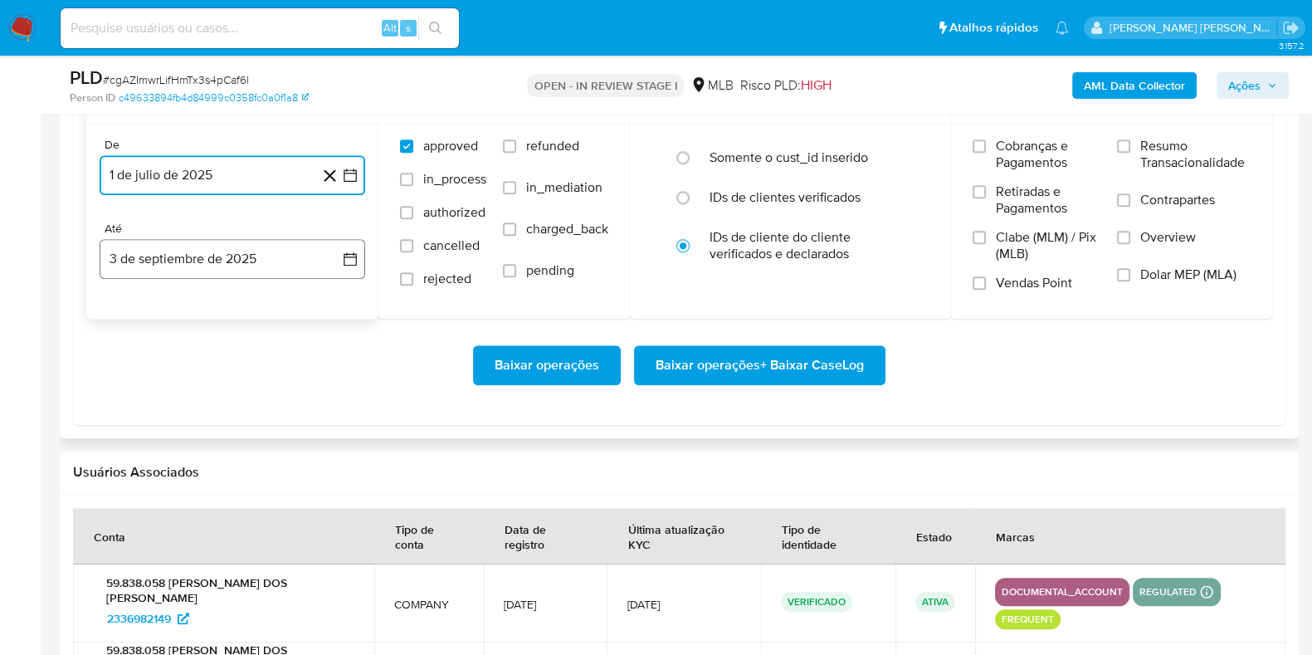
click at [183, 257] on button "3 de septiembre de 2025" at bounding box center [233, 259] width 266 height 40
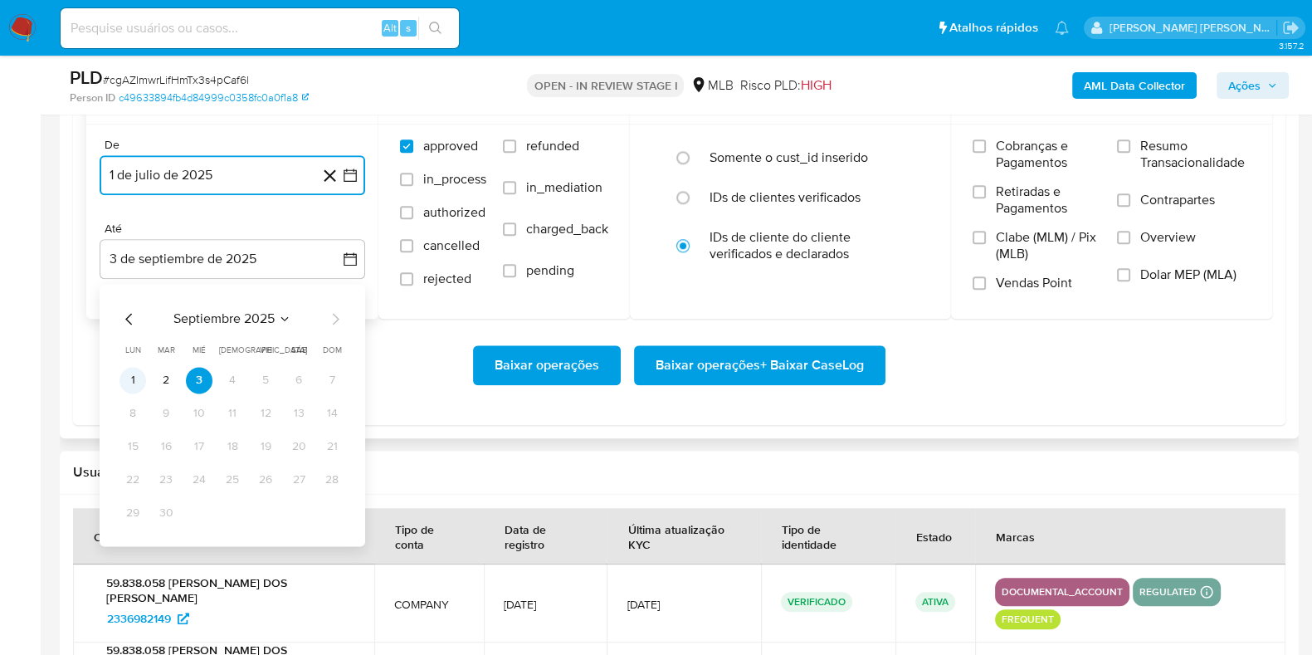
click at [134, 379] on button "1" at bounding box center [132, 380] width 27 height 27
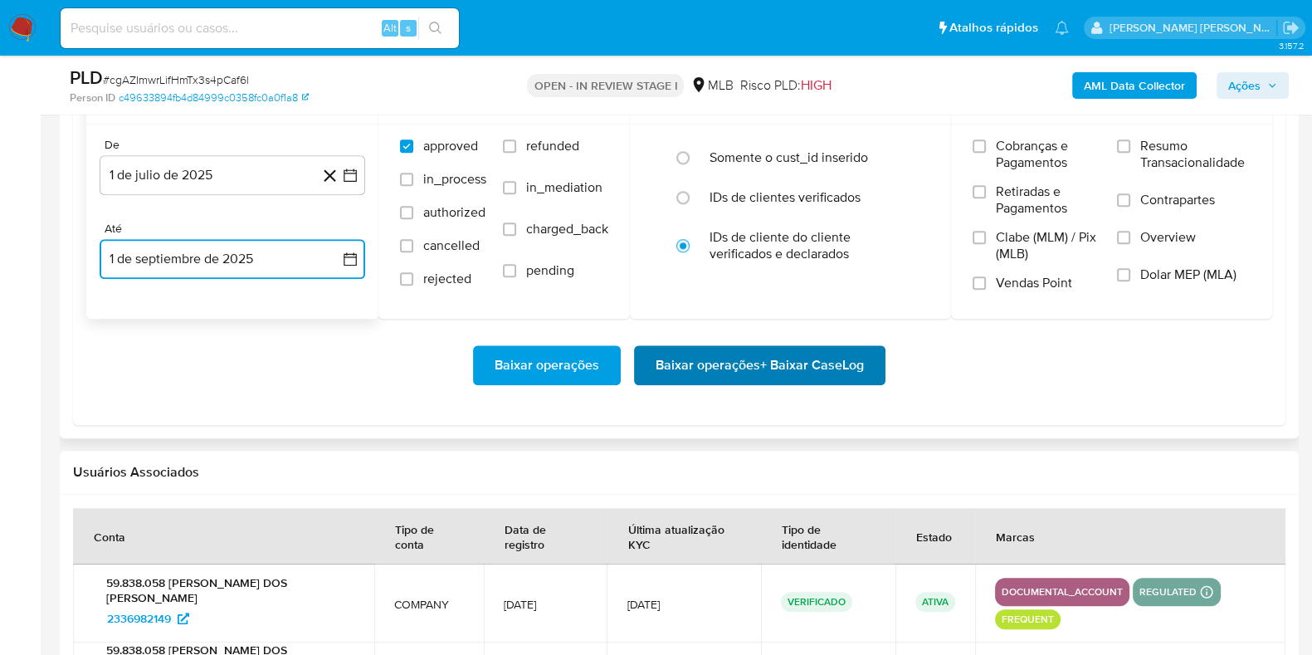
click at [704, 375] on span "Baixar operações + Baixar CaseLog" at bounding box center [760, 365] width 208 height 37
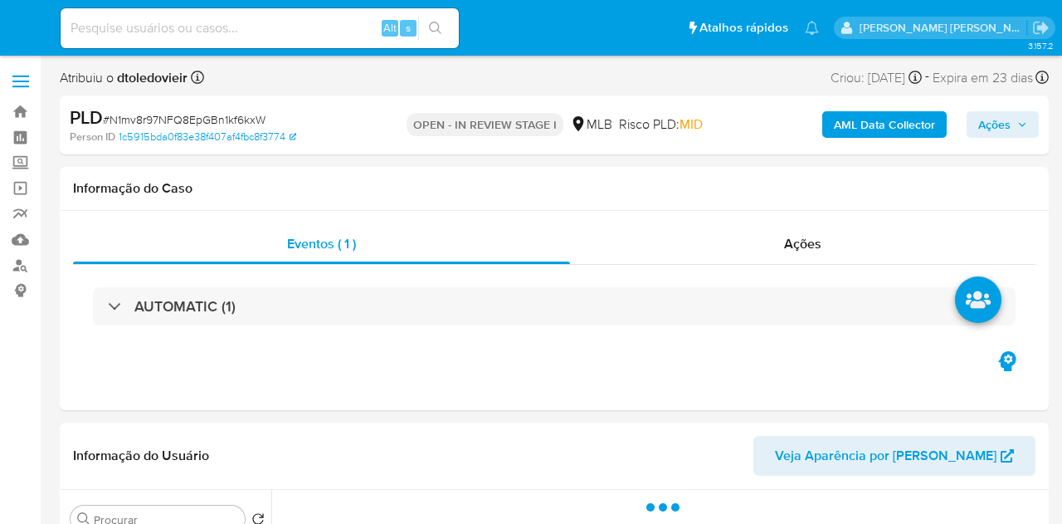
select select "10"
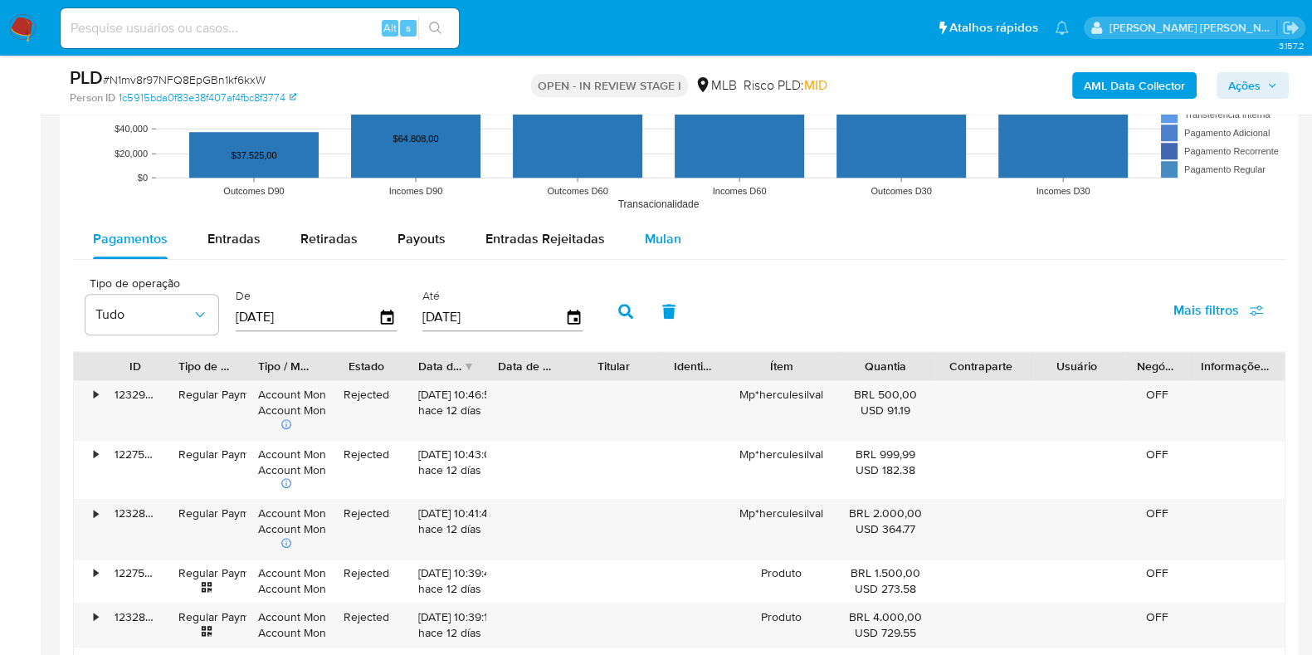
click at [654, 238] on span "Mulan" at bounding box center [663, 238] width 37 height 19
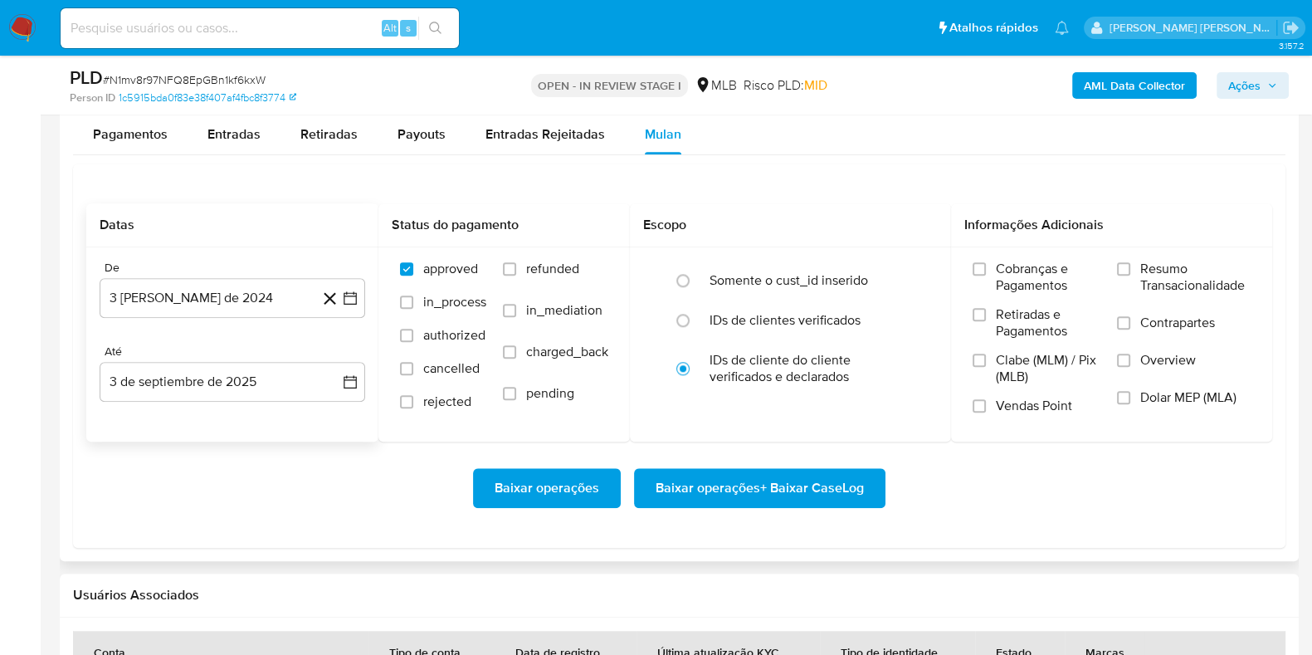
scroll to position [1867, 0]
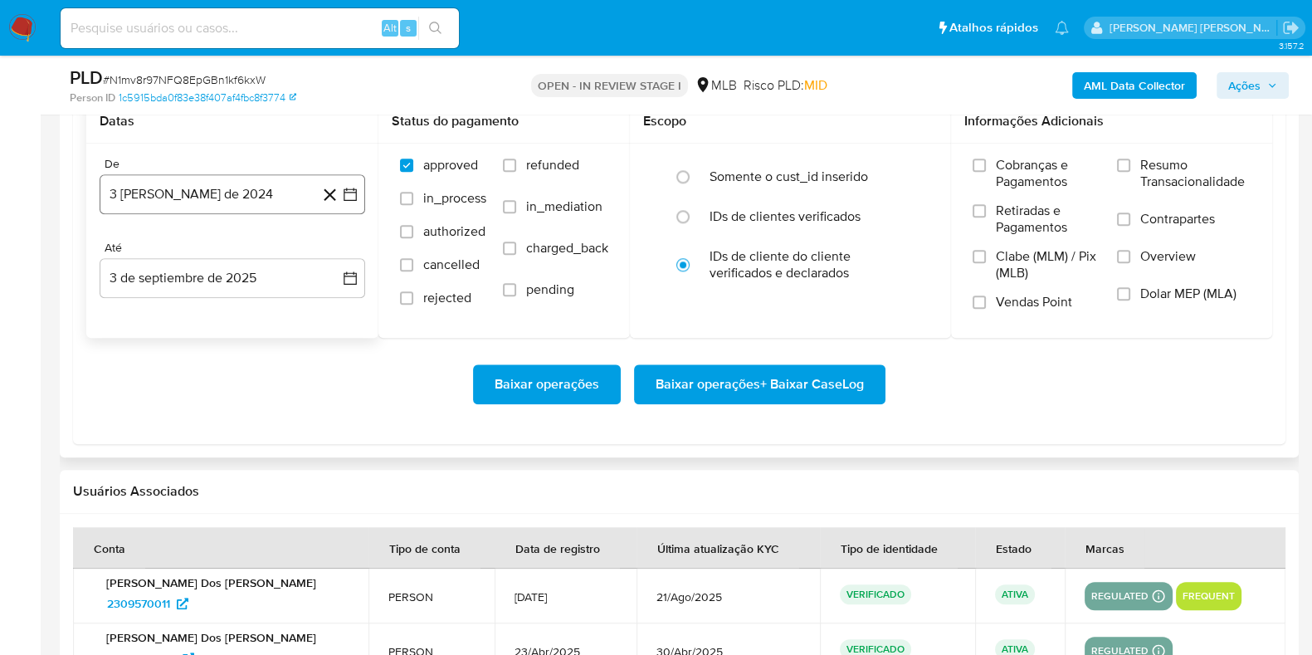
click at [251, 211] on button "3 [PERSON_NAME] de 2024" at bounding box center [233, 194] width 266 height 40
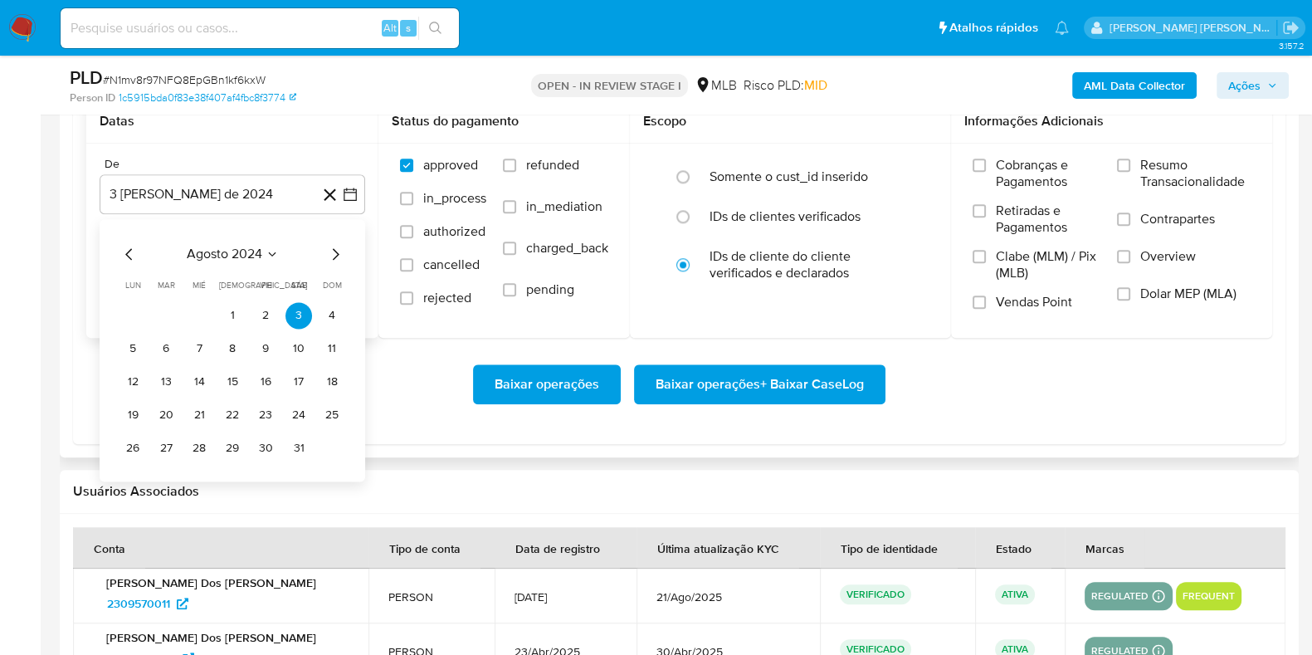
click at [334, 247] on icon "Mes siguiente" at bounding box center [335, 254] width 20 height 20
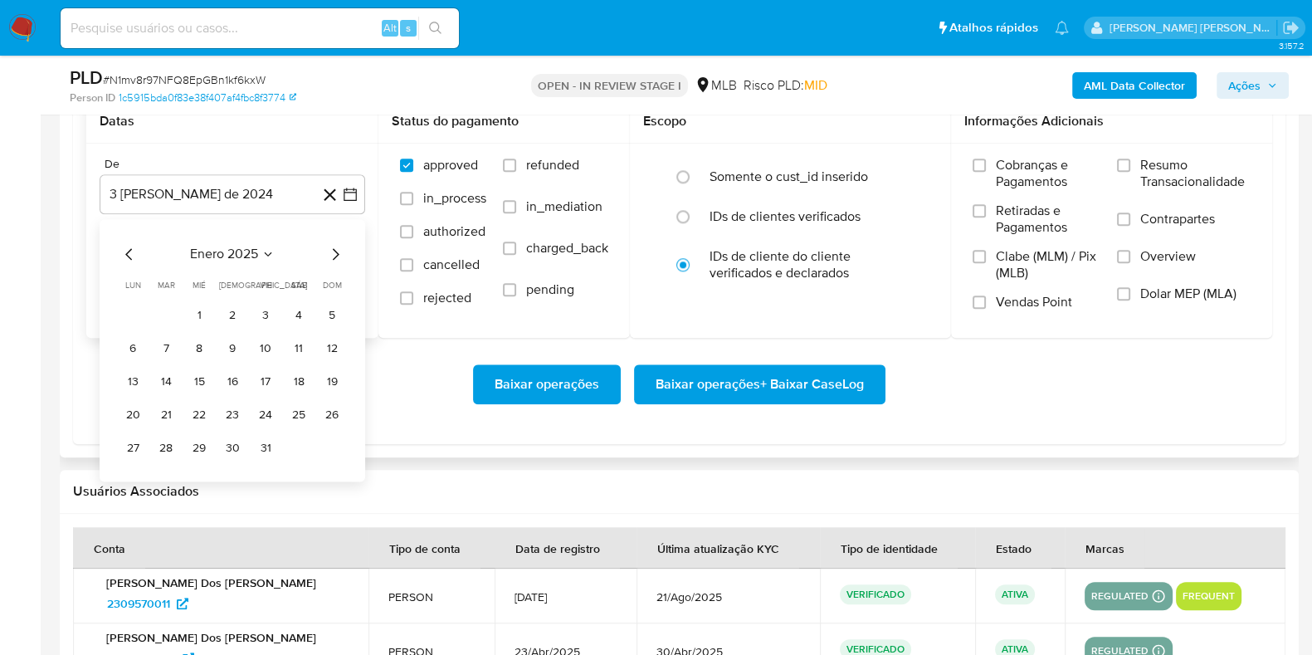
click at [334, 249] on icon "Mes siguiente" at bounding box center [335, 254] width 20 height 20
click at [334, 249] on icon "Mes siguiente" at bounding box center [336, 254] width 7 height 12
click at [332, 248] on icon "Mes siguiente" at bounding box center [335, 254] width 20 height 20
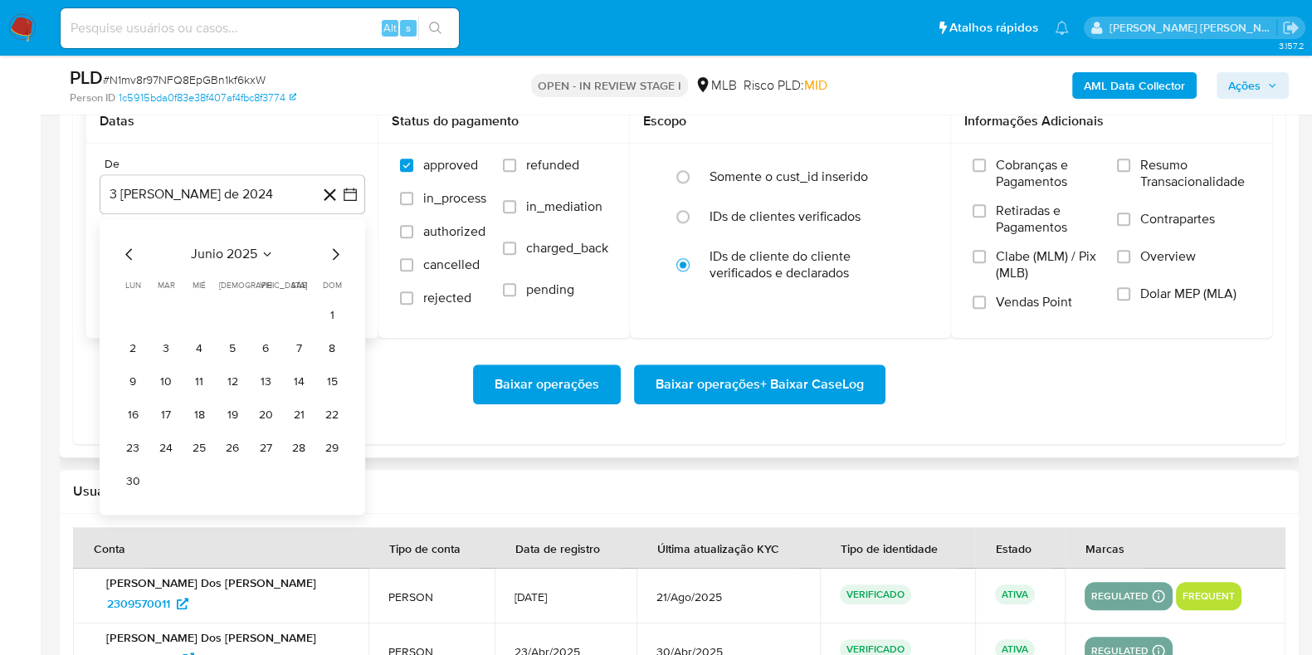
click at [332, 248] on icon "Mes siguiente" at bounding box center [335, 254] width 20 height 20
click at [173, 310] on button "1" at bounding box center [166, 315] width 27 height 27
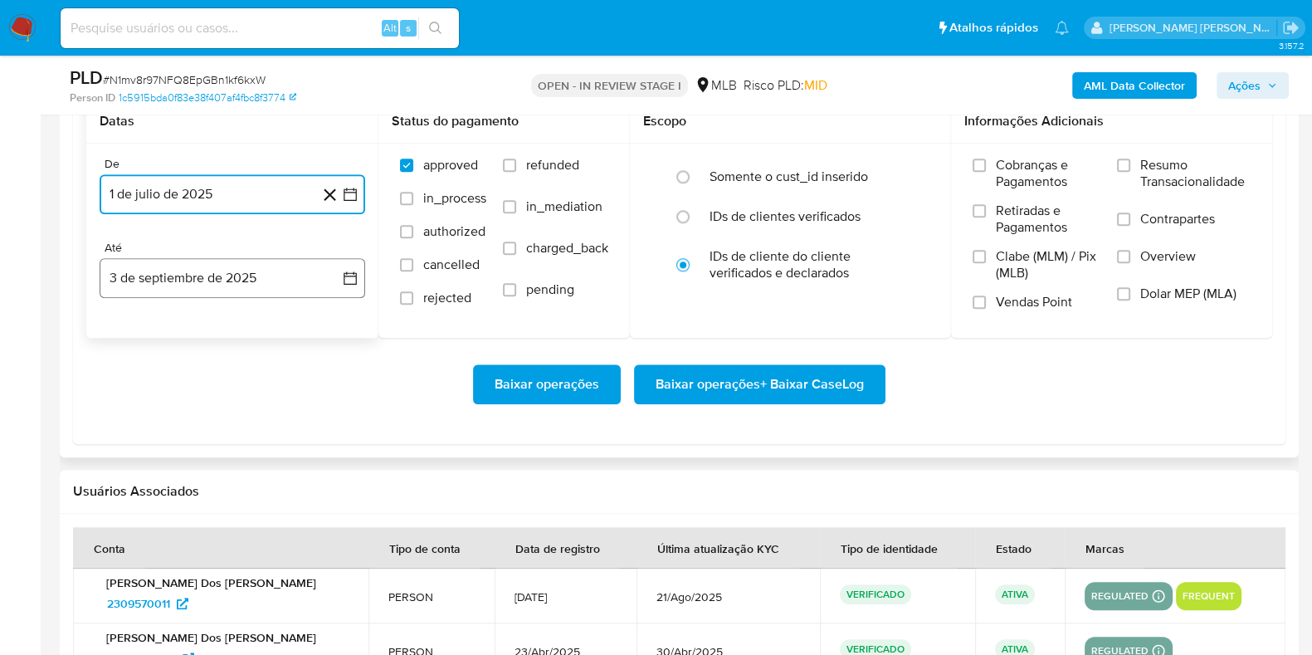
click at [198, 279] on button "3 de septiembre de 2025" at bounding box center [233, 278] width 266 height 40
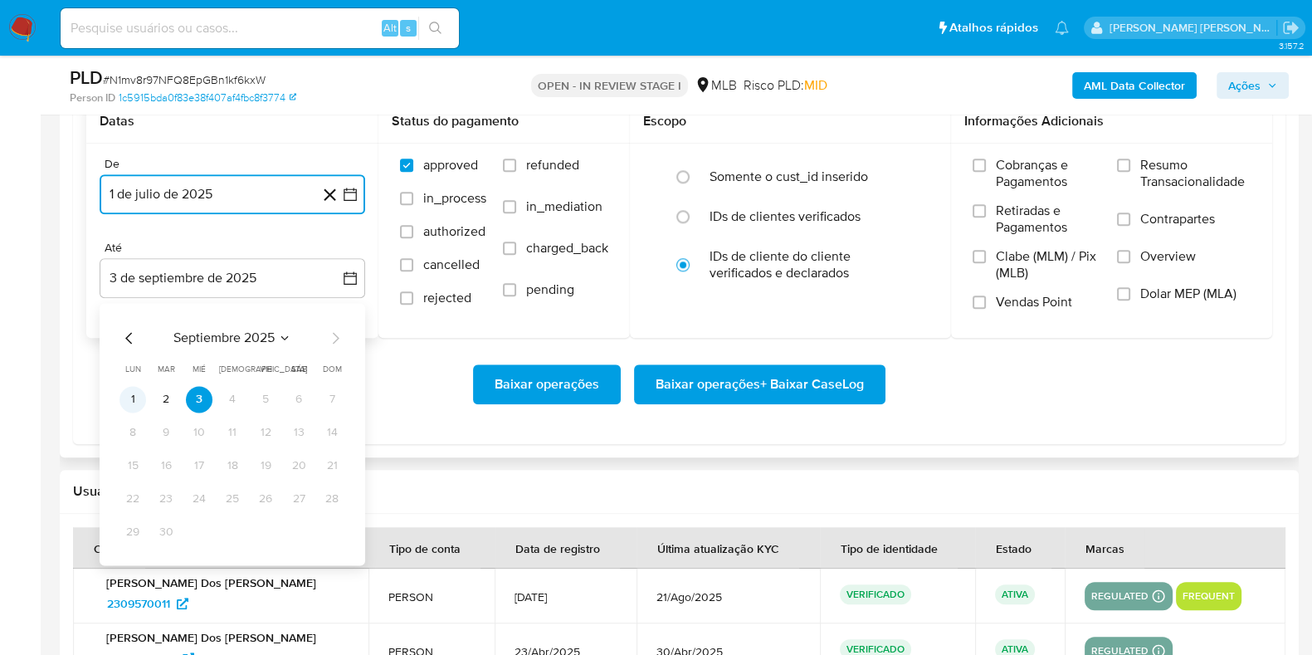
click at [129, 393] on button "1" at bounding box center [132, 399] width 27 height 27
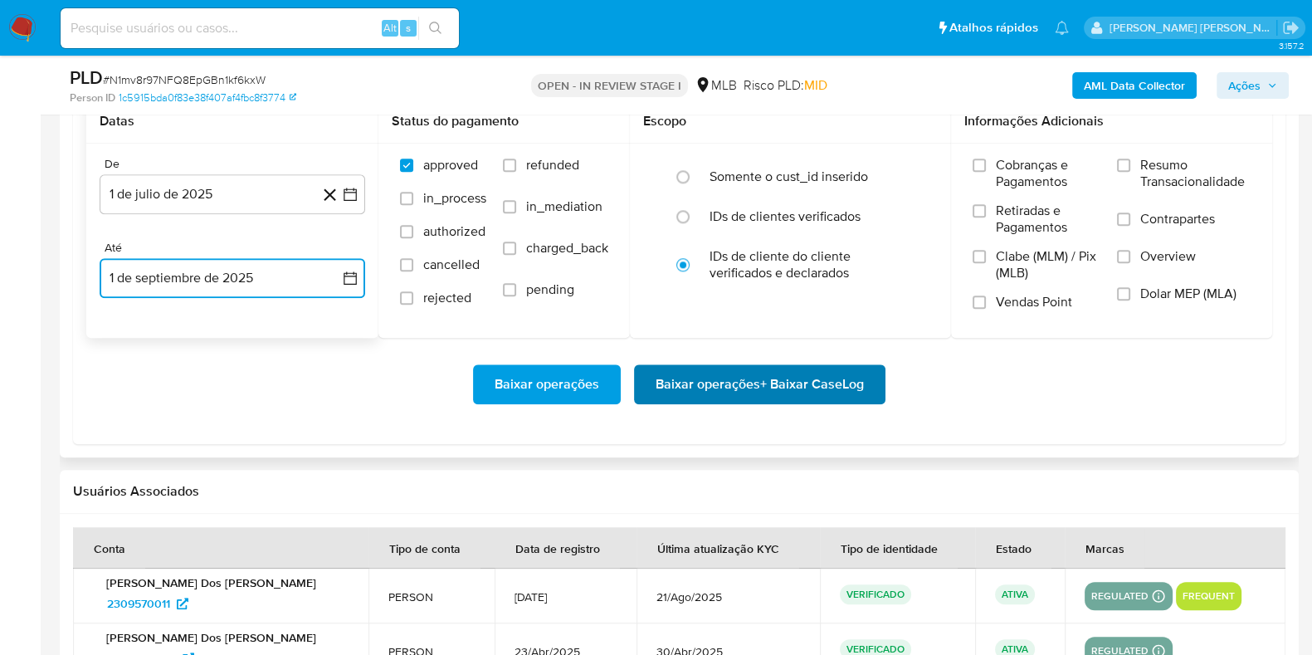
click at [704, 392] on span "Baixar operações + Baixar CaseLog" at bounding box center [760, 384] width 208 height 37
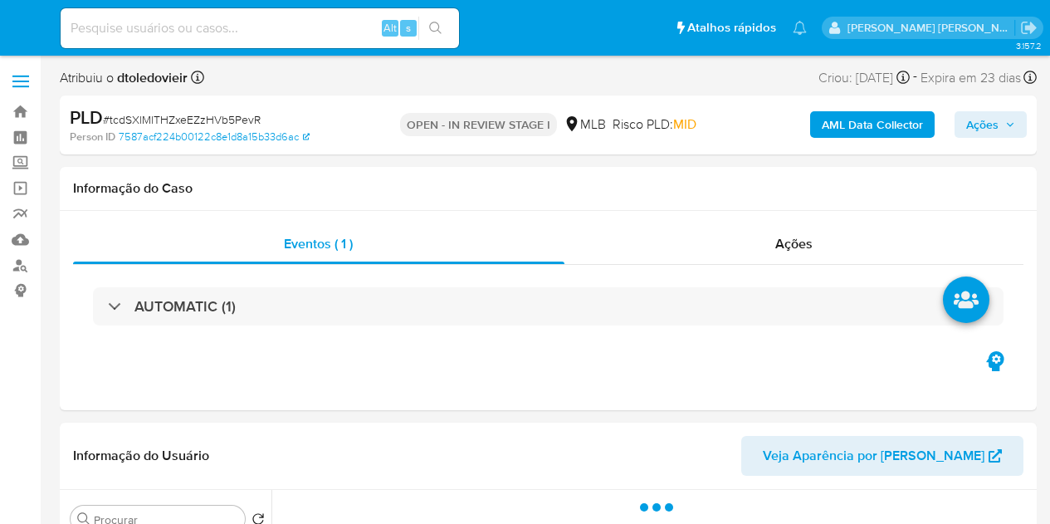
select select "10"
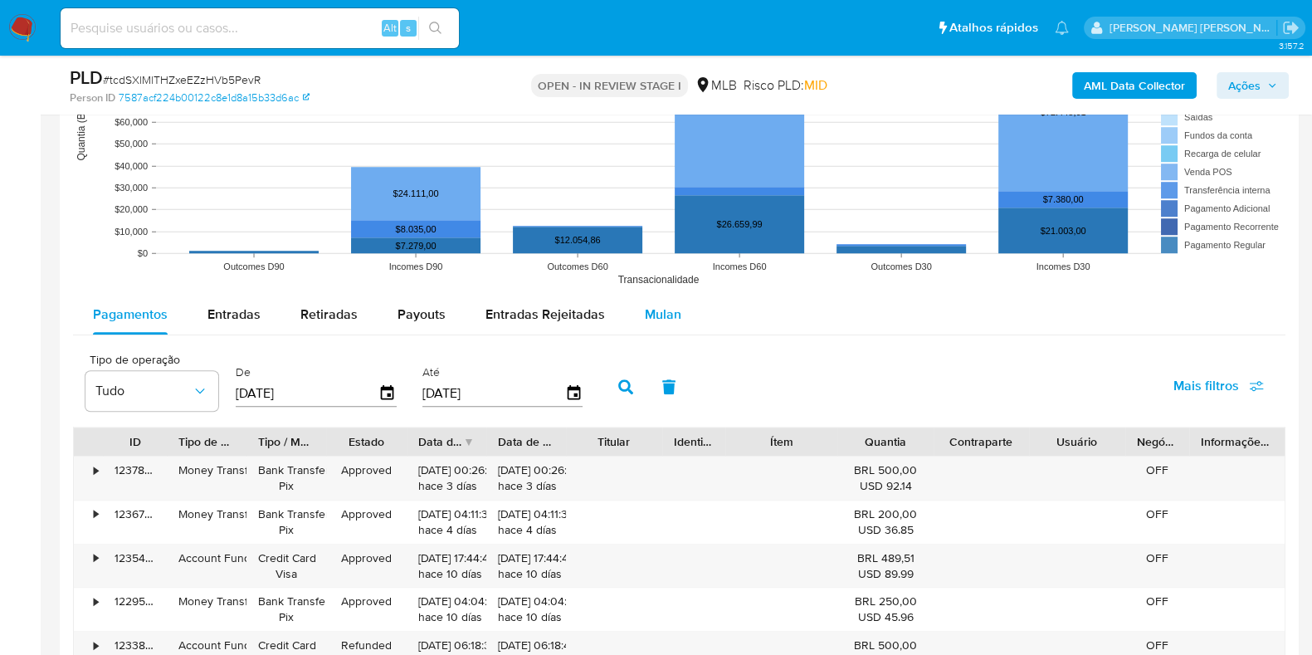
click at [653, 305] on span "Mulan" at bounding box center [663, 314] width 37 height 19
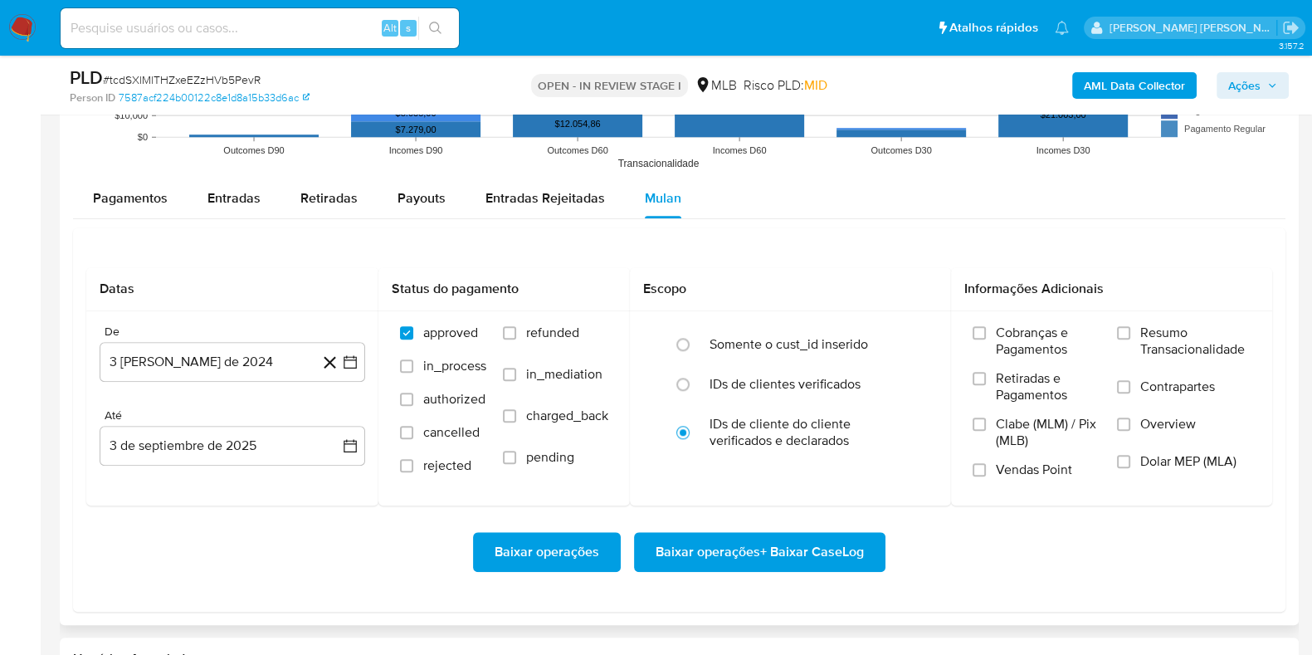
scroll to position [1867, 0]
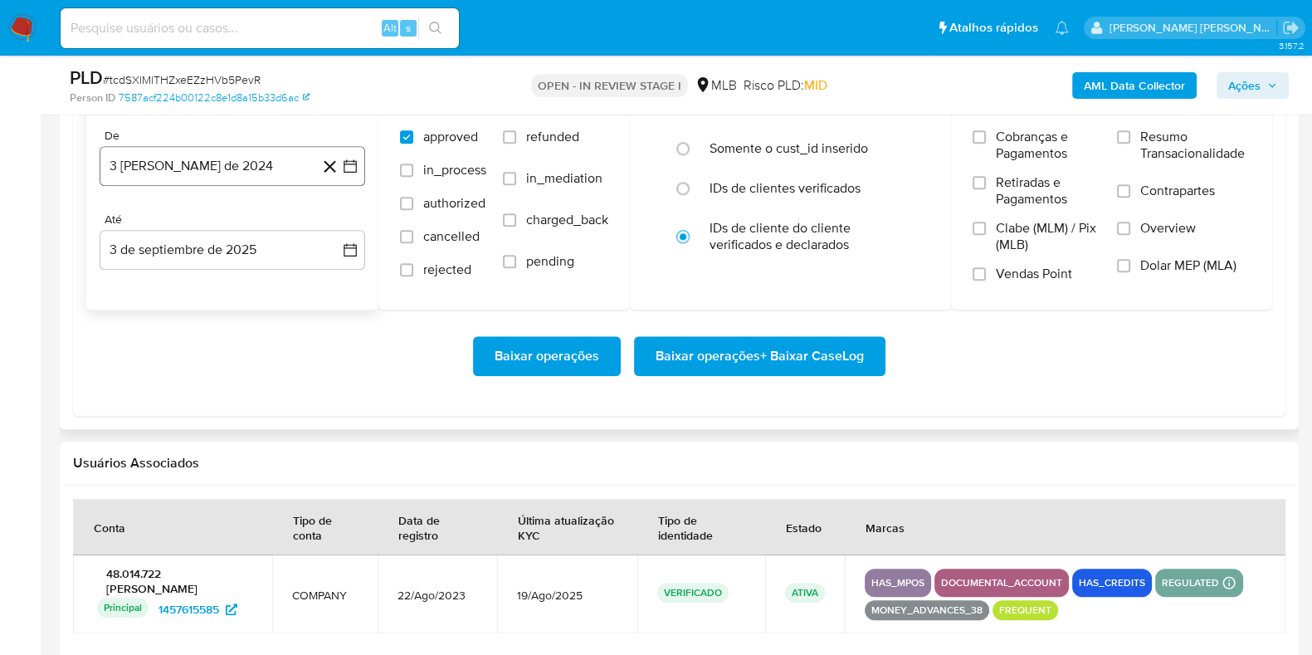
click at [228, 163] on button "3 de agosto de 2024" at bounding box center [233, 166] width 266 height 40
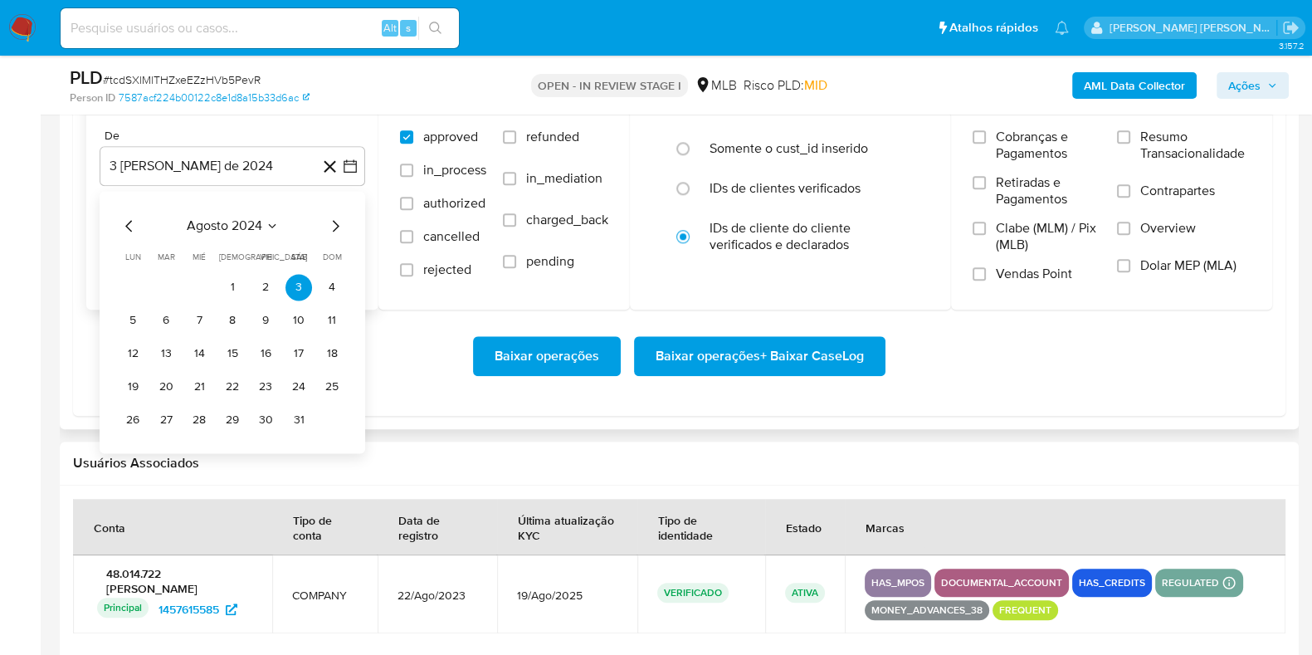
click at [338, 225] on icon "Mes siguiente" at bounding box center [336, 226] width 7 height 12
click at [334, 225] on icon "Mes siguiente" at bounding box center [335, 226] width 20 height 20
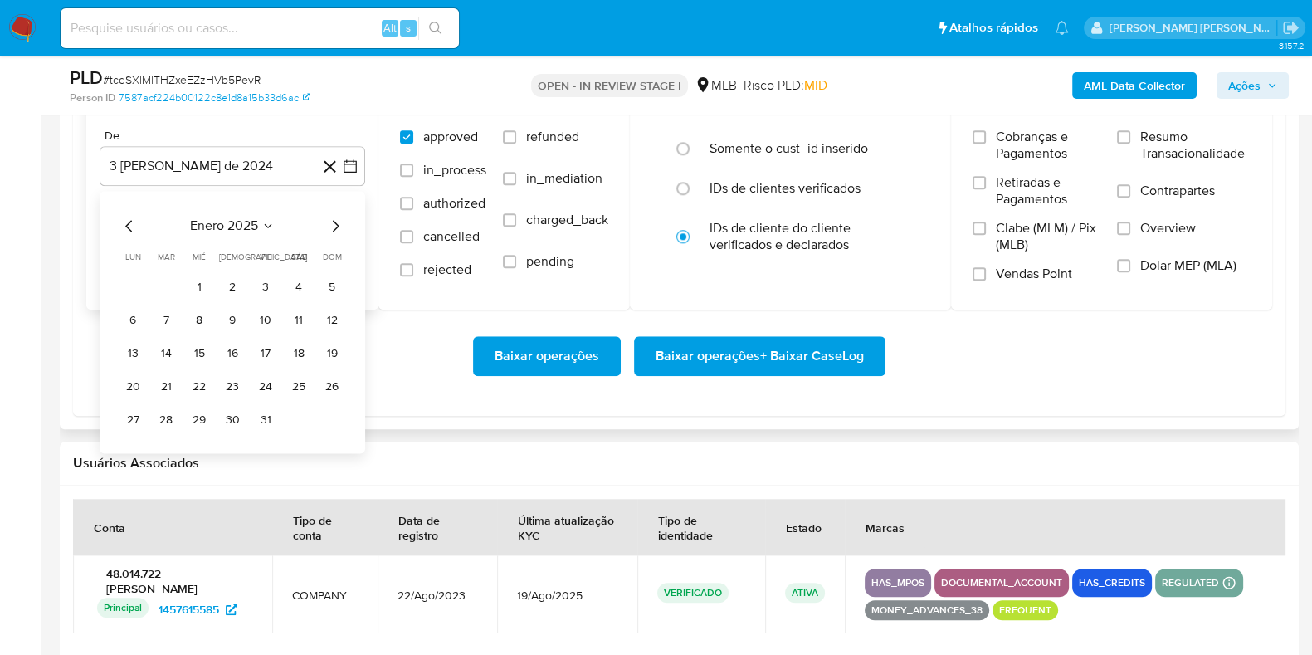
click at [334, 225] on icon "Mes siguiente" at bounding box center [335, 226] width 20 height 20
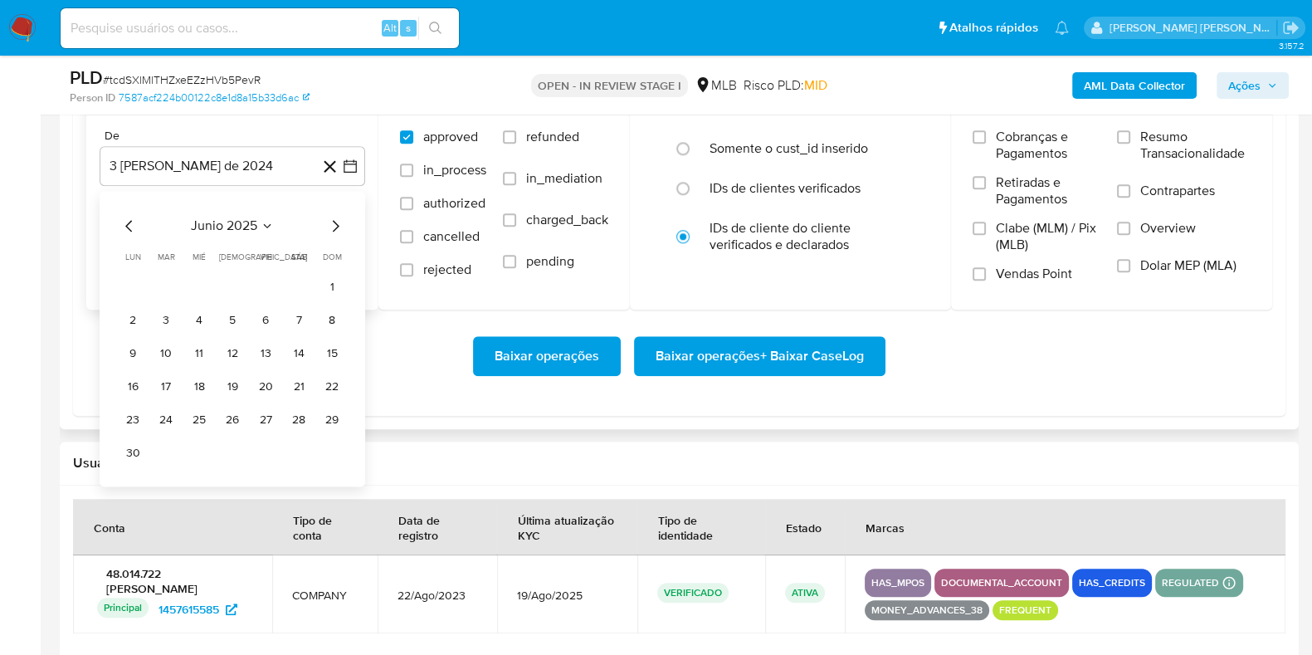
click at [334, 225] on icon "Mes siguiente" at bounding box center [335, 226] width 20 height 20
click at [125, 223] on icon "Mes anterior" at bounding box center [129, 226] width 20 height 20
click at [162, 280] on button "1" at bounding box center [166, 287] width 27 height 27
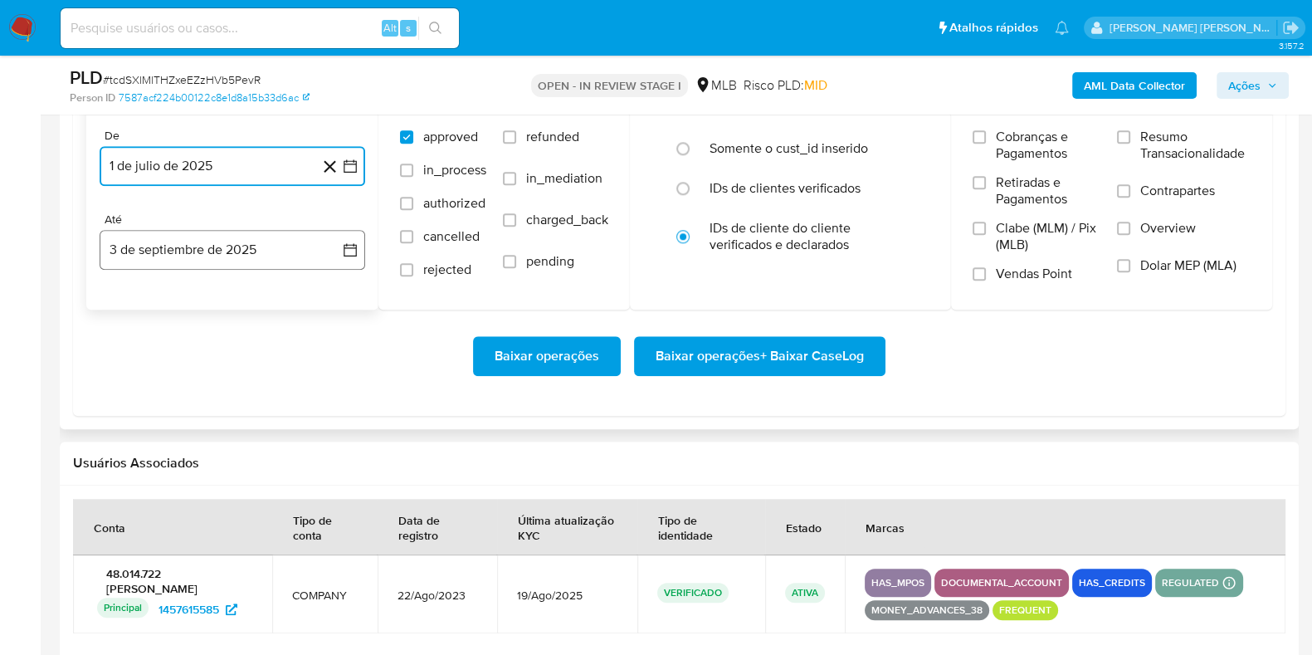
click at [185, 249] on button "3 de septiembre de 2025" at bounding box center [233, 250] width 266 height 40
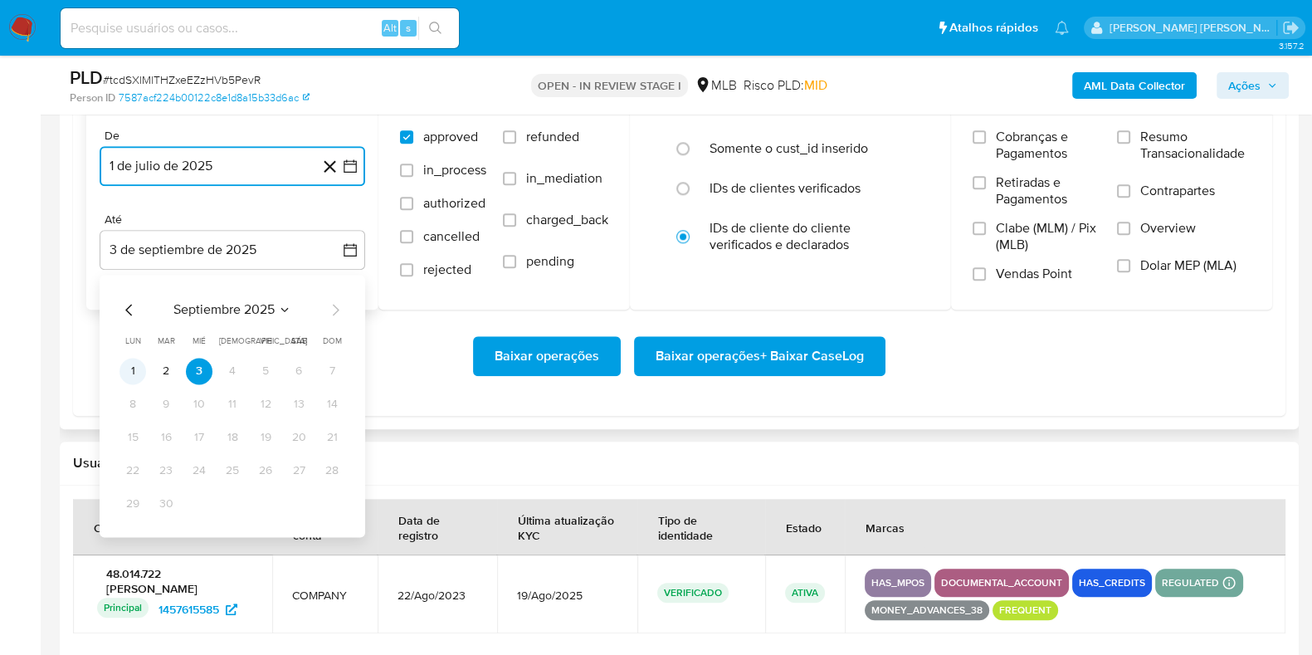
click at [134, 374] on button "1" at bounding box center [132, 371] width 27 height 27
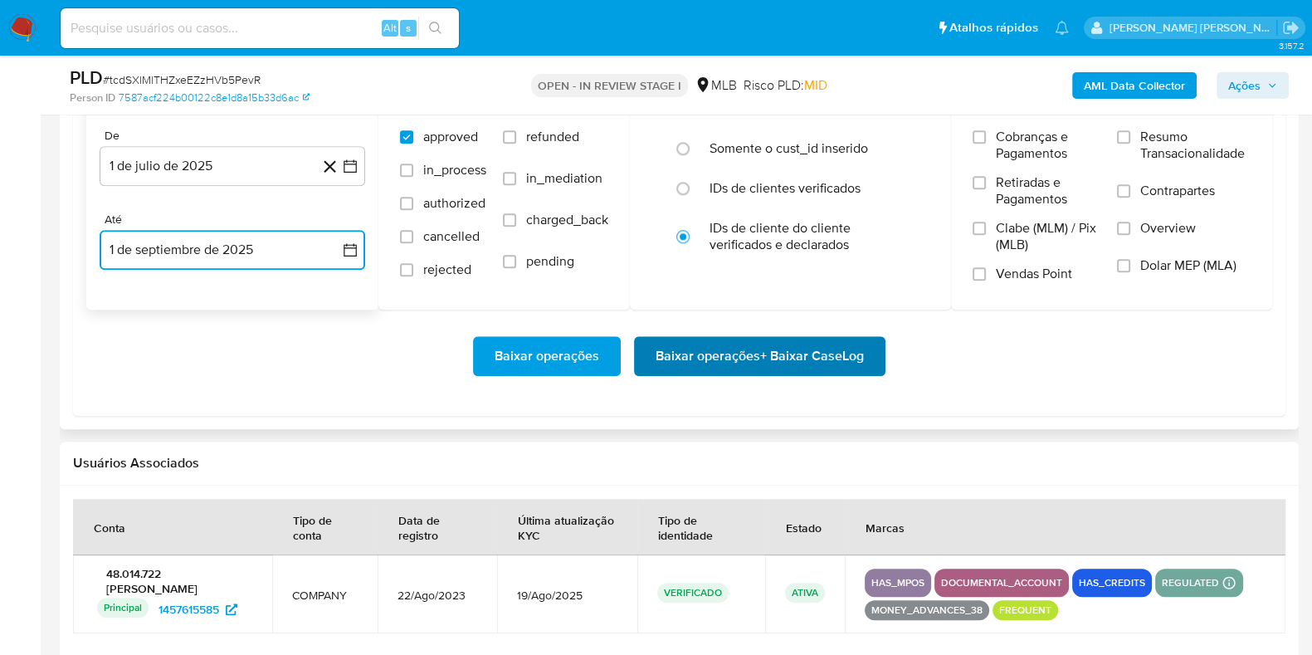
click at [814, 371] on span "Baixar operações + Baixar CaseLog" at bounding box center [760, 356] width 208 height 37
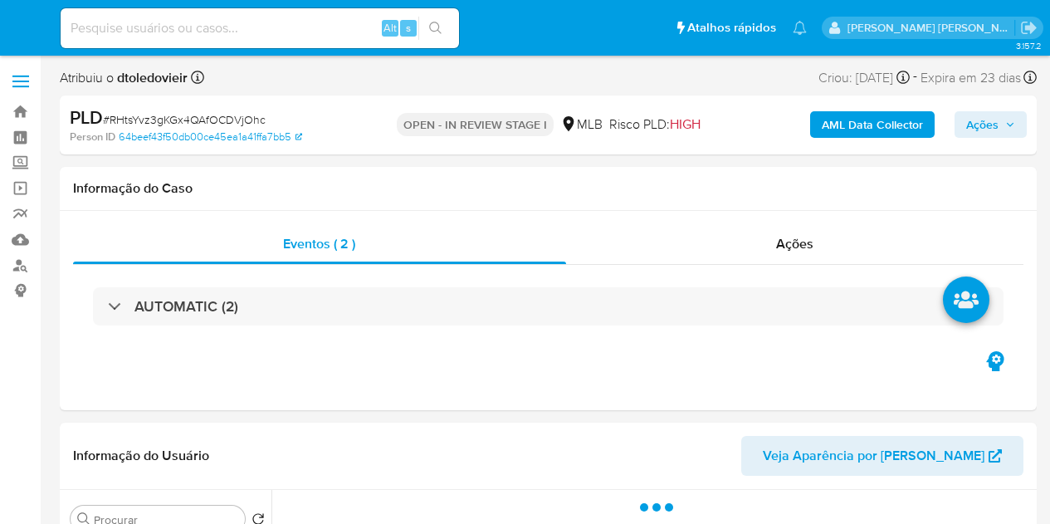
select select "10"
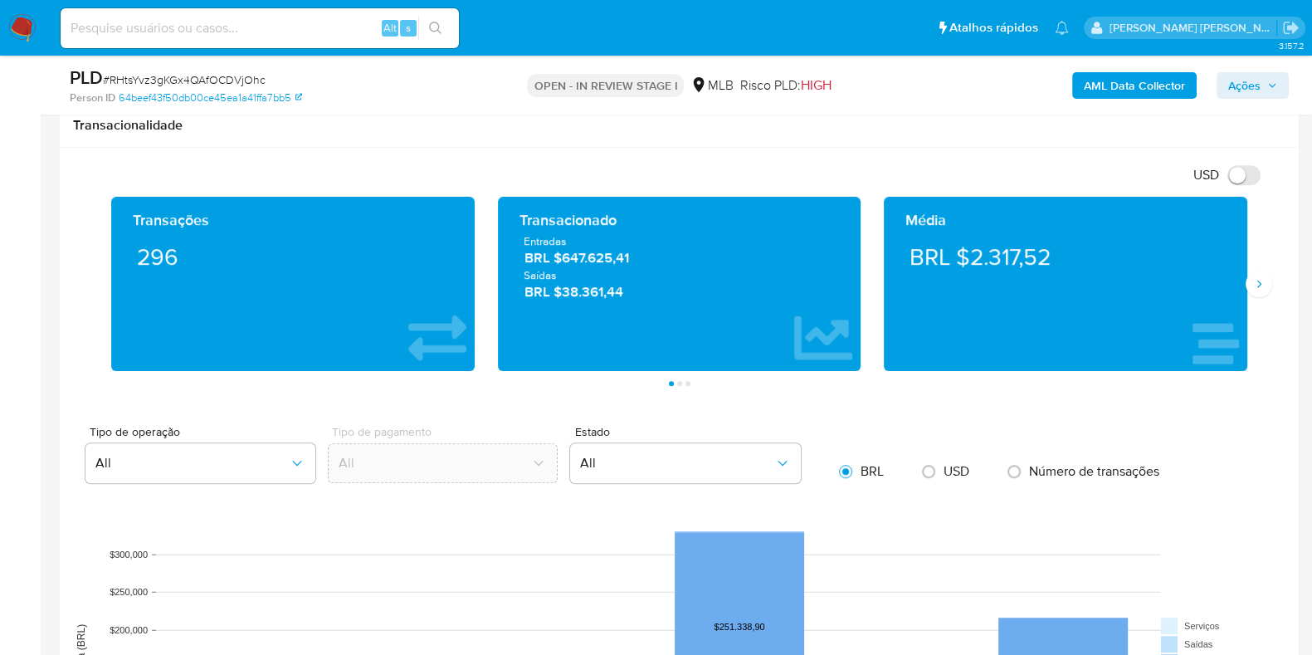
scroll to position [1555, 0]
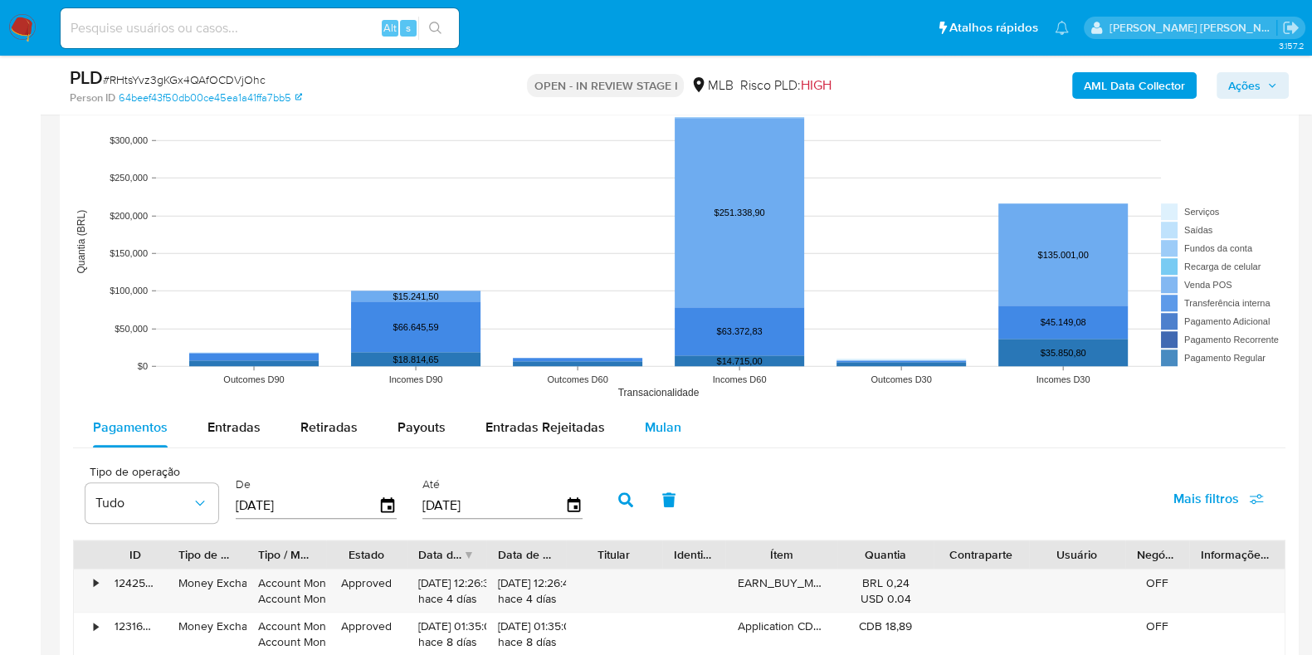
click at [687, 407] on button "Mulan" at bounding box center [663, 427] width 76 height 40
click at [656, 422] on span "Mulan" at bounding box center [663, 426] width 37 height 19
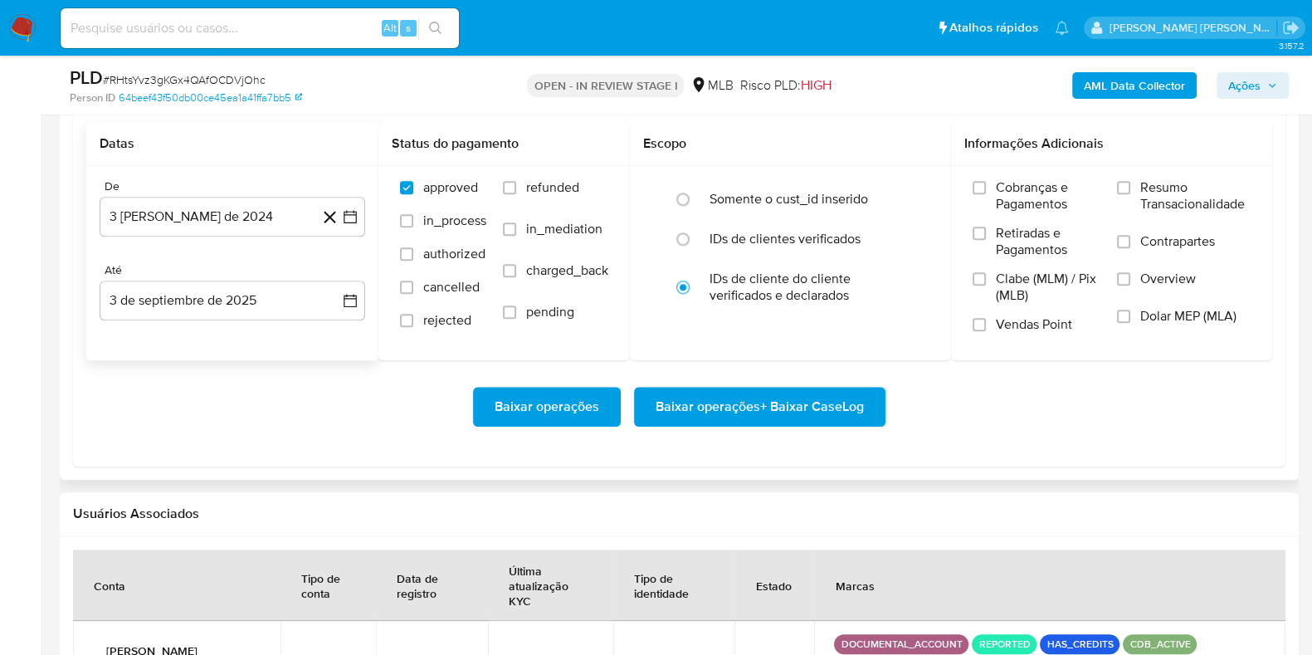
scroll to position [1971, 0]
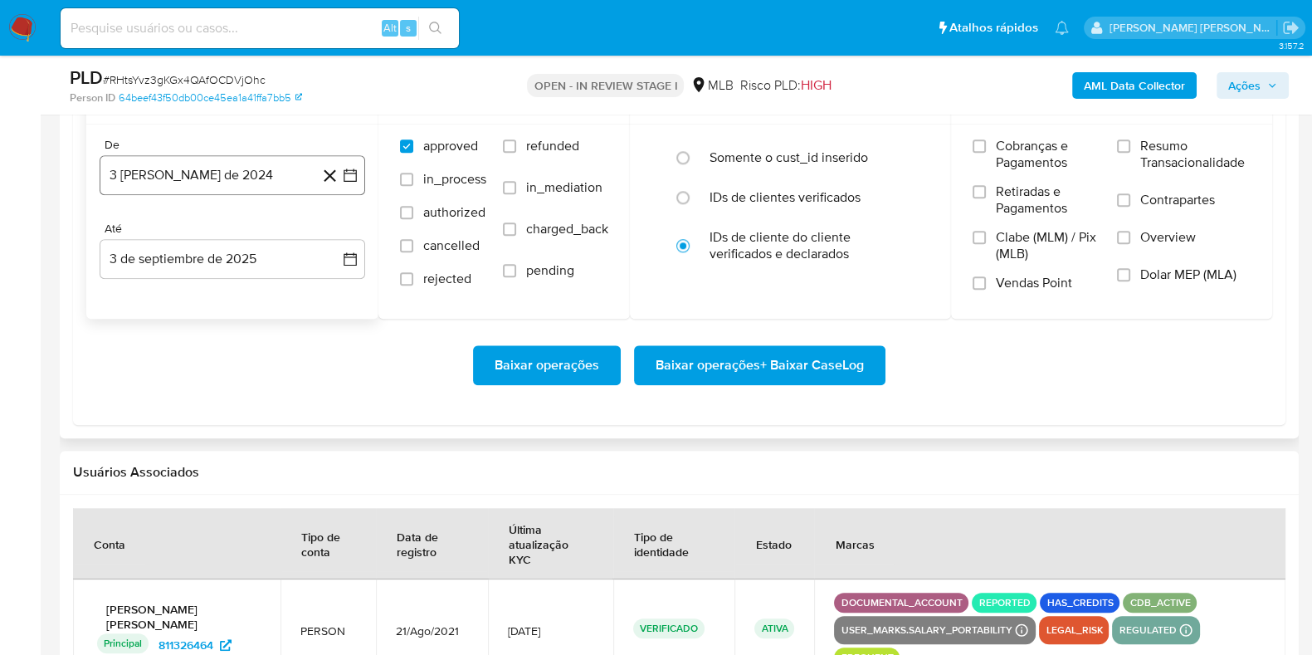
click at [249, 180] on button "3 de agosto de 2024" at bounding box center [233, 175] width 266 height 40
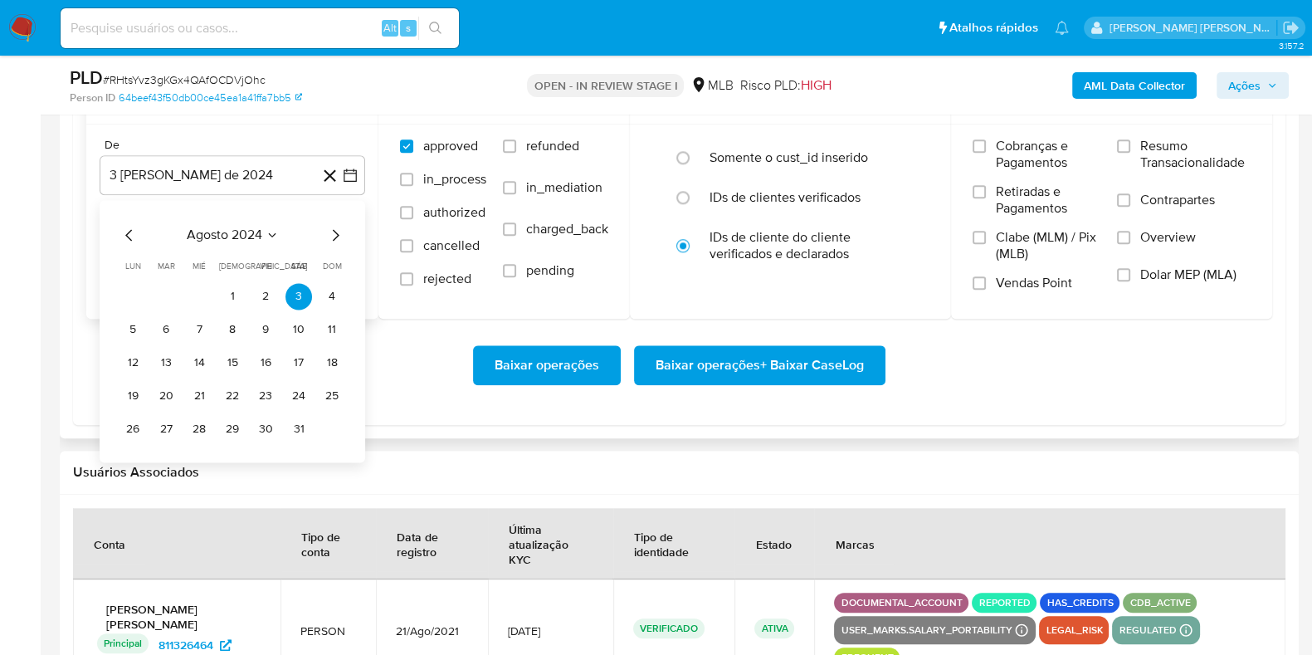
click at [342, 232] on icon "Mes siguiente" at bounding box center [335, 235] width 20 height 20
click at [336, 231] on icon "Mes siguiente" at bounding box center [336, 235] width 7 height 12
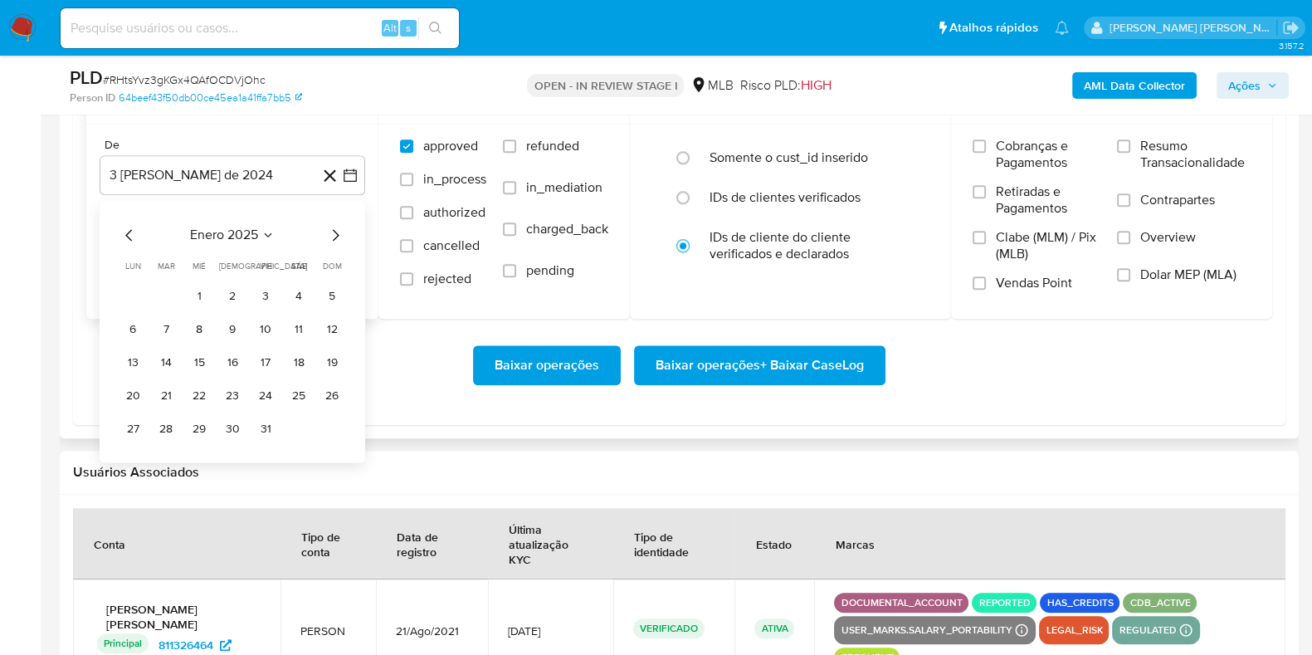
click at [336, 231] on icon "Mes siguiente" at bounding box center [336, 235] width 7 height 12
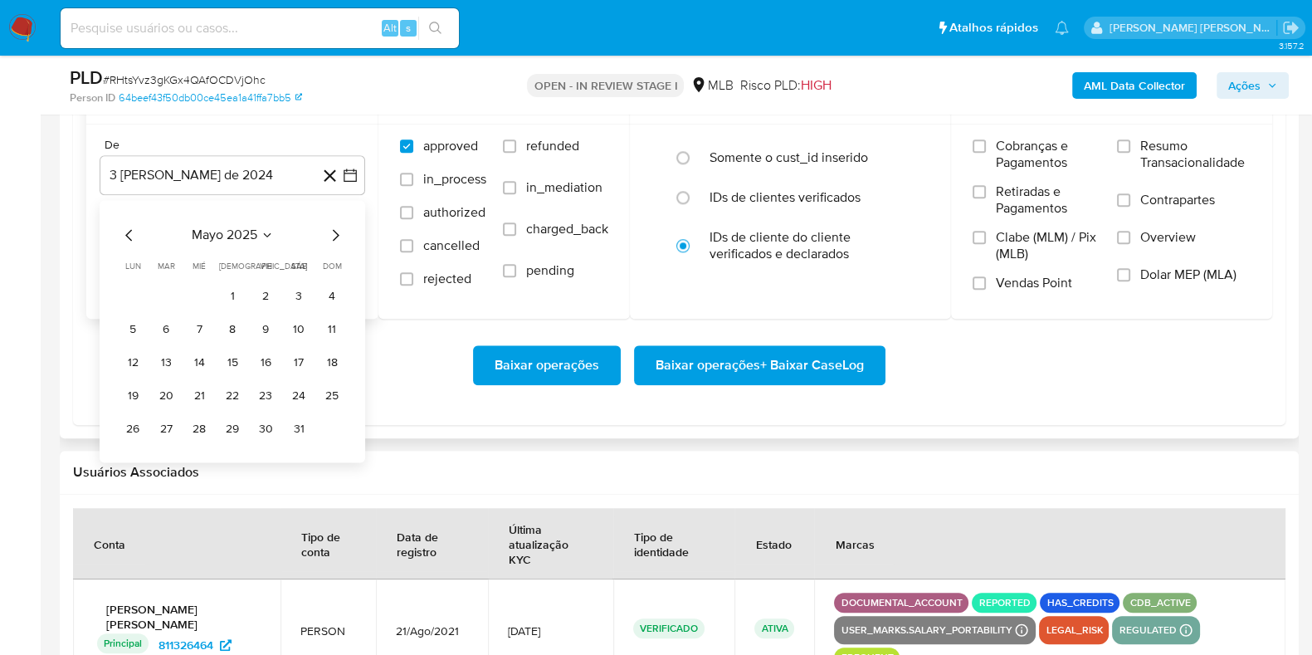
click at [336, 231] on icon "Mes siguiente" at bounding box center [336, 235] width 7 height 12
click at [163, 285] on button "1" at bounding box center [166, 296] width 27 height 27
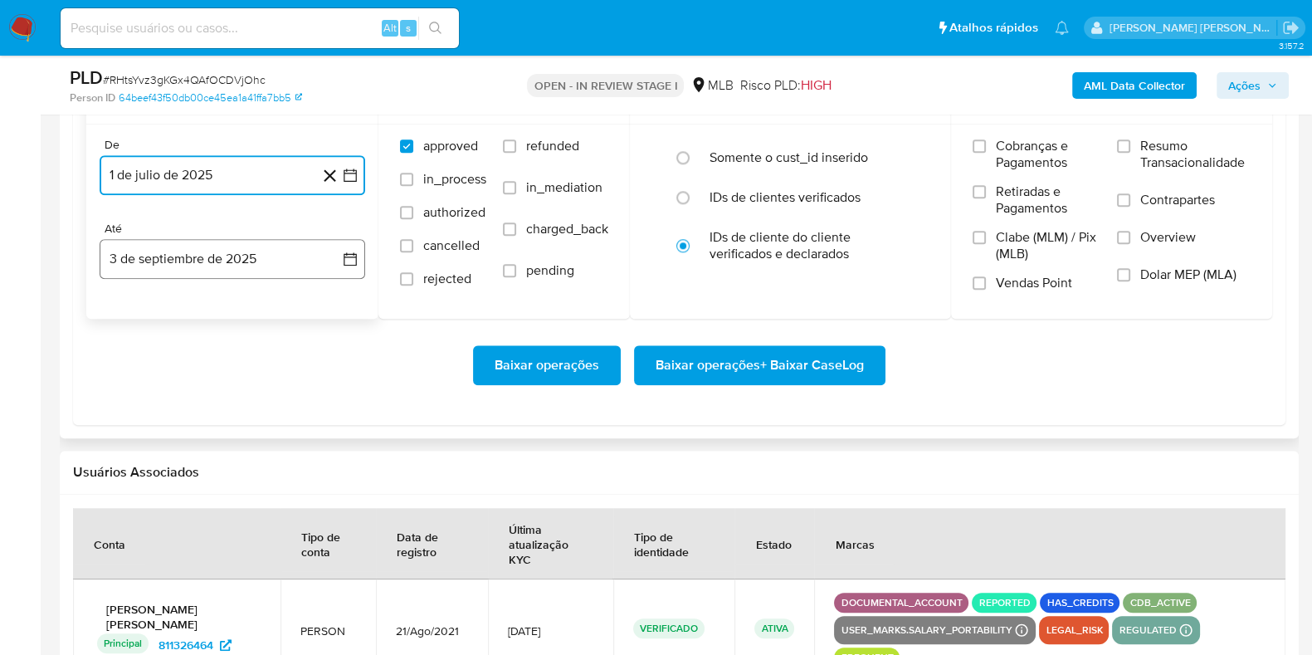
click at [175, 257] on button "3 de septiembre de 2025" at bounding box center [233, 259] width 266 height 40
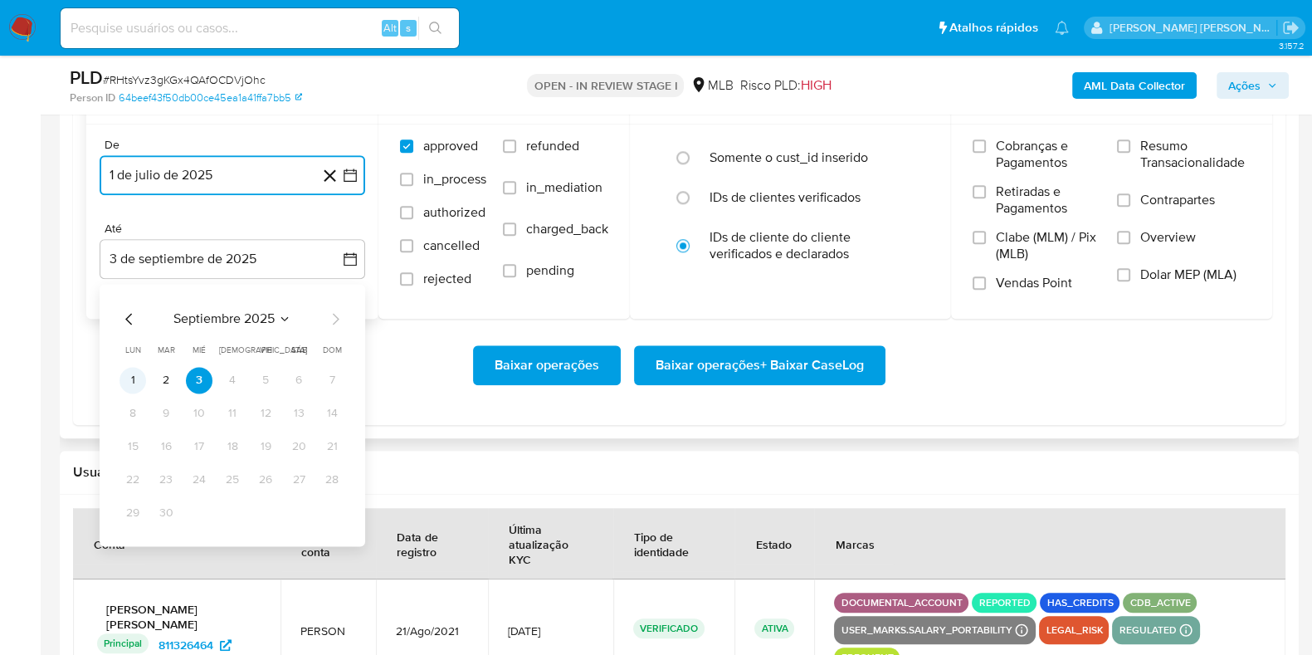
click at [133, 384] on button "1" at bounding box center [132, 380] width 27 height 27
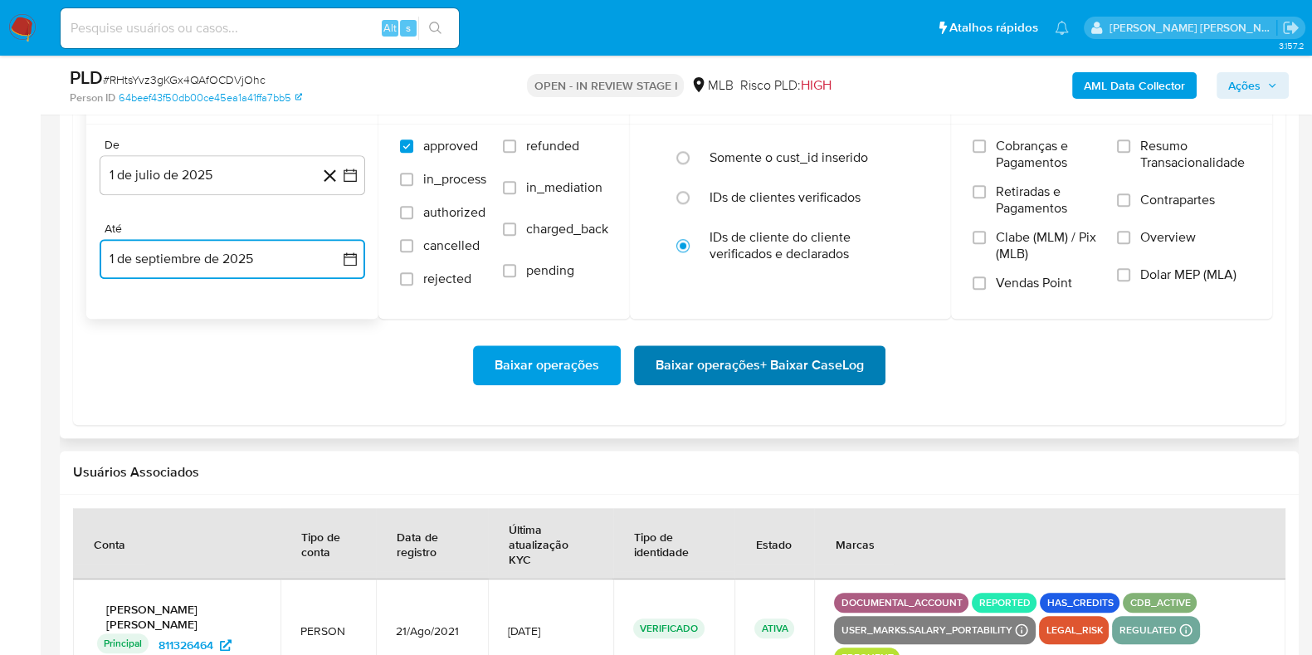
click at [691, 366] on span "Baixar operações + Baixar CaseLog" at bounding box center [760, 365] width 208 height 37
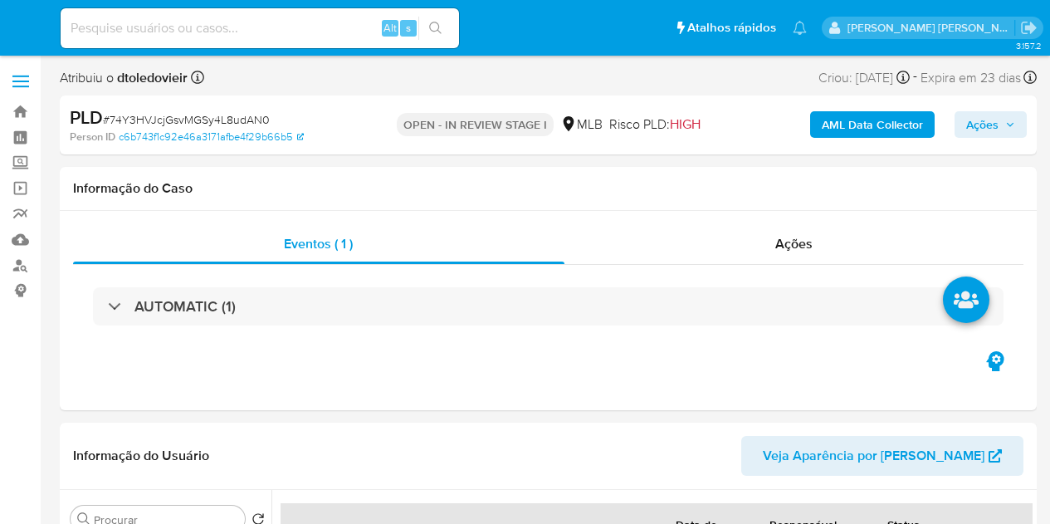
select select "10"
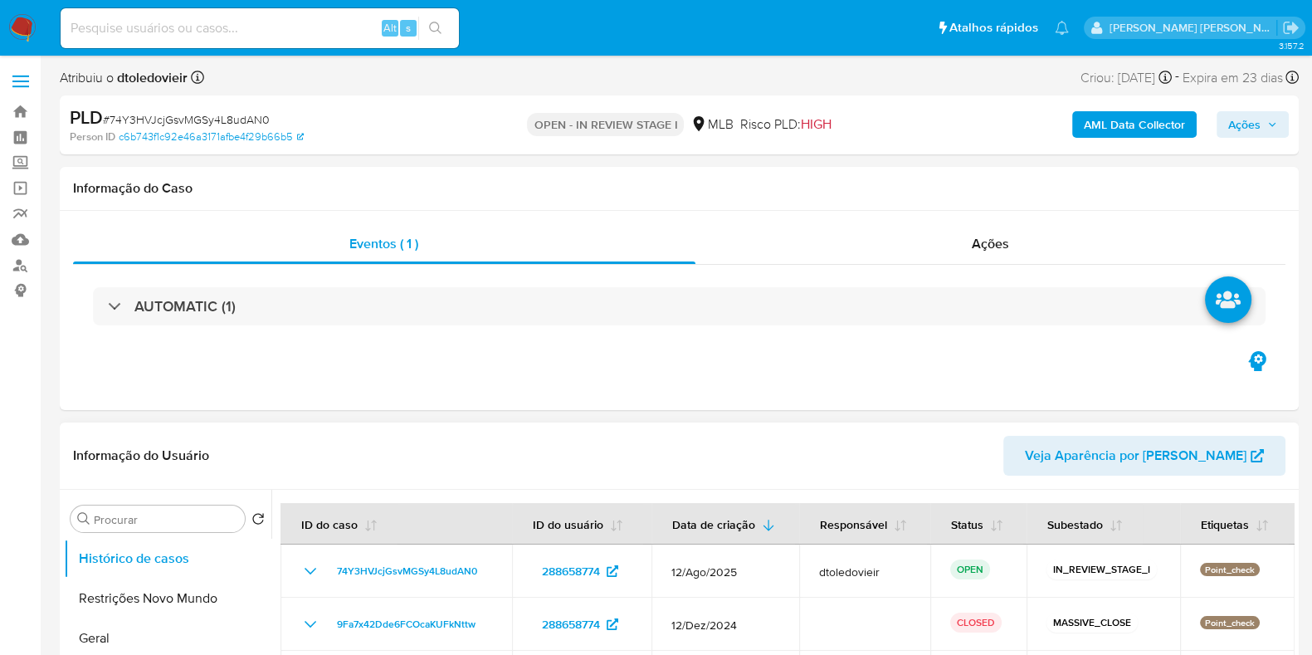
scroll to position [311, 0]
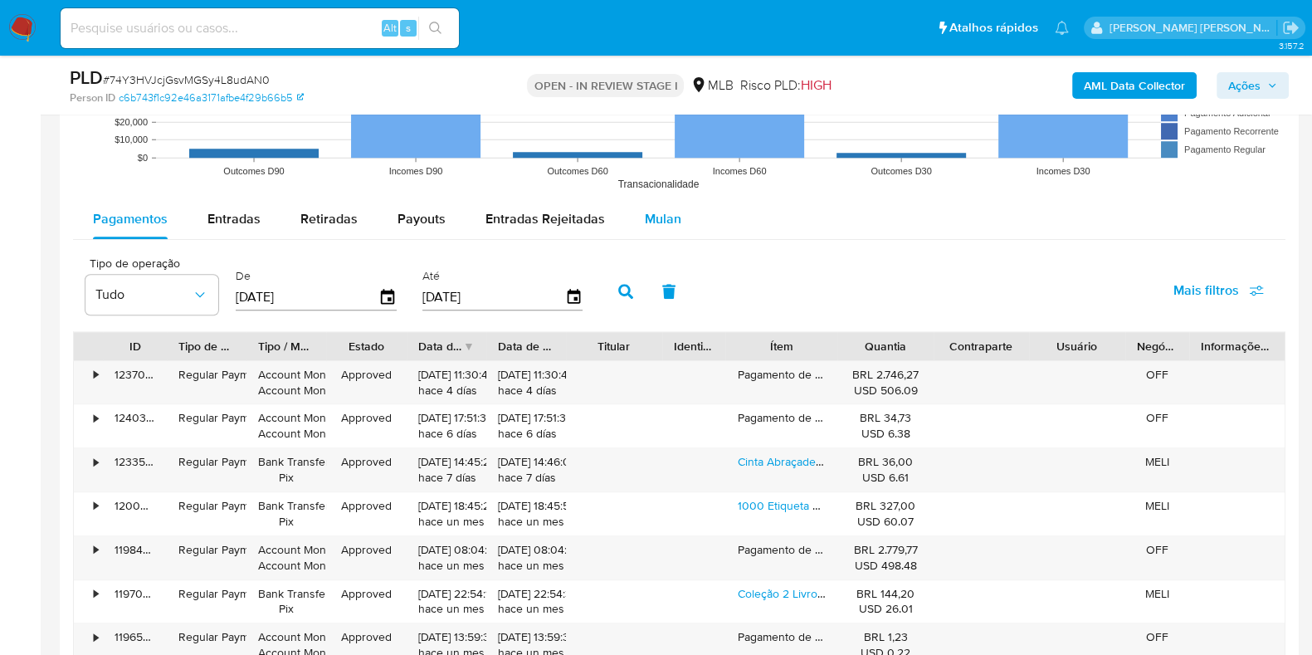
click at [651, 214] on span "Mulan" at bounding box center [663, 218] width 37 height 19
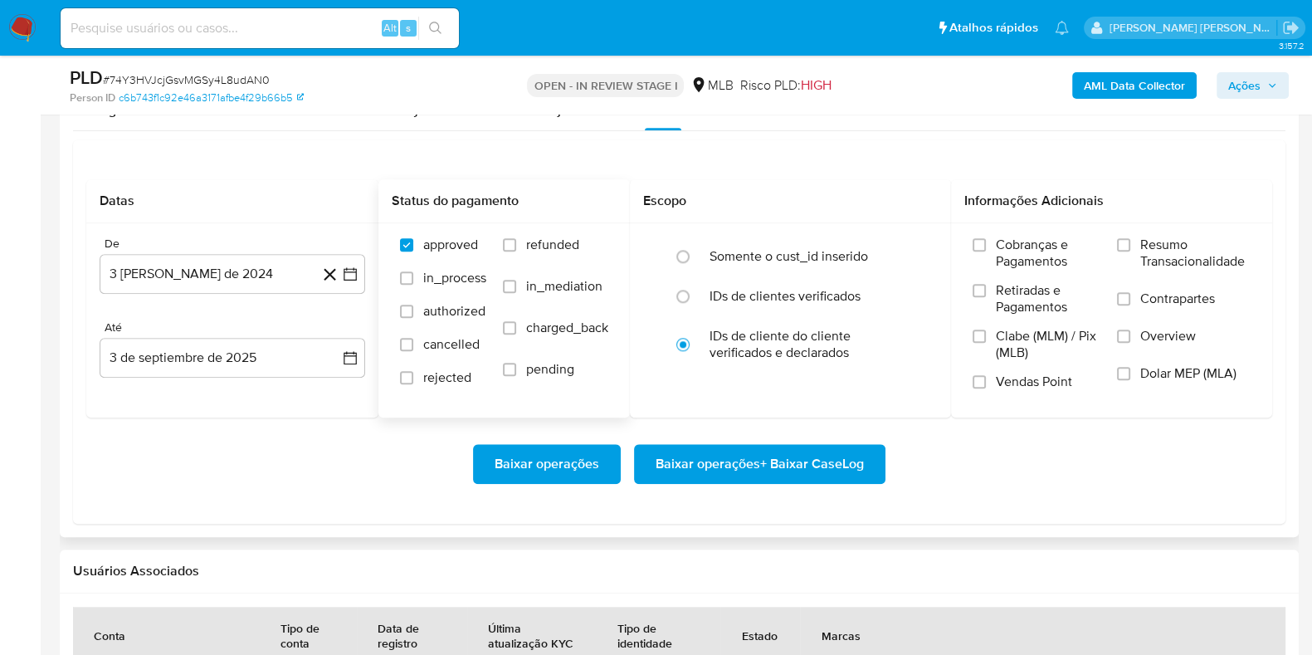
scroll to position [1971, 0]
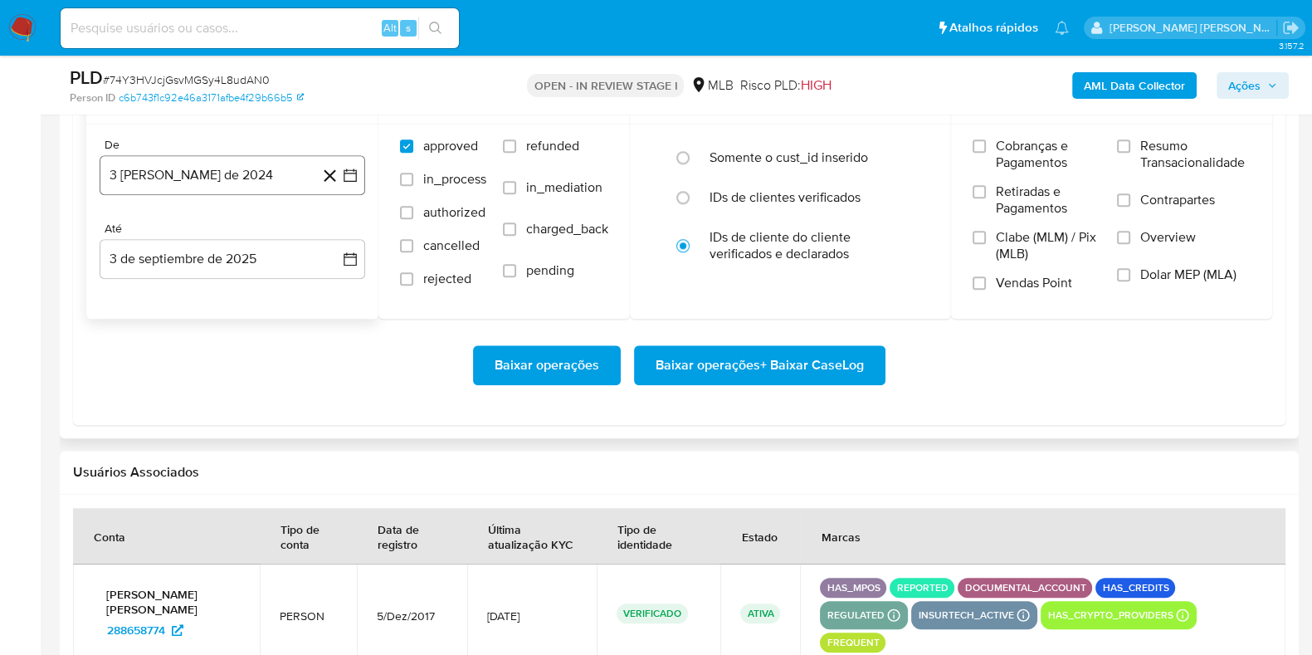
click at [237, 159] on button "3 de agosto de 2024" at bounding box center [233, 175] width 266 height 40
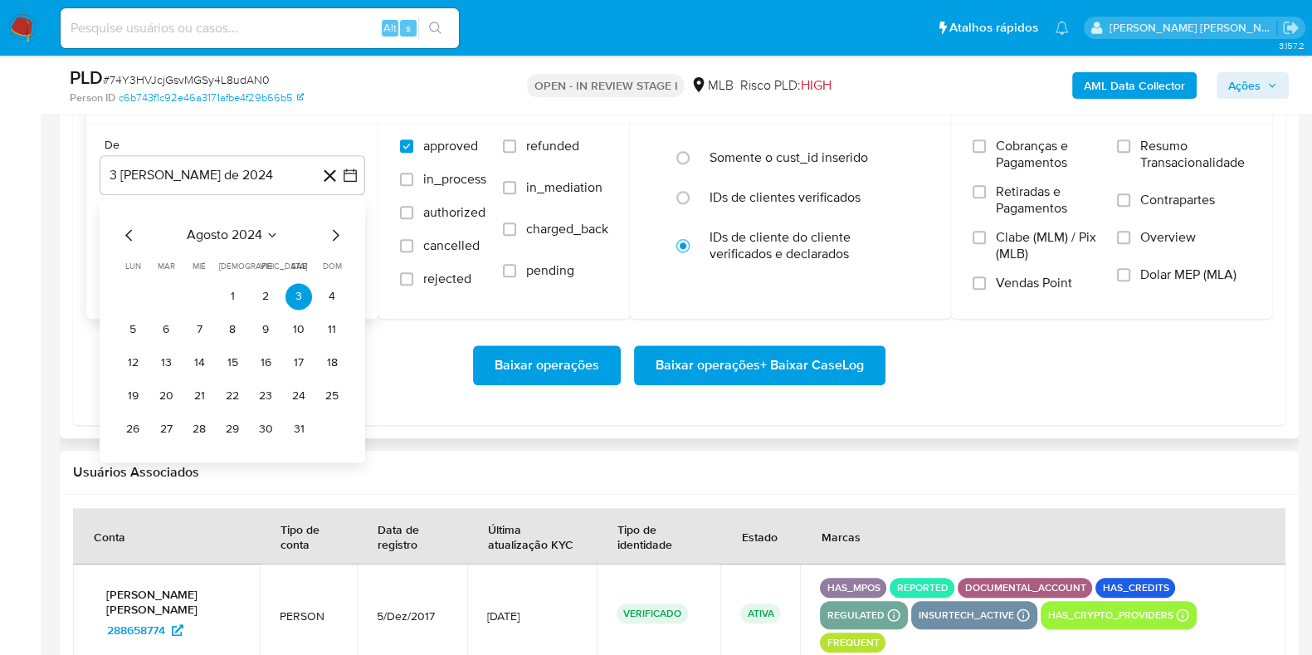
click at [331, 229] on icon "Mes siguiente" at bounding box center [335, 235] width 20 height 20
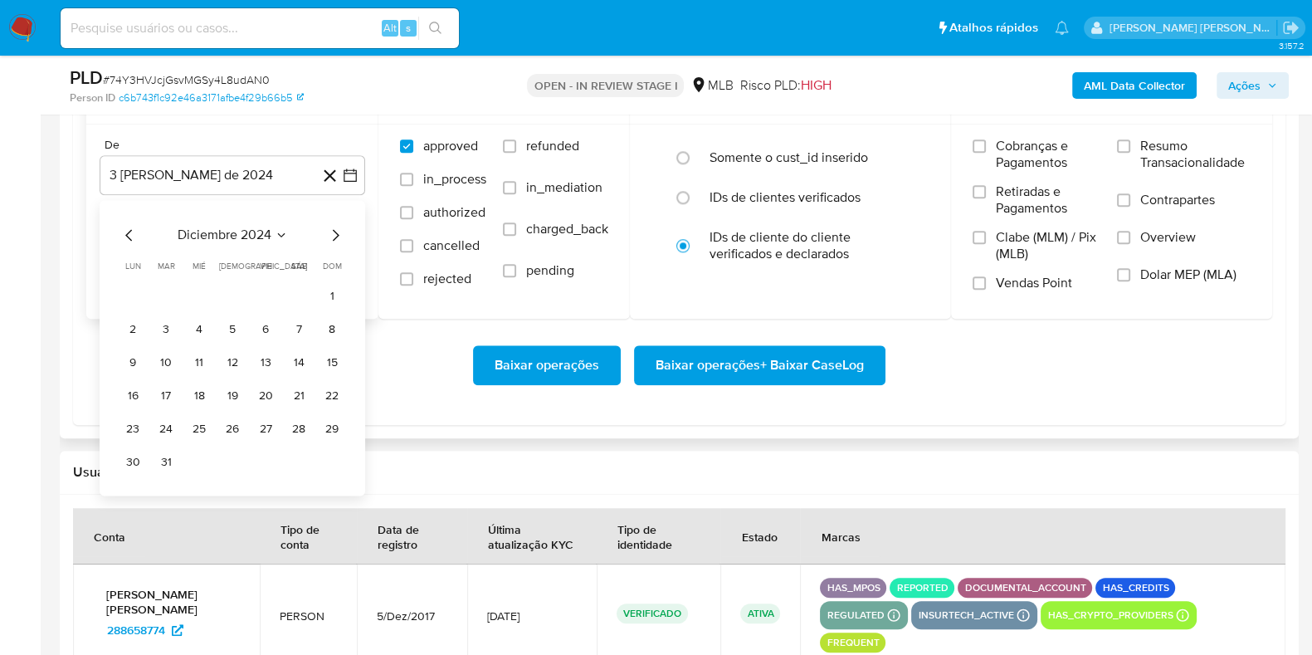
click at [331, 228] on icon "Mes siguiente" at bounding box center [335, 235] width 20 height 20
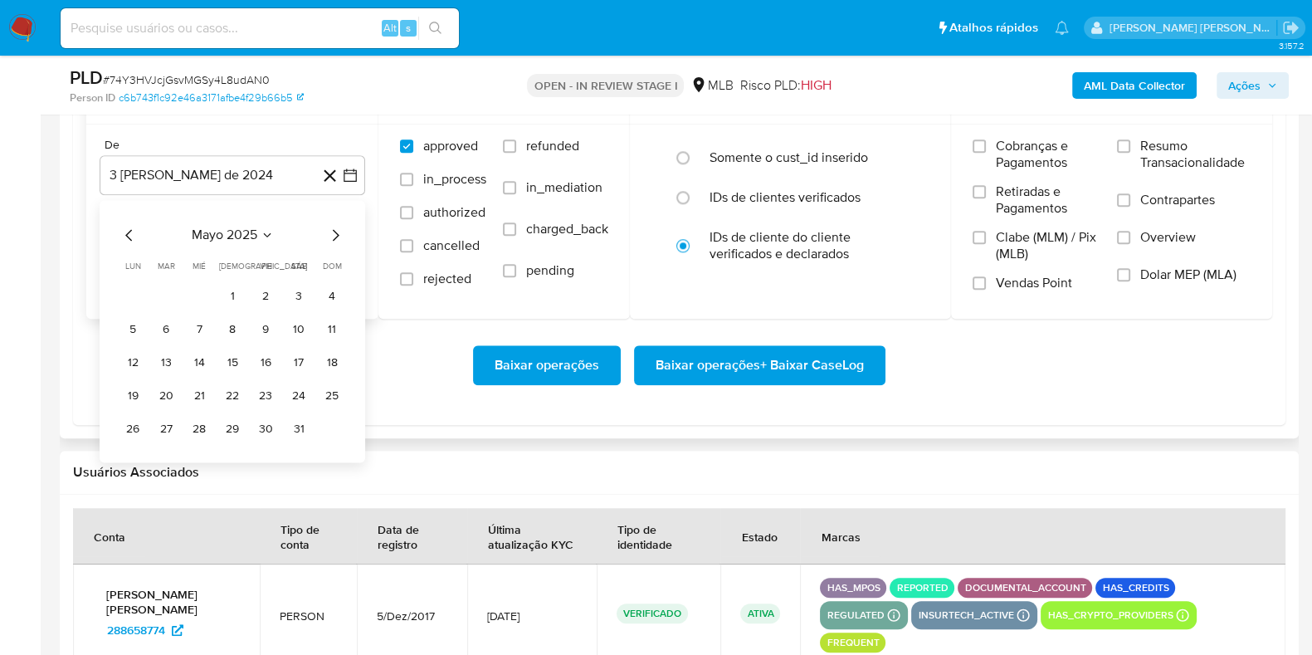
click at [331, 228] on icon "Mes siguiente" at bounding box center [335, 235] width 20 height 20
click at [330, 227] on icon "Mes siguiente" at bounding box center [335, 235] width 20 height 20
click at [120, 237] on icon "Mes anterior" at bounding box center [129, 235] width 20 height 20
click at [166, 295] on button "1" at bounding box center [166, 296] width 27 height 27
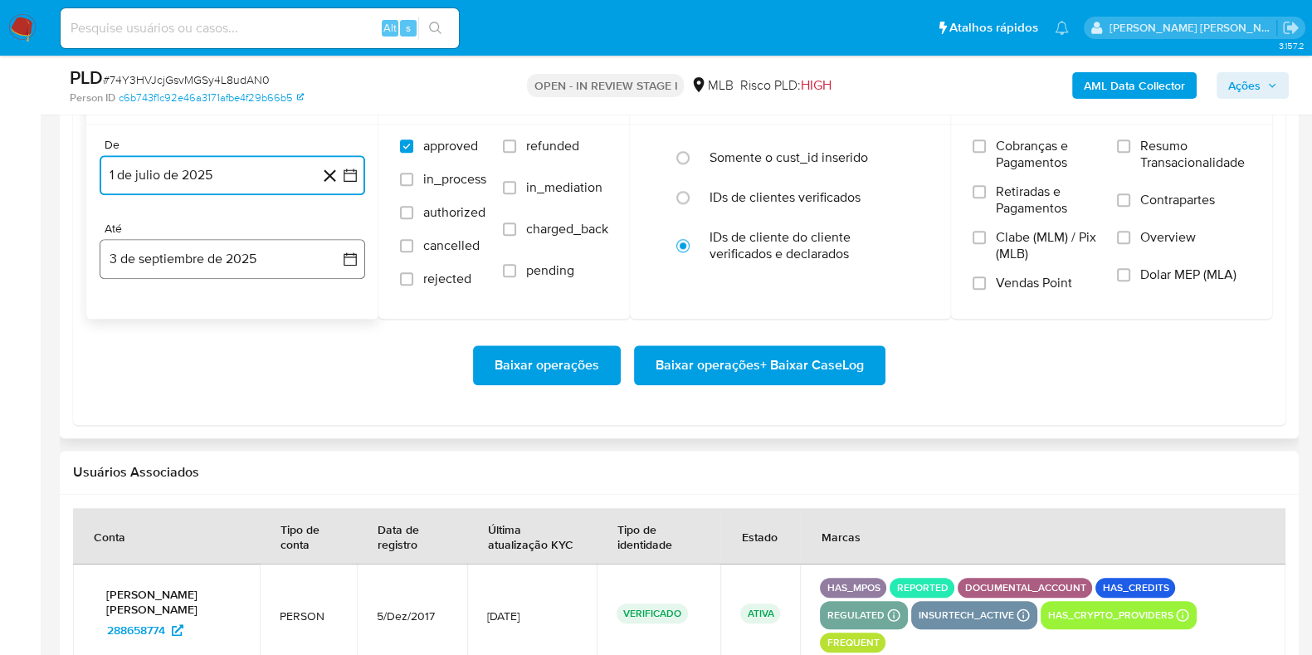
click at [182, 263] on button "3 de septiembre de 2025" at bounding box center [233, 259] width 266 height 40
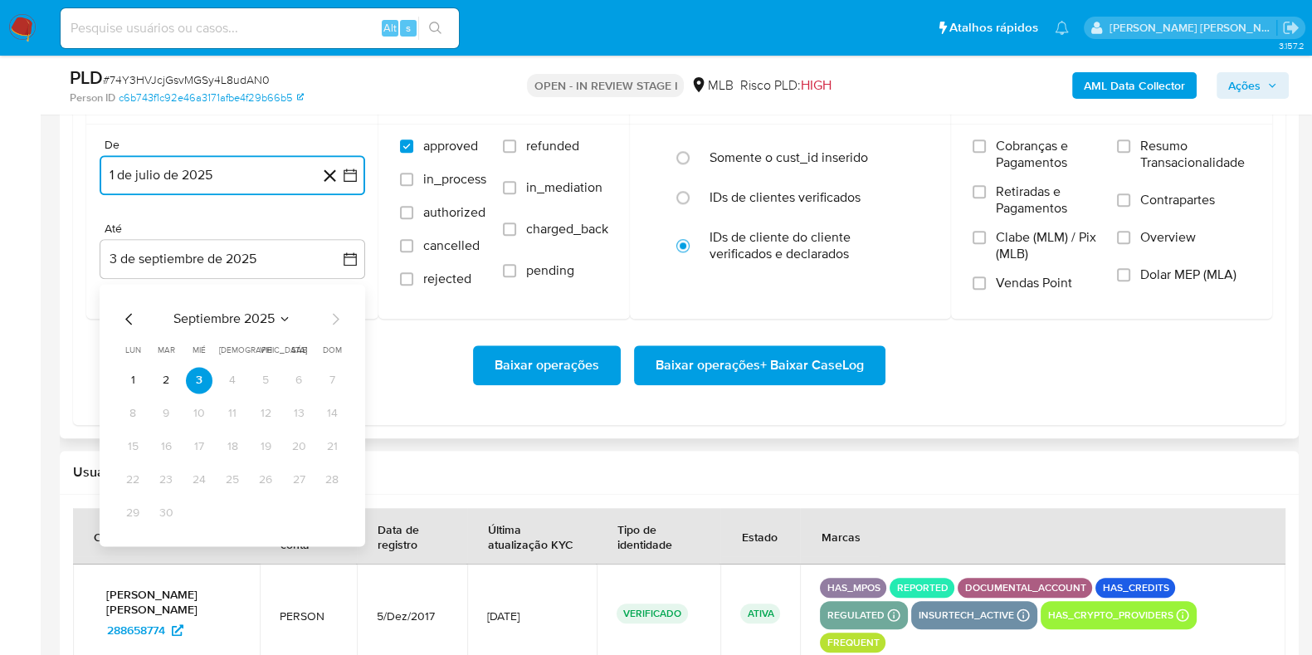
click at [133, 382] on button "1" at bounding box center [132, 380] width 27 height 27
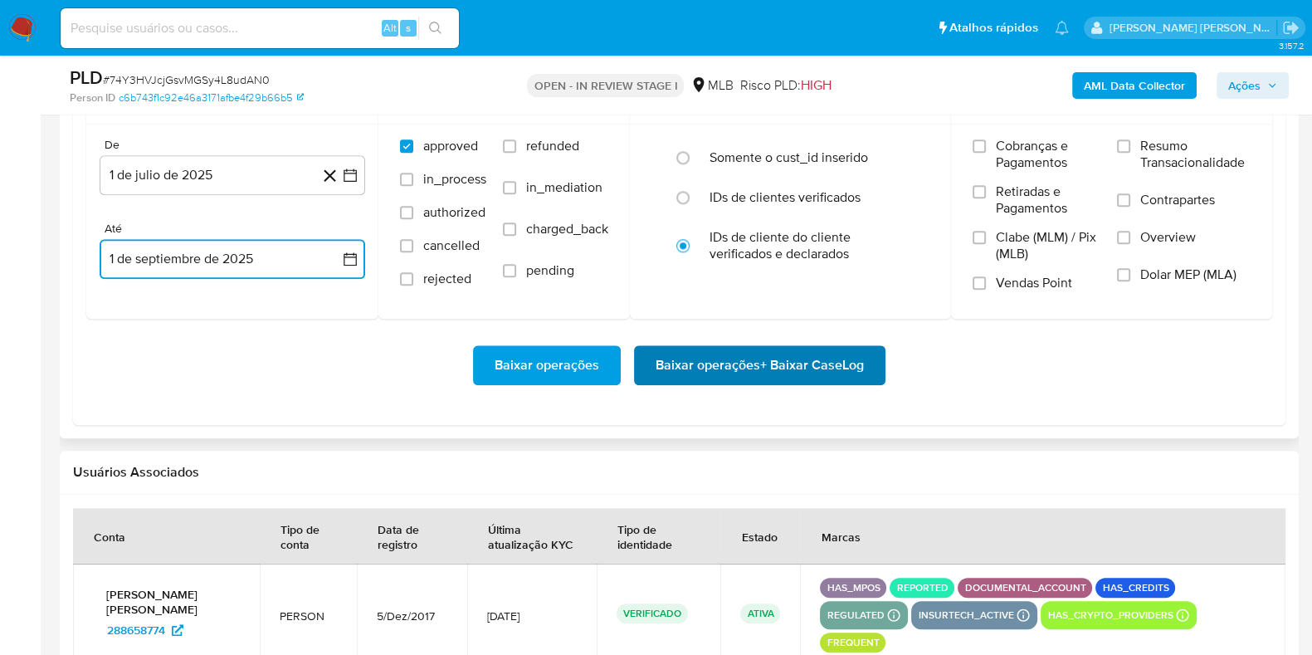
click at [693, 364] on span "Baixar operações + Baixar CaseLog" at bounding box center [760, 365] width 208 height 37
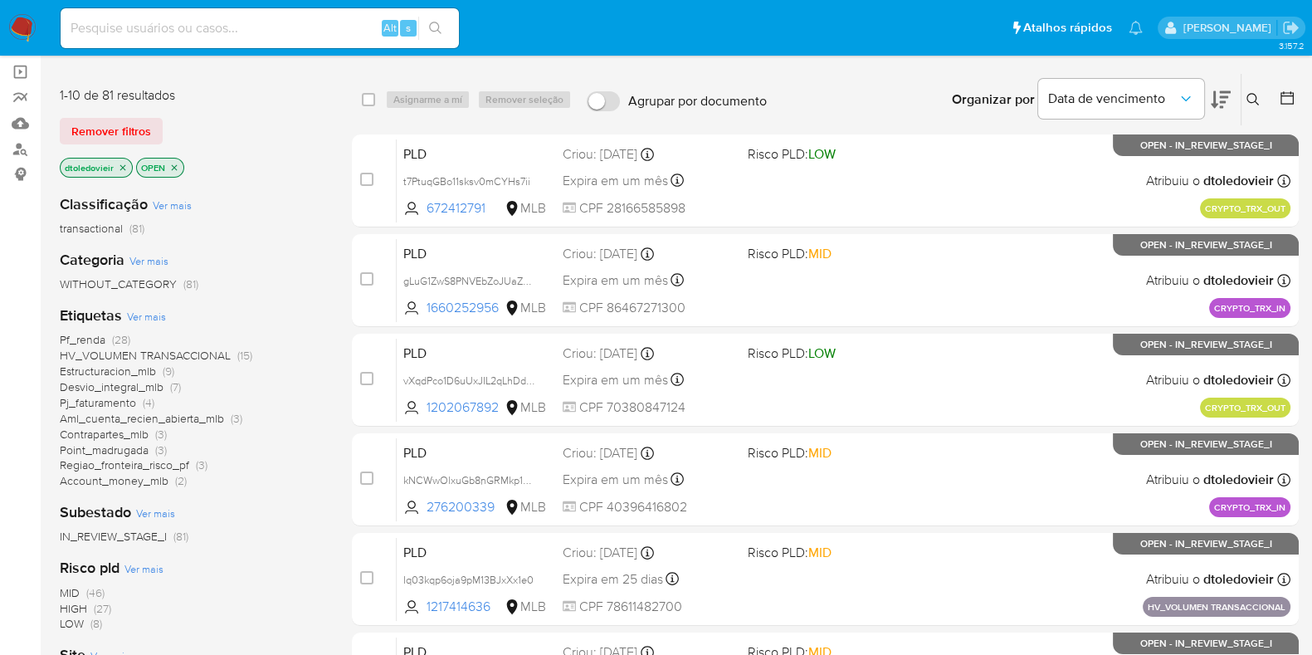
scroll to position [207, 0]
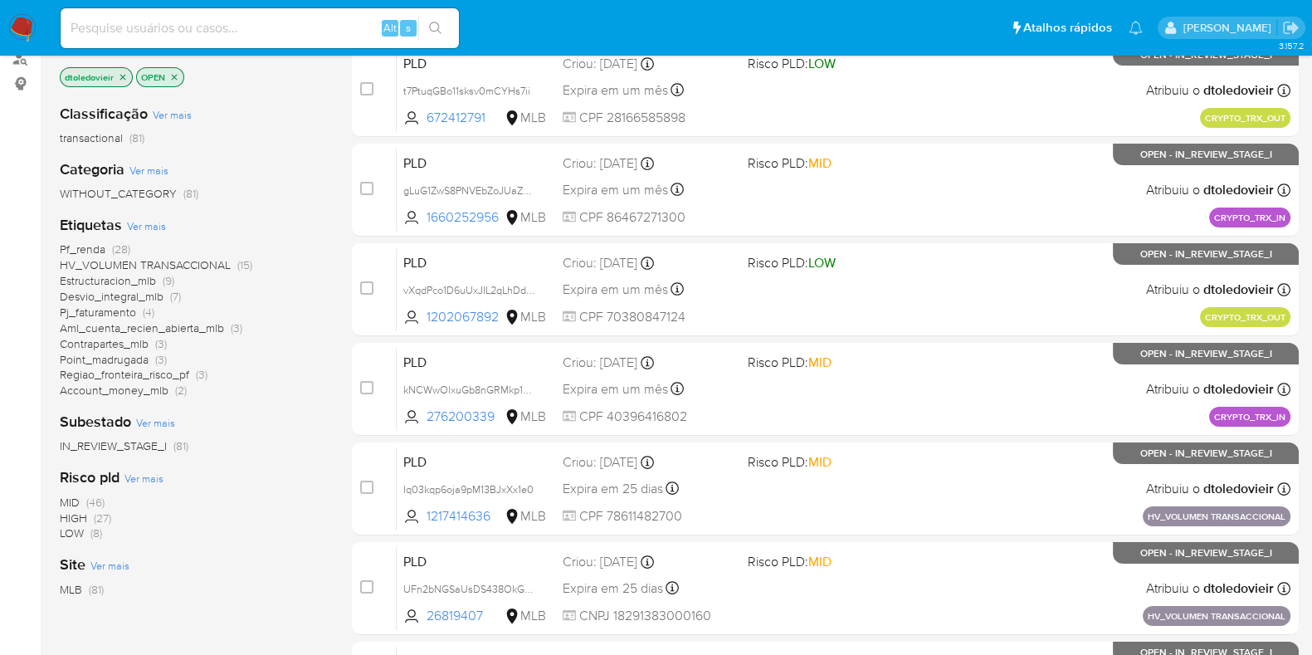
click at [187, 371] on span "Regiao_fronteira_risco_pf" at bounding box center [124, 374] width 129 height 17
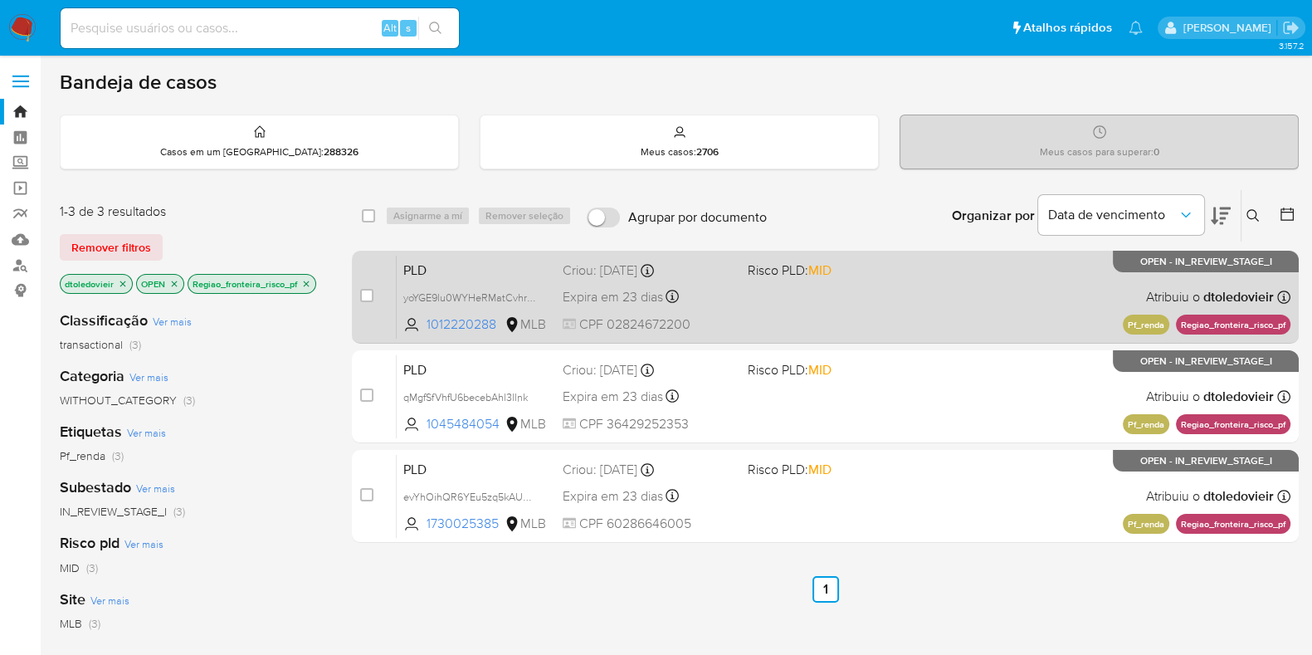
click at [914, 303] on div "PLD yoYGE9lu0WYHeRMatCvhr3PS 1012220288 MLB Risco PLD: MID Criou: [DATE] Criou:…" at bounding box center [844, 297] width 894 height 84
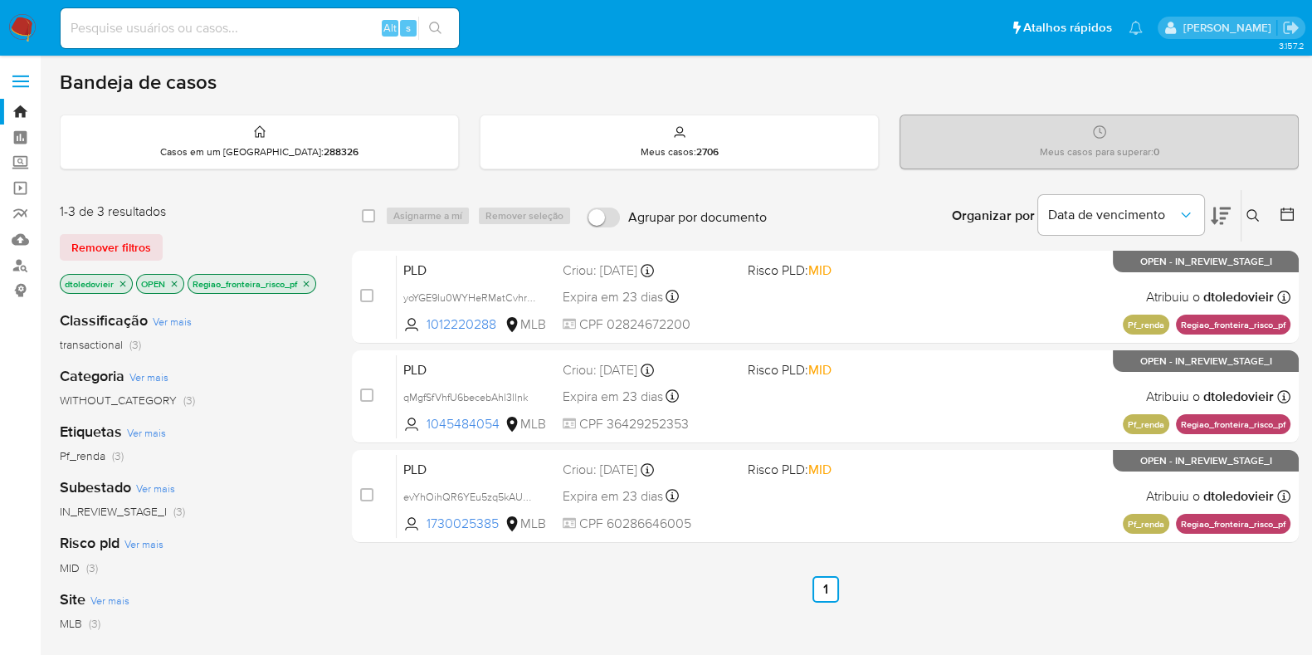
click at [31, 22] on img at bounding box center [22, 28] width 28 height 28
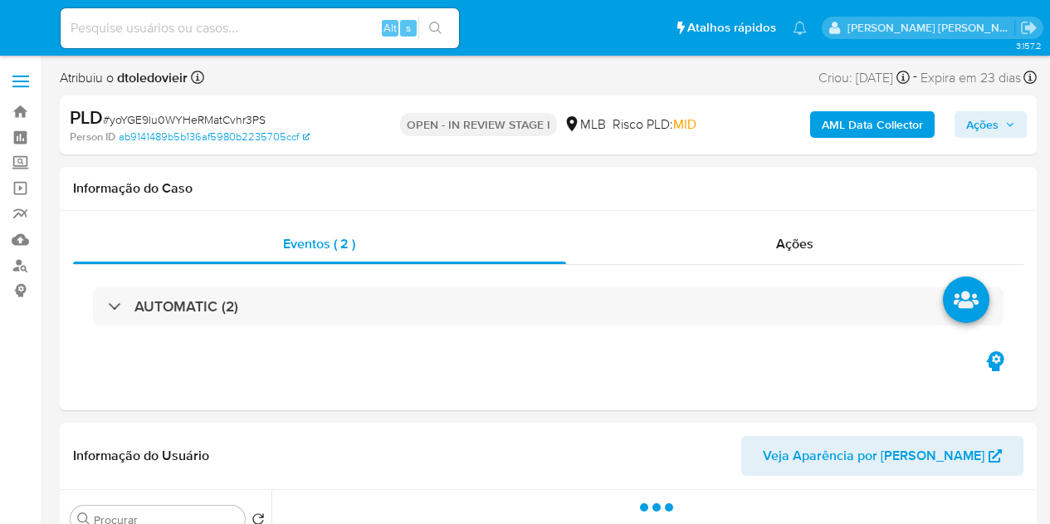
select select "10"
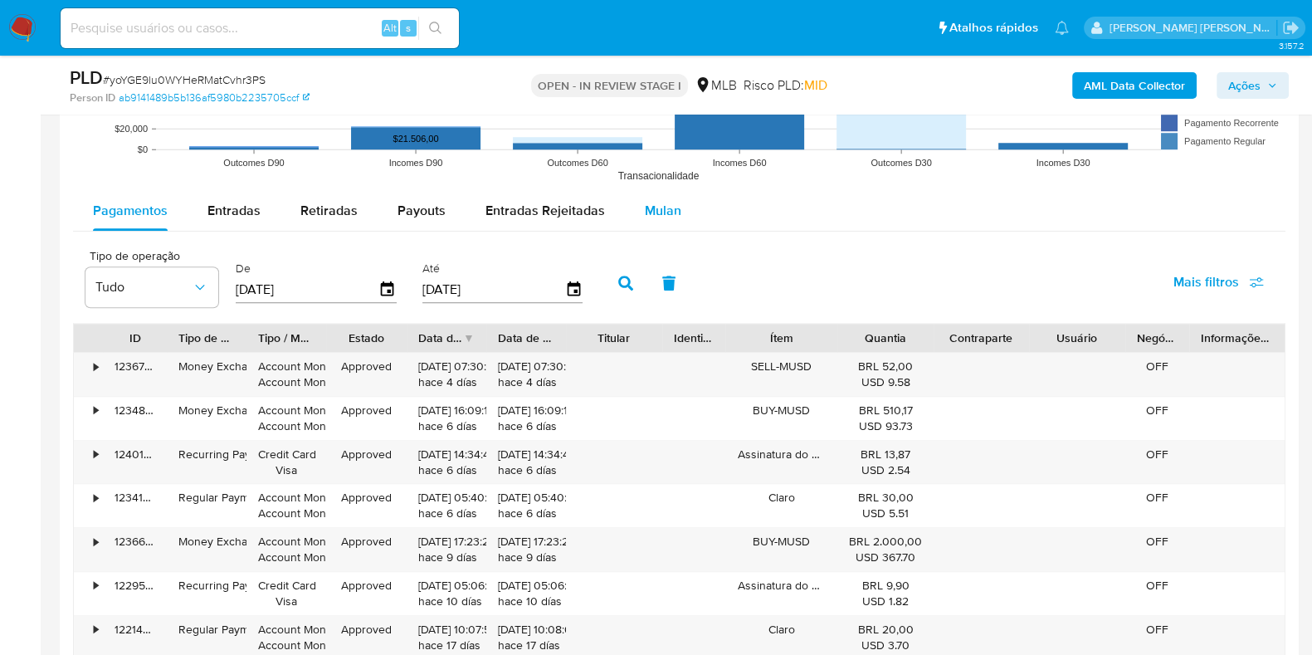
click at [665, 209] on span "Mulan" at bounding box center [663, 210] width 37 height 19
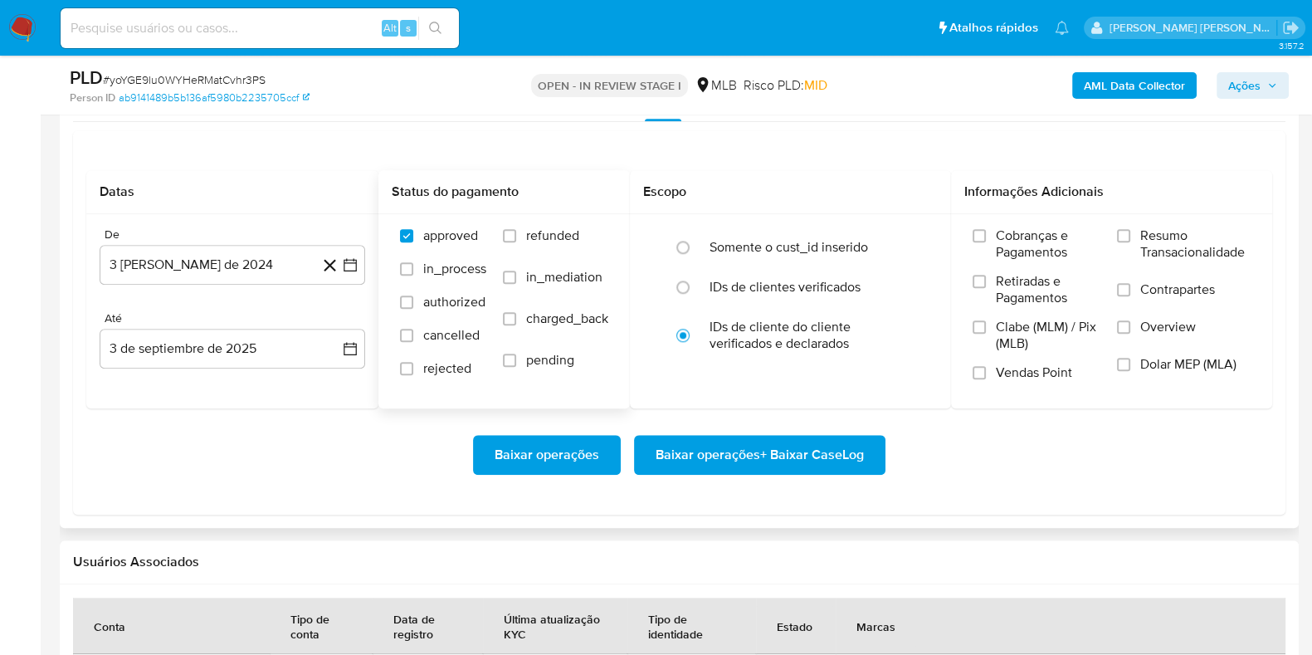
scroll to position [1867, 0]
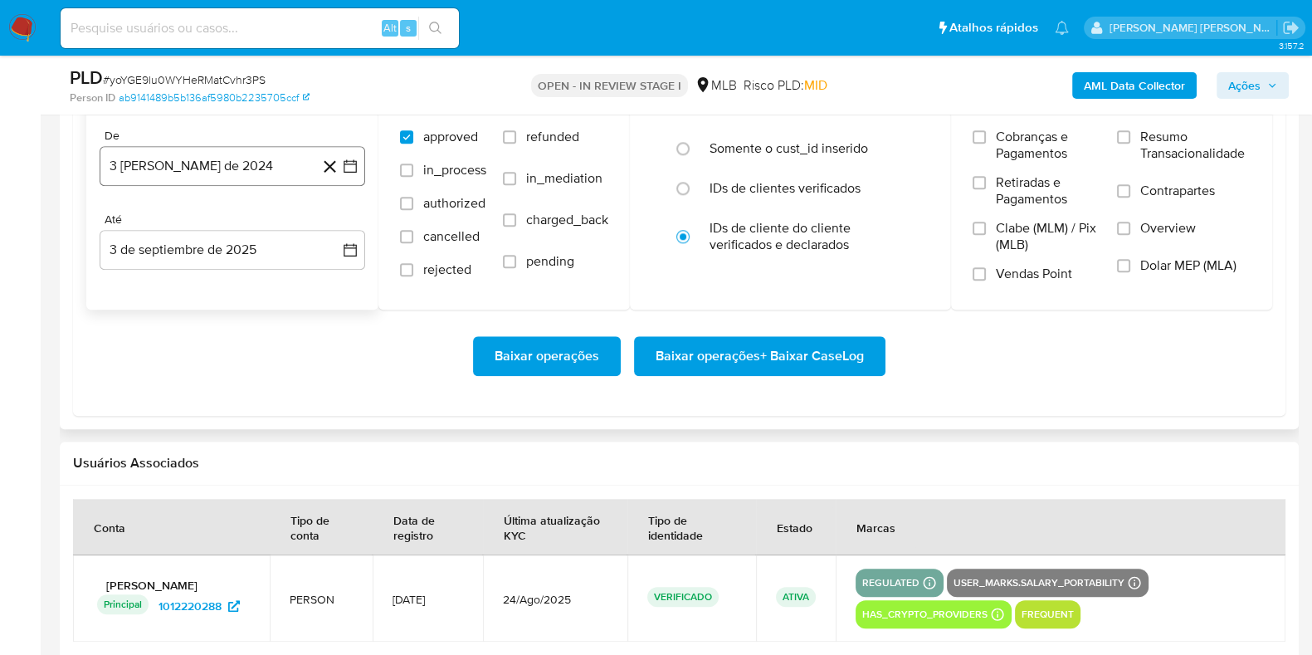
click at [250, 178] on button "3 [PERSON_NAME] de 2024" at bounding box center [233, 166] width 266 height 40
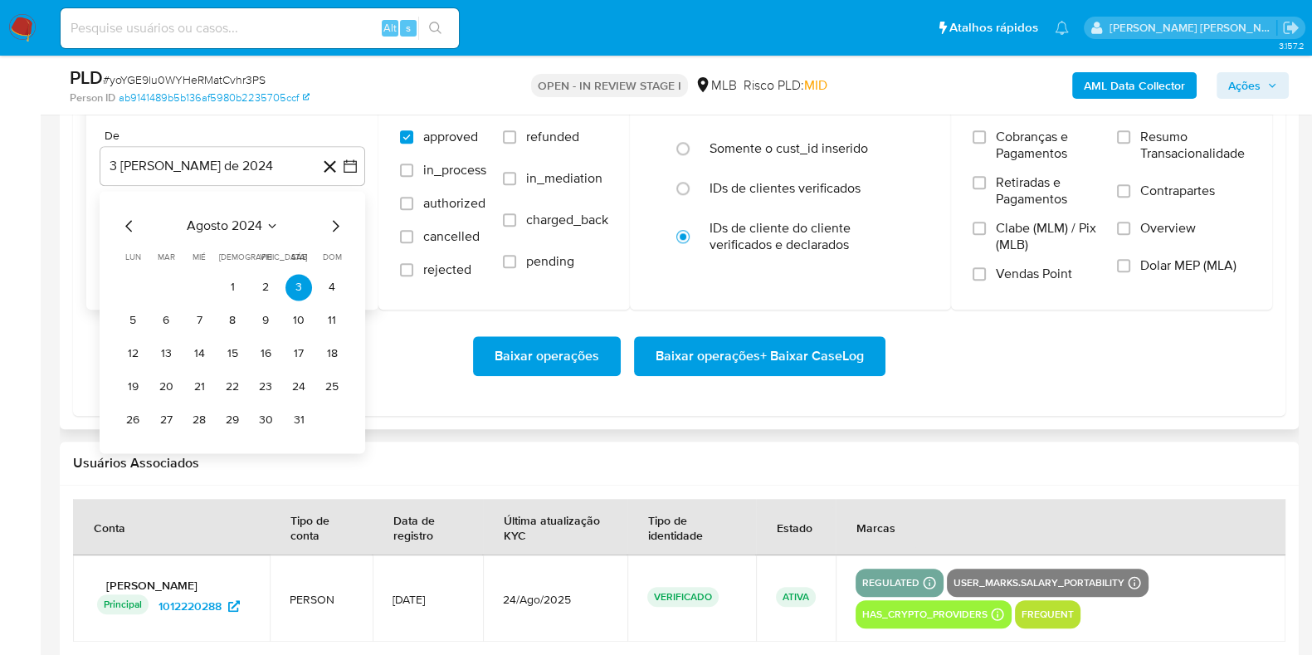
click at [332, 222] on icon "Mes siguiente" at bounding box center [335, 226] width 20 height 20
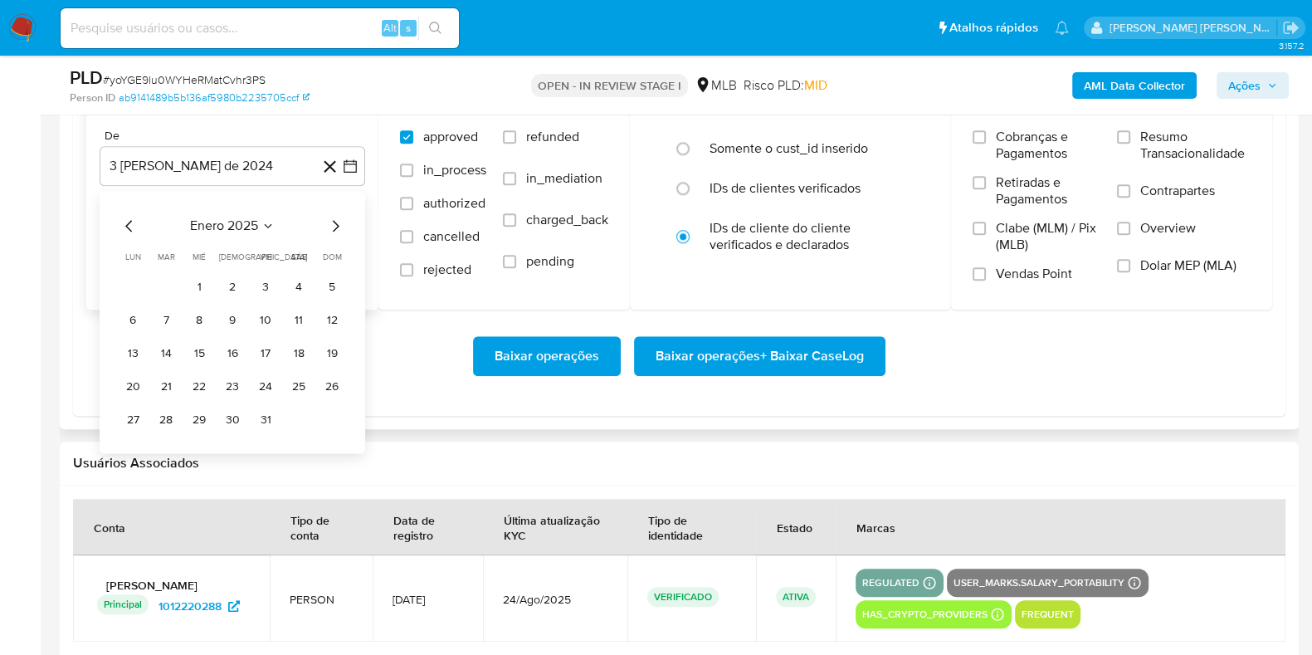
click at [332, 222] on icon "Mes siguiente" at bounding box center [335, 226] width 20 height 20
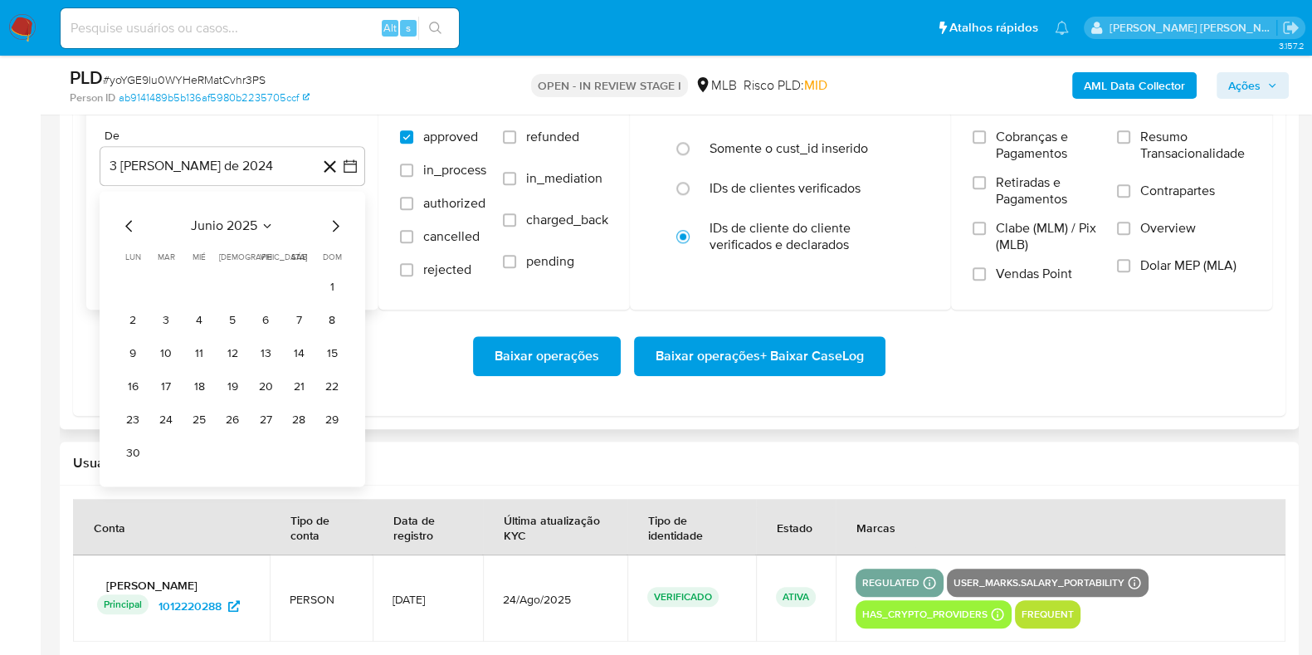
click at [330, 222] on icon "Mes siguiente" at bounding box center [335, 226] width 20 height 20
click at [159, 280] on button "1" at bounding box center [166, 287] width 27 height 27
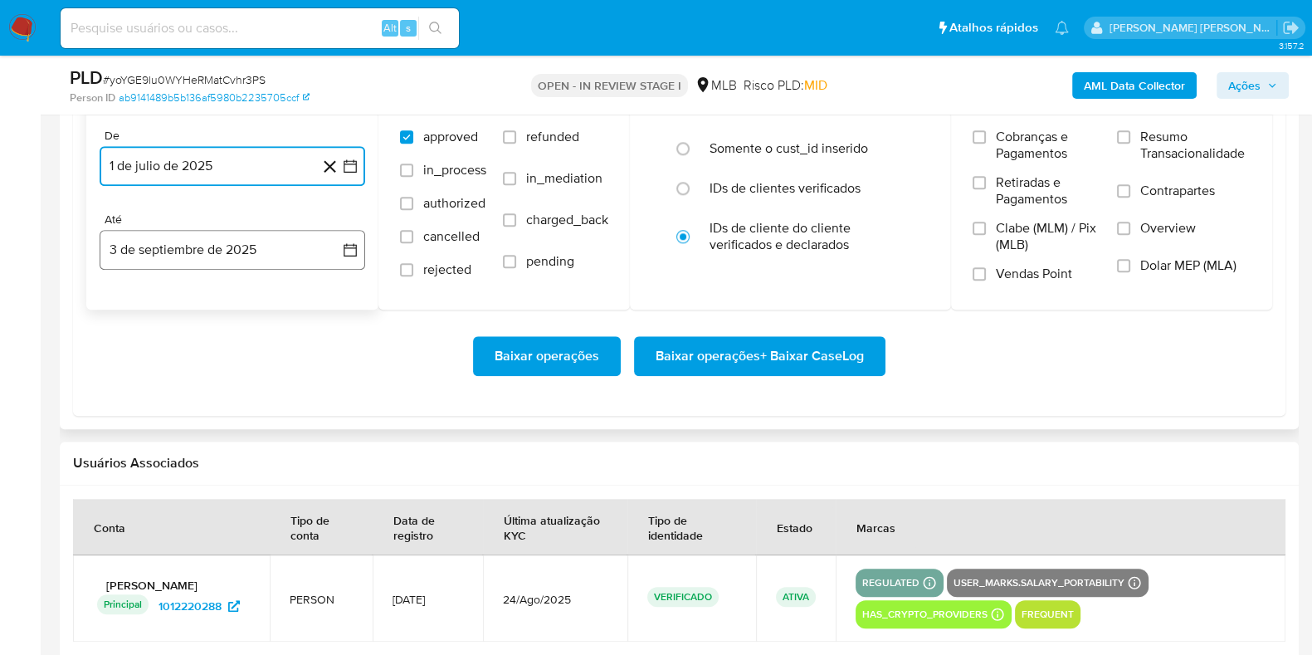
click at [178, 246] on button "3 de septiembre de 2025" at bounding box center [233, 250] width 266 height 40
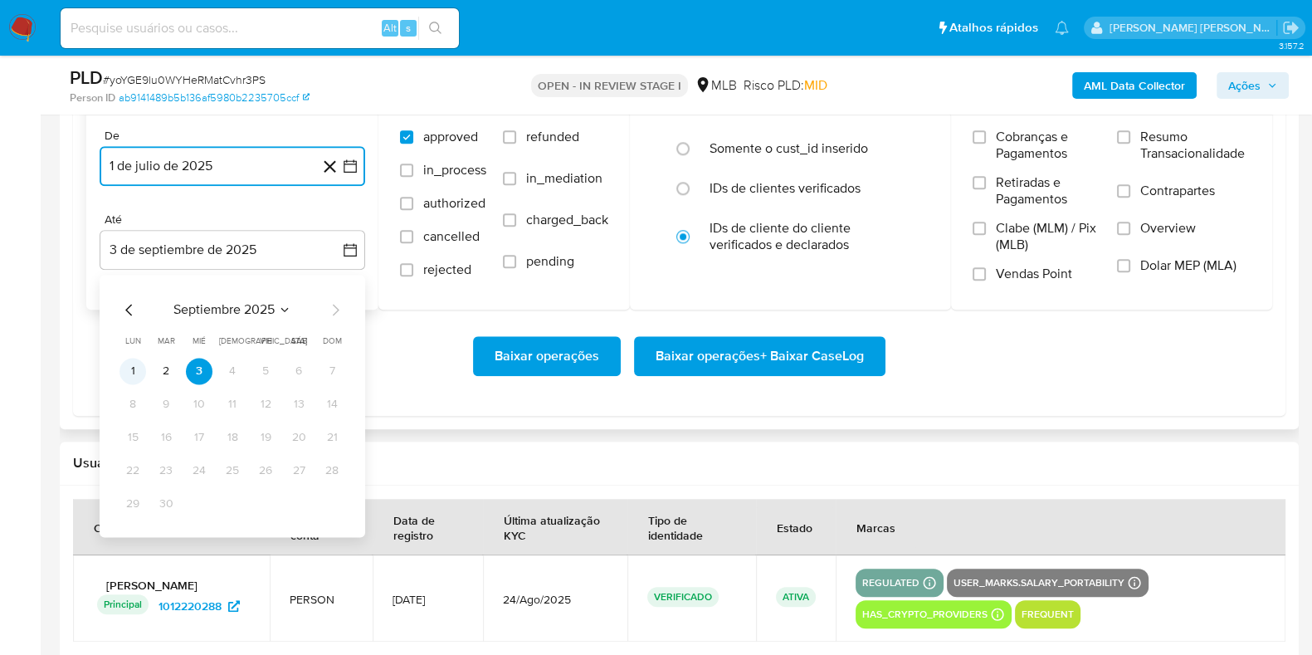
click at [134, 372] on button "1" at bounding box center [132, 371] width 27 height 27
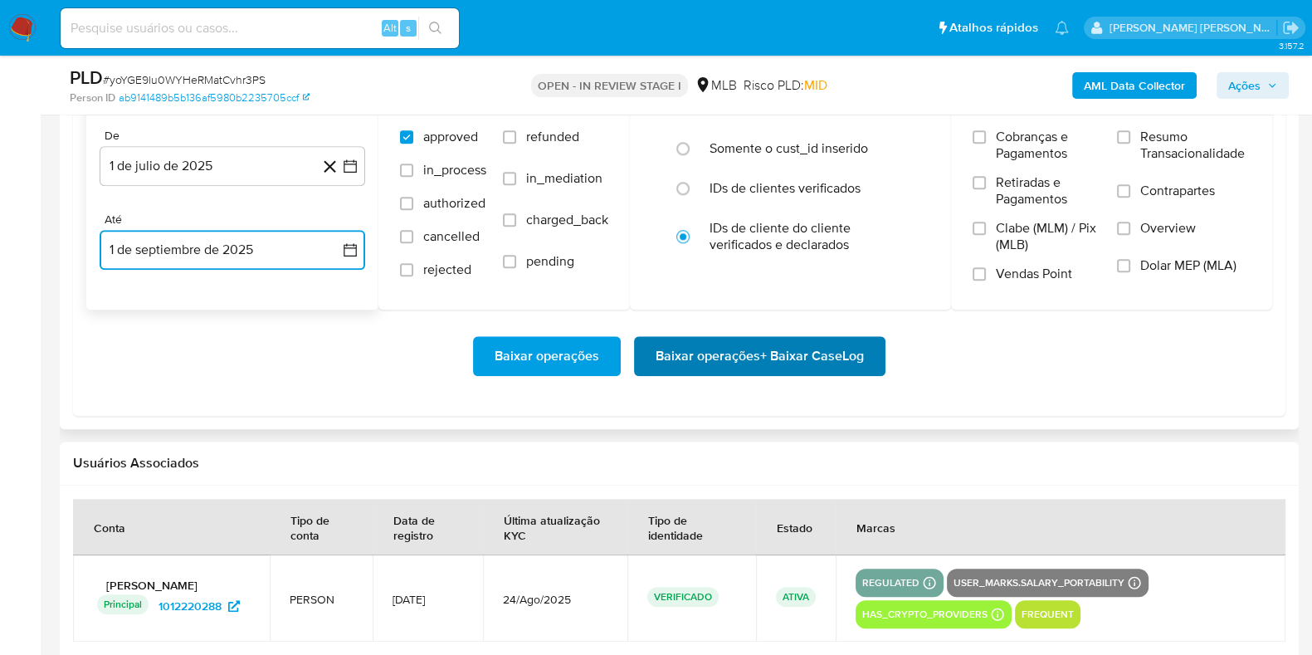
click at [747, 361] on span "Baixar operações + Baixar CaseLog" at bounding box center [760, 356] width 208 height 37
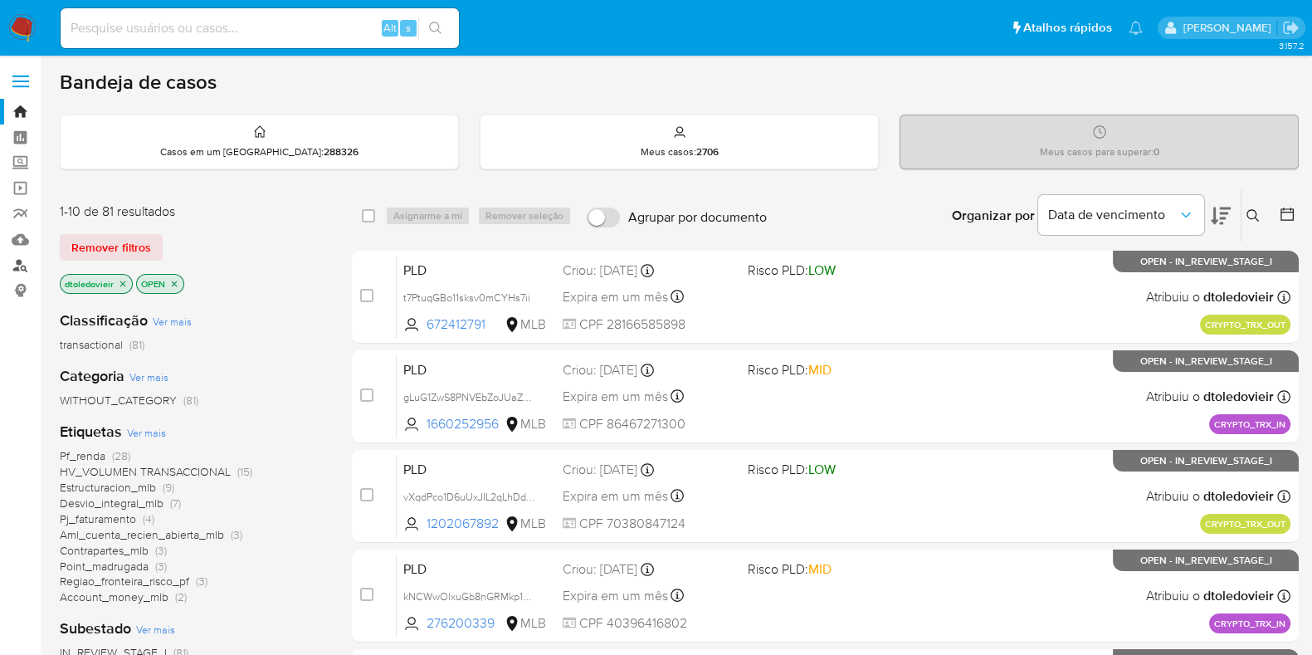
click at [26, 264] on link "Localizador de pessoas" at bounding box center [98, 265] width 197 height 26
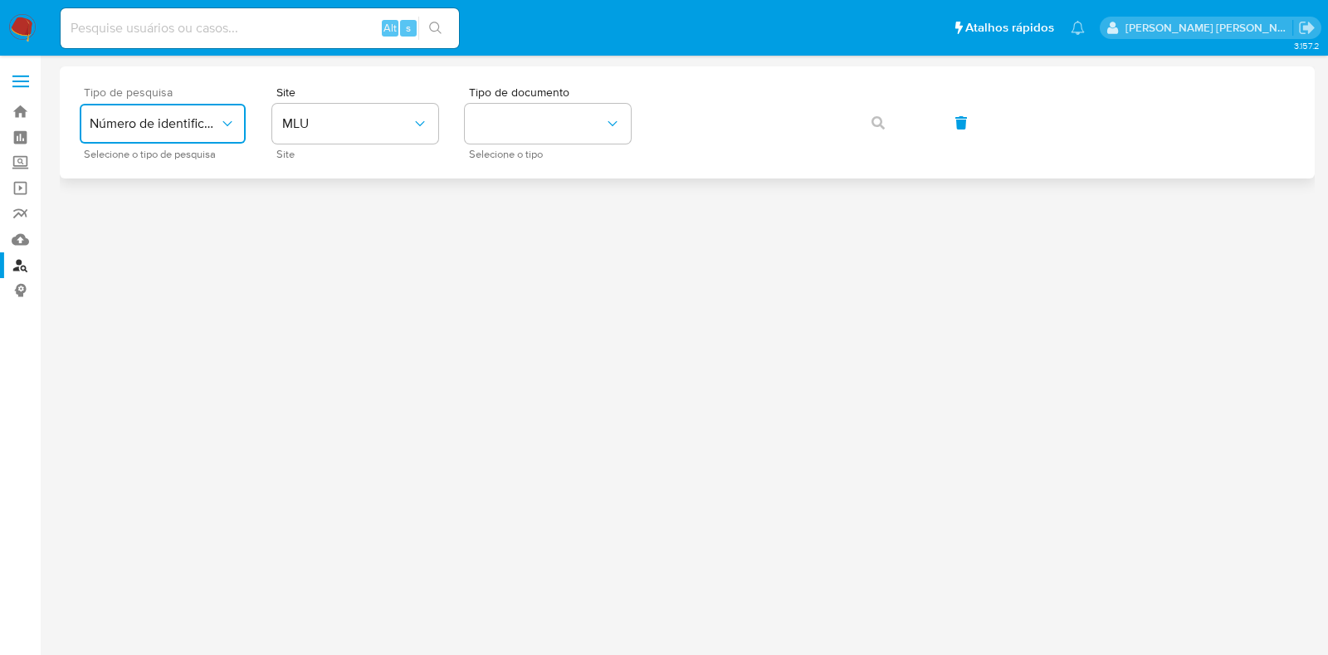
click at [195, 127] on span "Número de identificação" at bounding box center [154, 123] width 129 height 17
click at [504, 291] on div at bounding box center [687, 355] width 1255 height 578
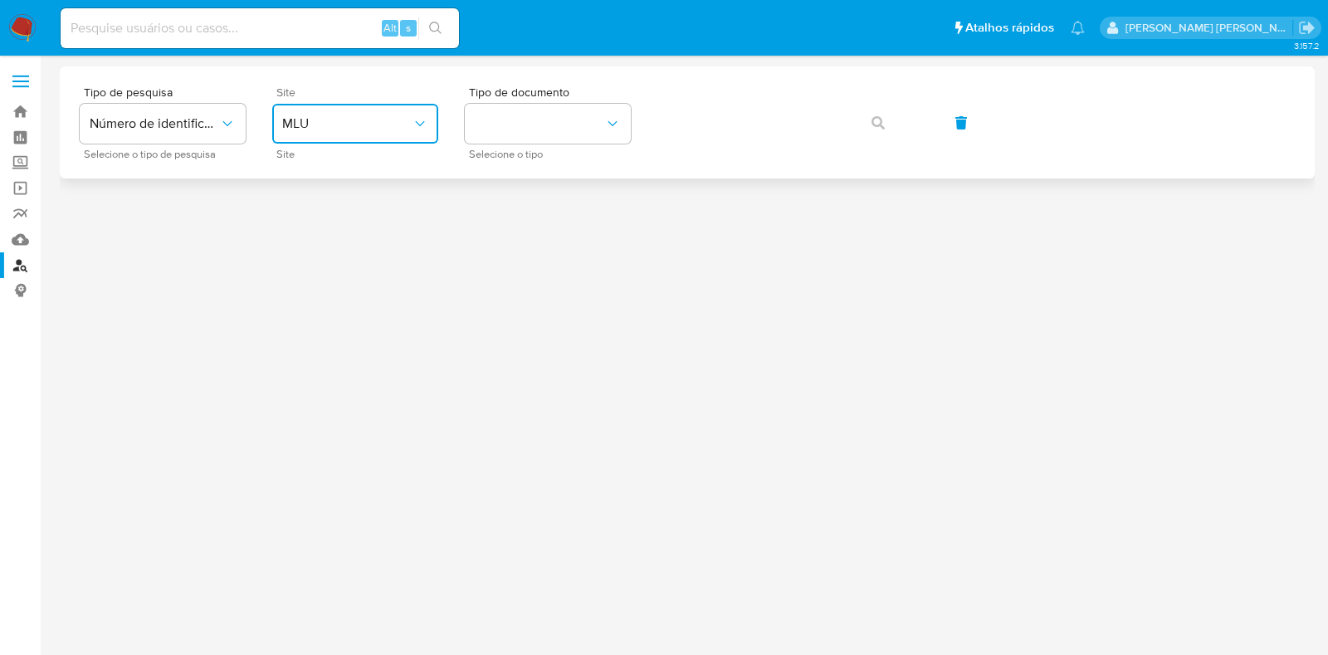
click at [378, 124] on span "MLU" at bounding box center [346, 123] width 129 height 17
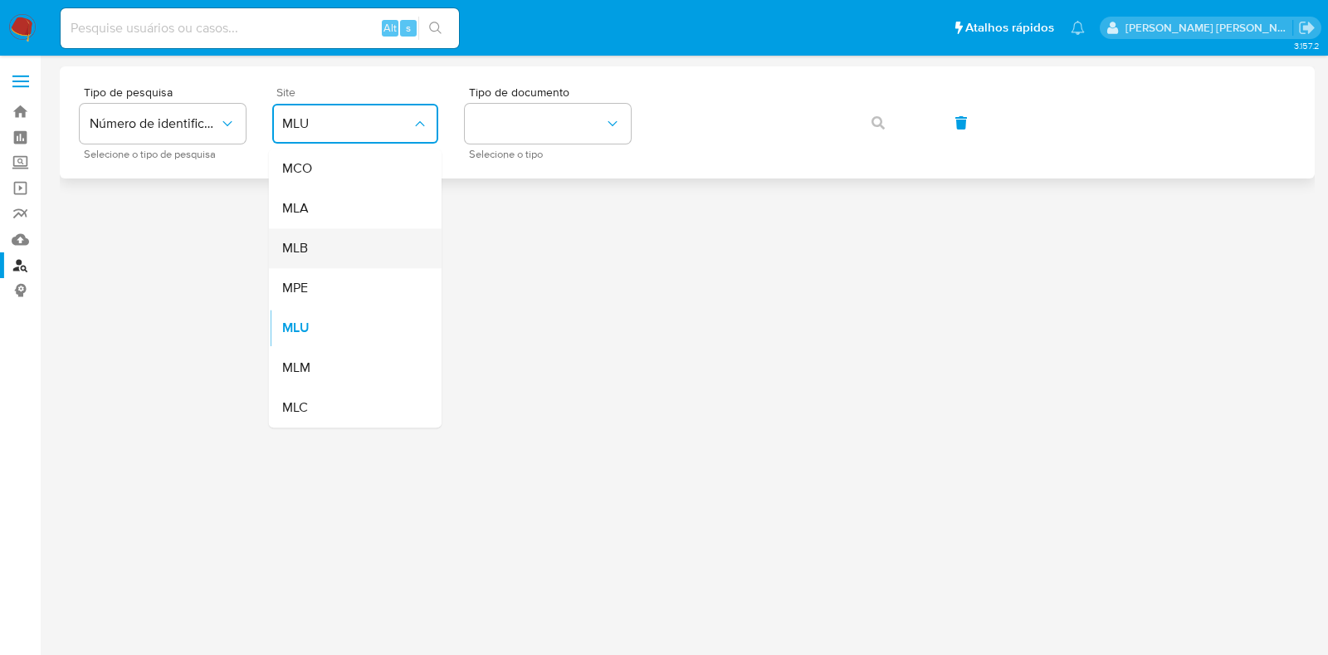
click at [340, 242] on div "MLB" at bounding box center [350, 248] width 136 height 40
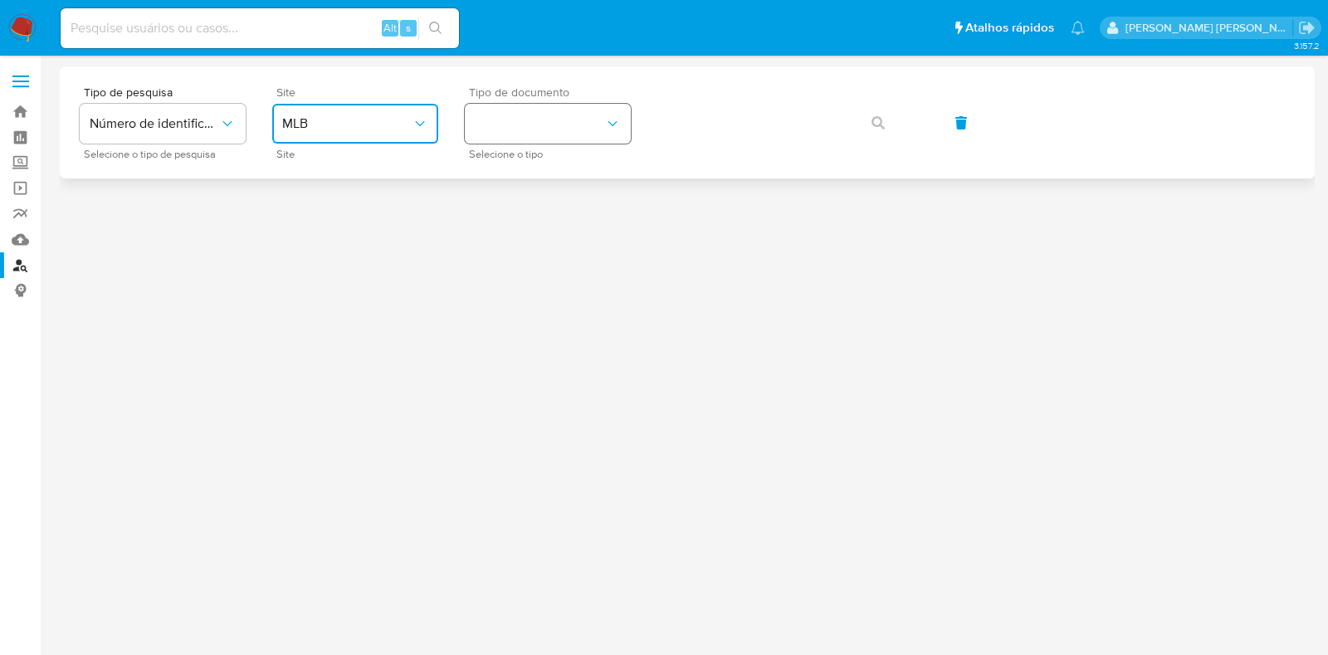
click at [551, 119] on button "identificationType" at bounding box center [548, 124] width 166 height 40
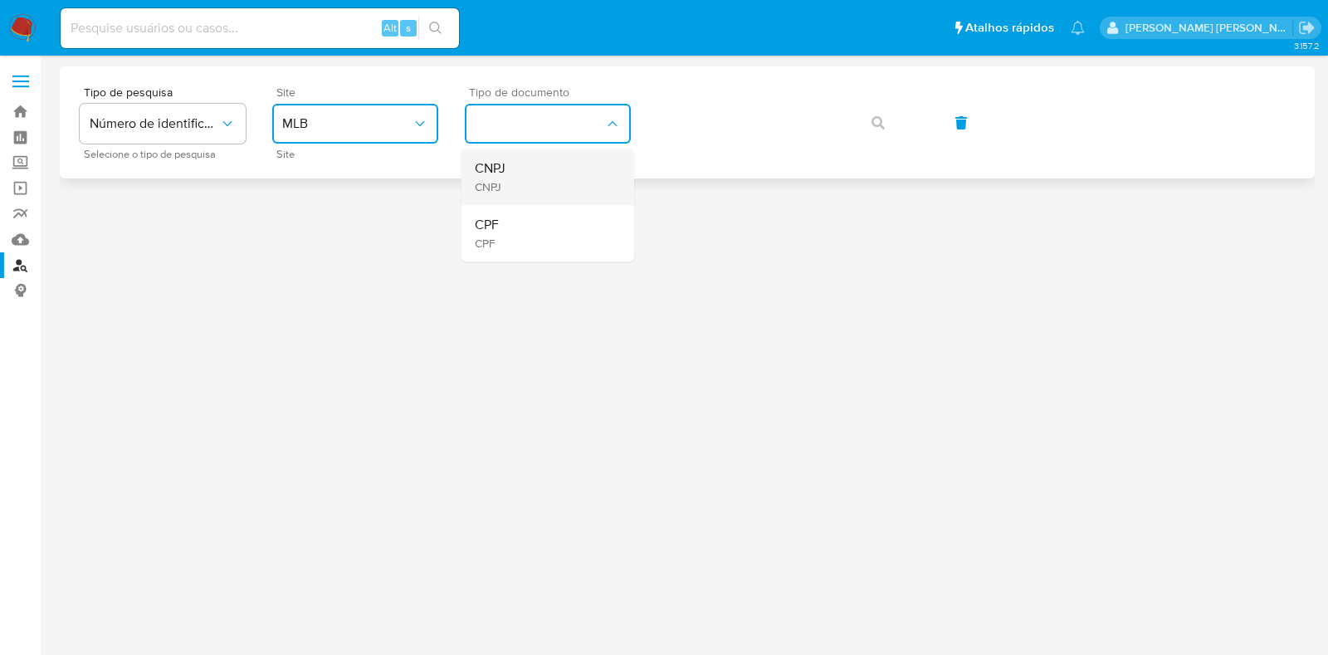
click at [565, 180] on div "CNPJ CNPJ" at bounding box center [543, 177] width 136 height 56
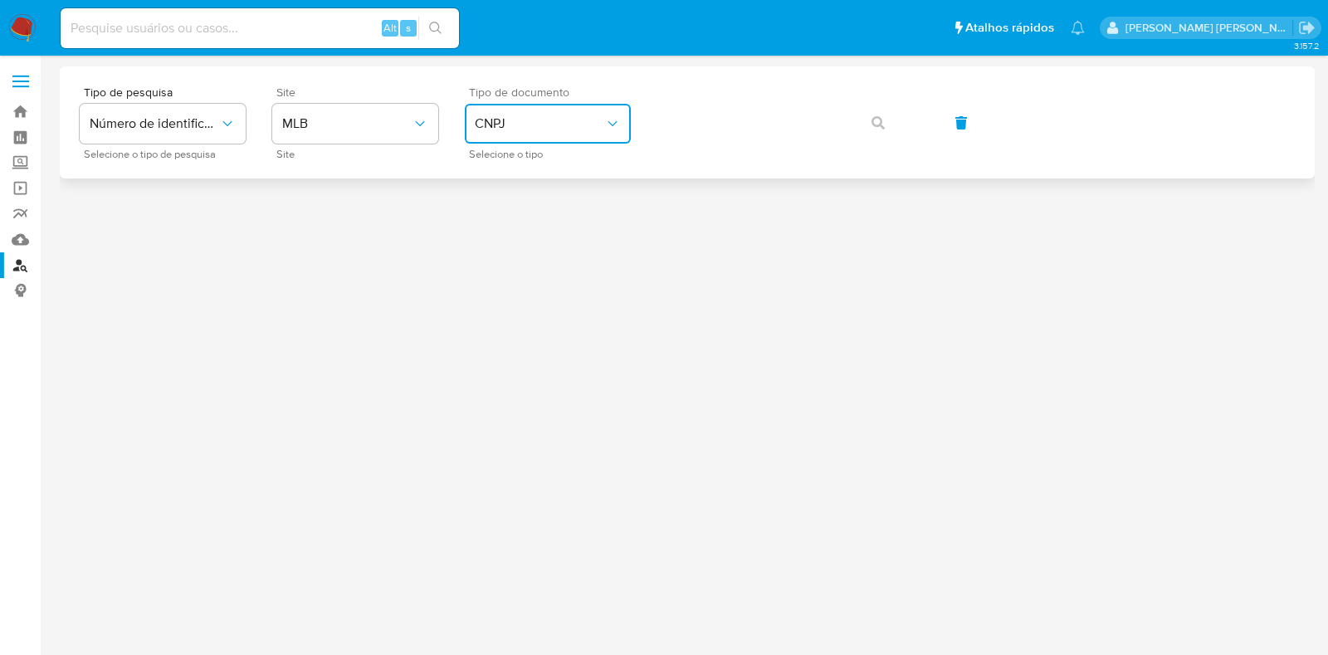
click at [585, 128] on span "CNPJ" at bounding box center [539, 123] width 129 height 17
click at [544, 234] on div "CPF CPF" at bounding box center [543, 233] width 136 height 56
click at [875, 132] on span "button" at bounding box center [877, 123] width 13 height 37
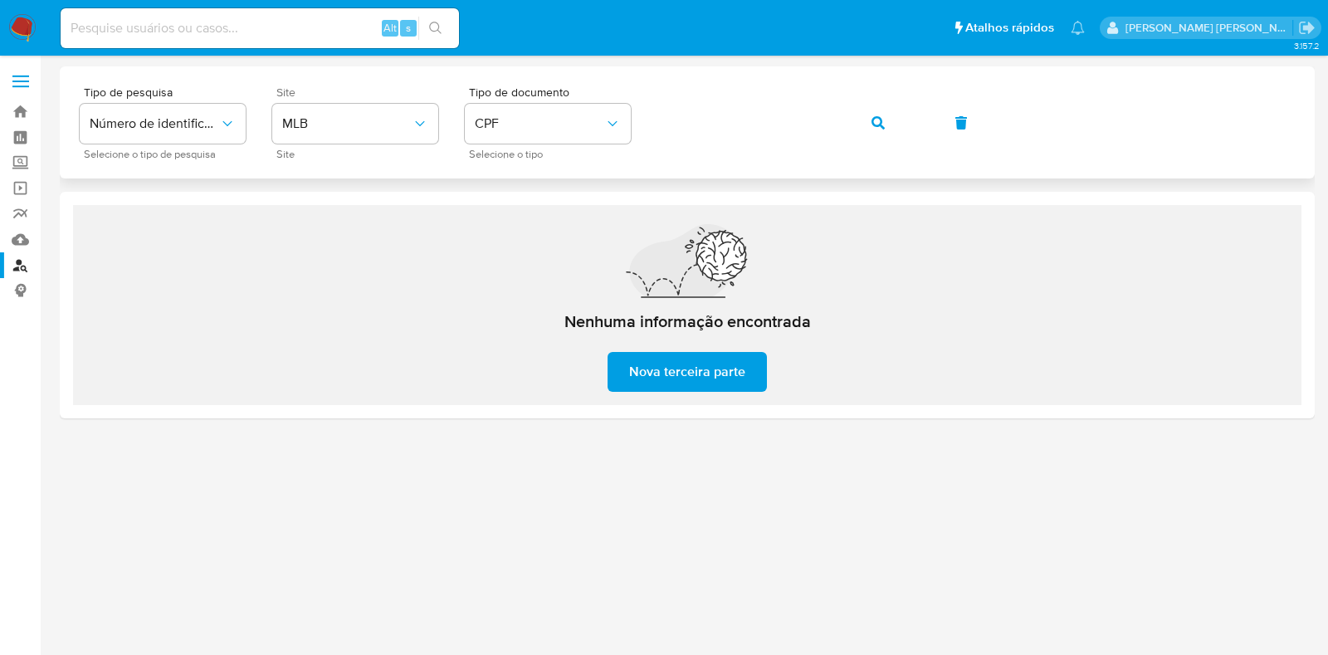
click at [865, 115] on button "button" at bounding box center [878, 123] width 56 height 40
click at [862, 117] on button "button" at bounding box center [878, 123] width 56 height 40
